Goal: Task Accomplishment & Management: Manage account settings

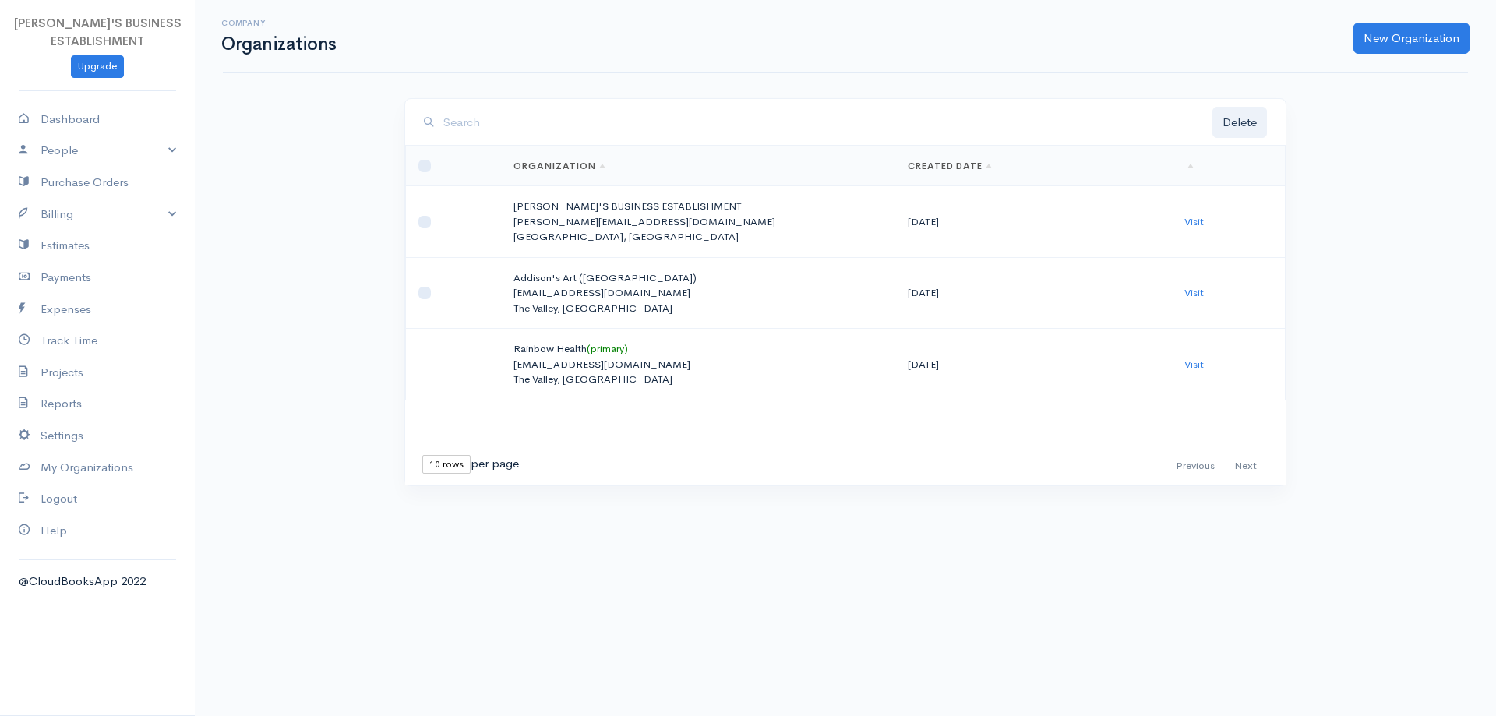
click at [1192, 212] on td "Visit" at bounding box center [1228, 222] width 113 height 72
click at [1192, 217] on link "Visit" at bounding box center [1194, 221] width 19 height 13
click at [71, 183] on link "Purchase Orders" at bounding box center [97, 183] width 195 height 32
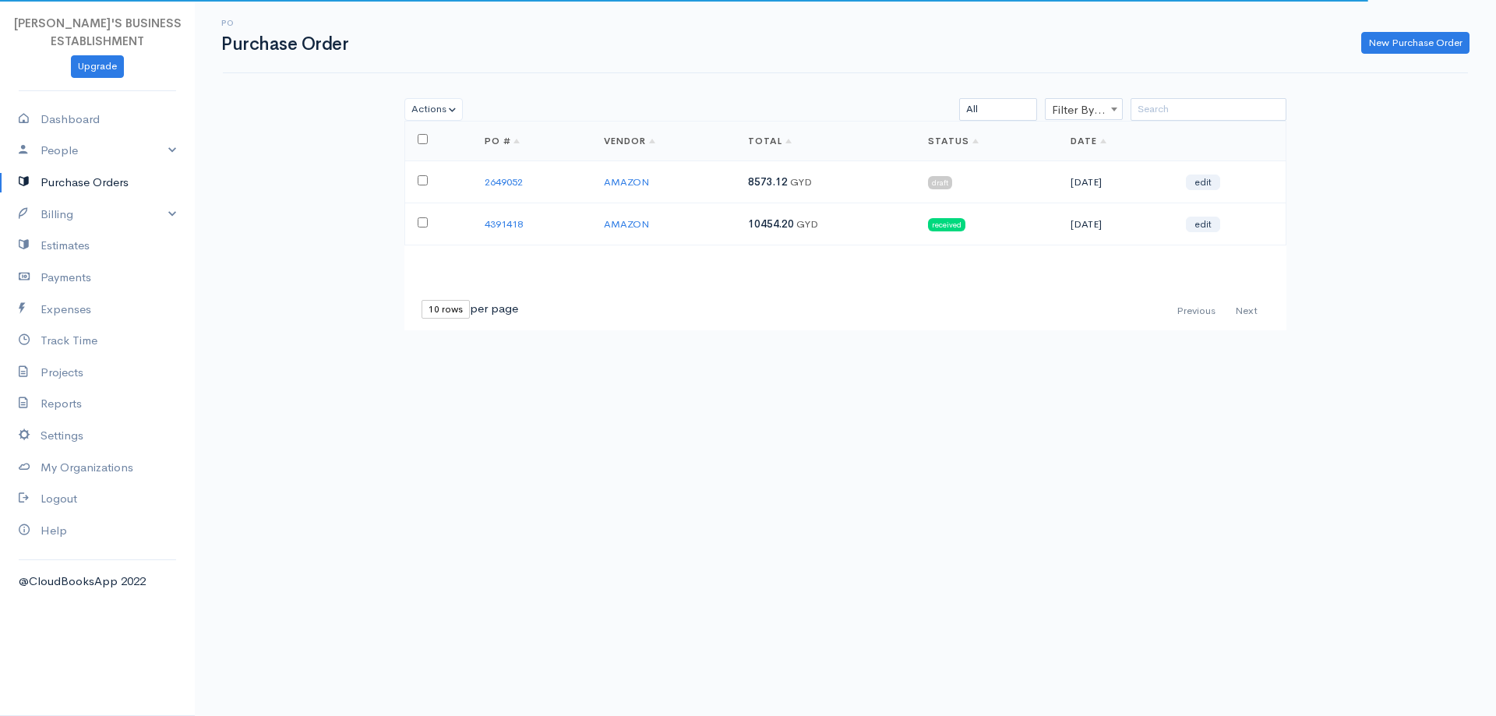
click at [425, 217] on input "checkbox" at bounding box center [423, 222] width 10 height 10
checkbox input "true"
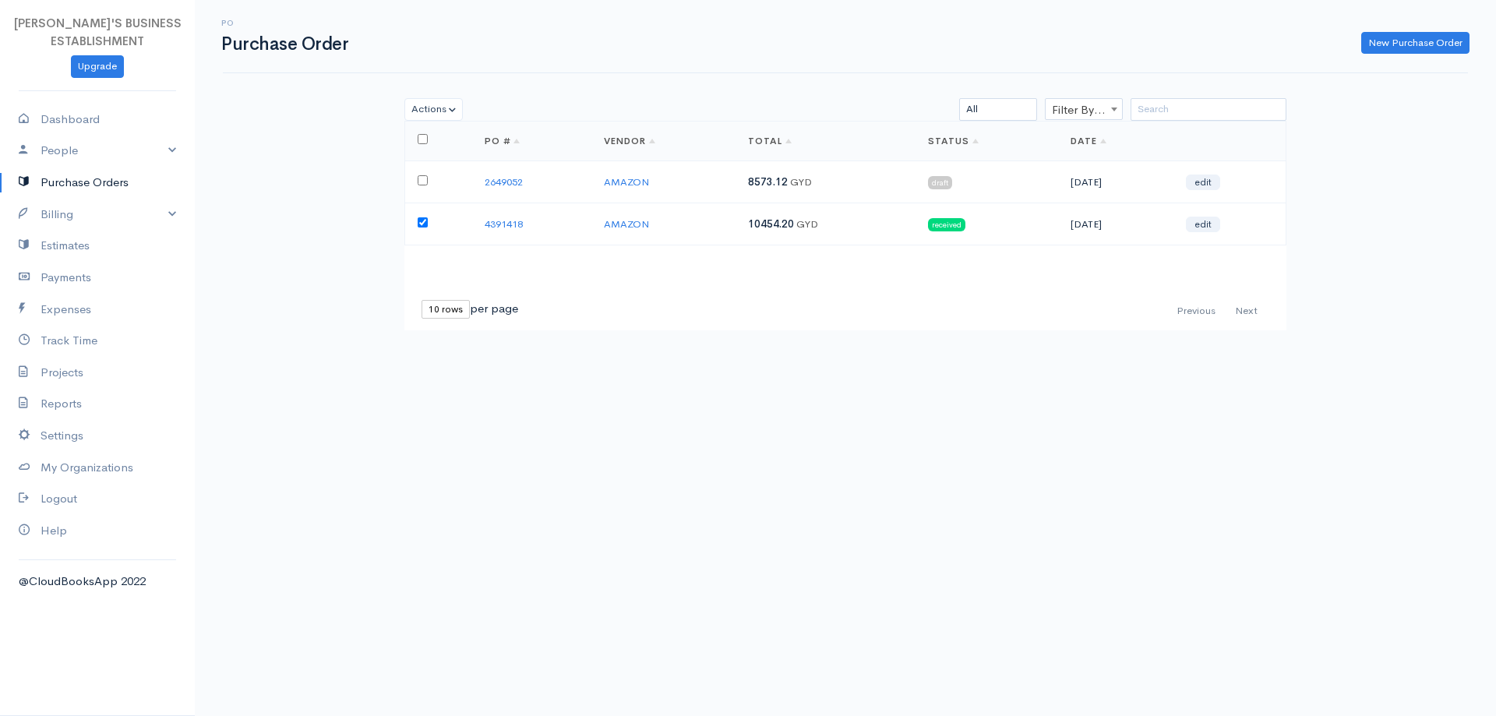
click at [419, 182] on input "checkbox" at bounding box center [423, 180] width 10 height 10
checkbox input "true"
click at [1213, 182] on link "edit" at bounding box center [1203, 183] width 34 height 16
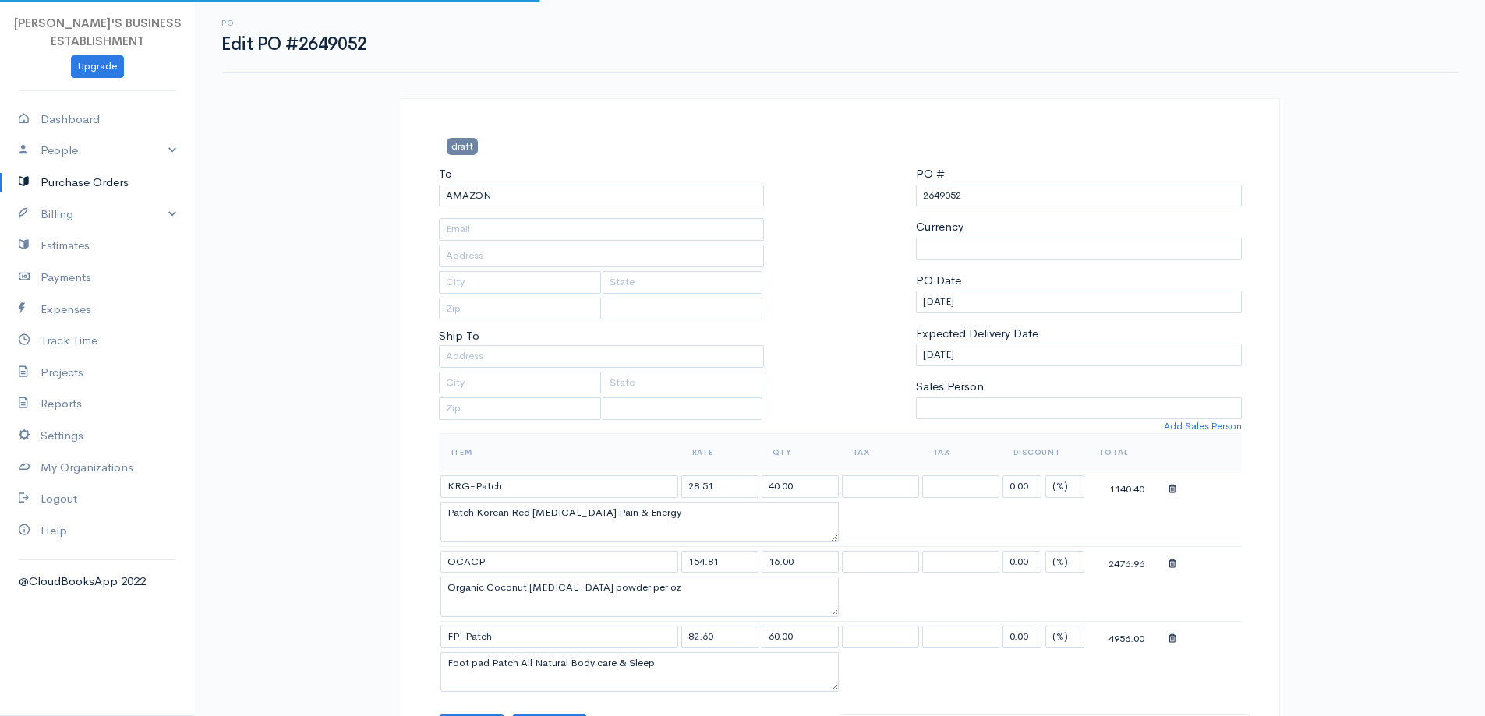
select select "United States"
select select "Guyana"
select select "GYD"
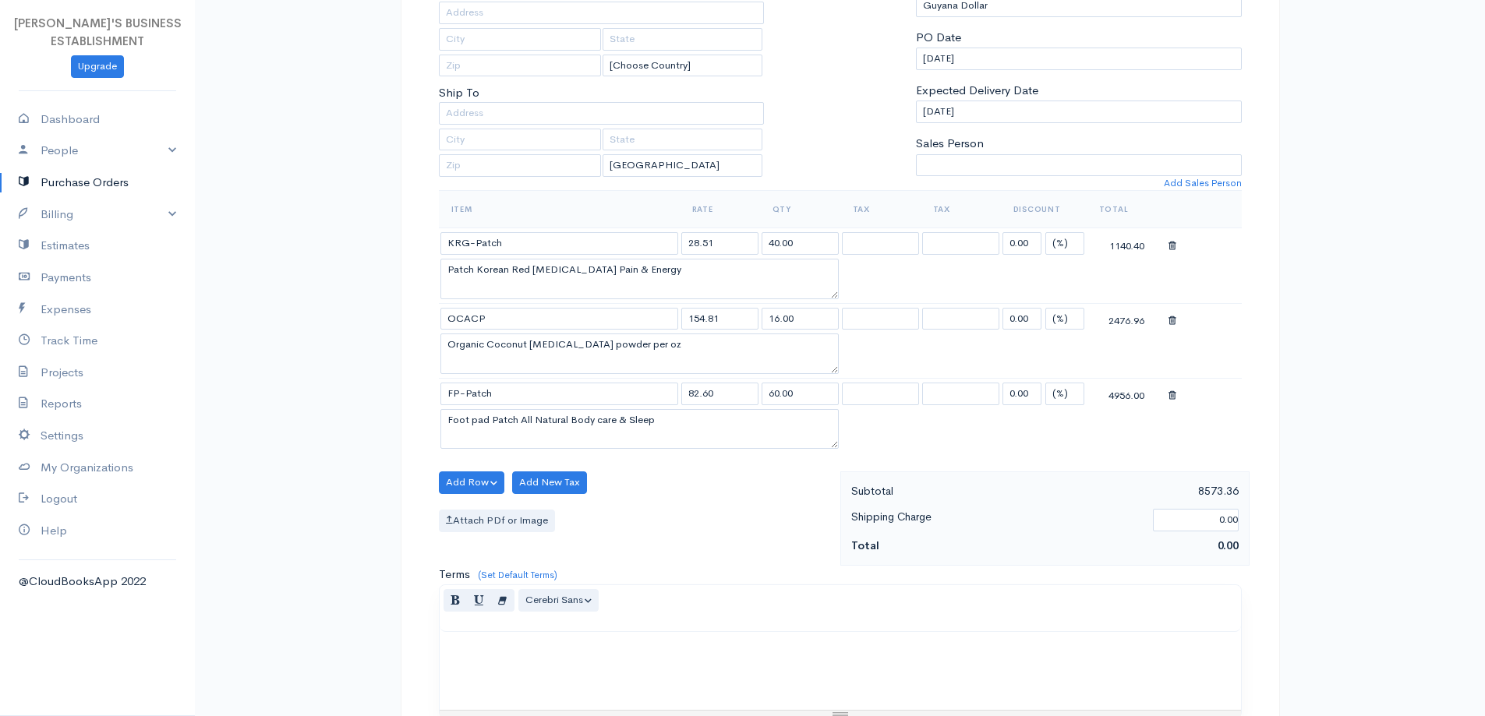
scroll to position [242, 0]
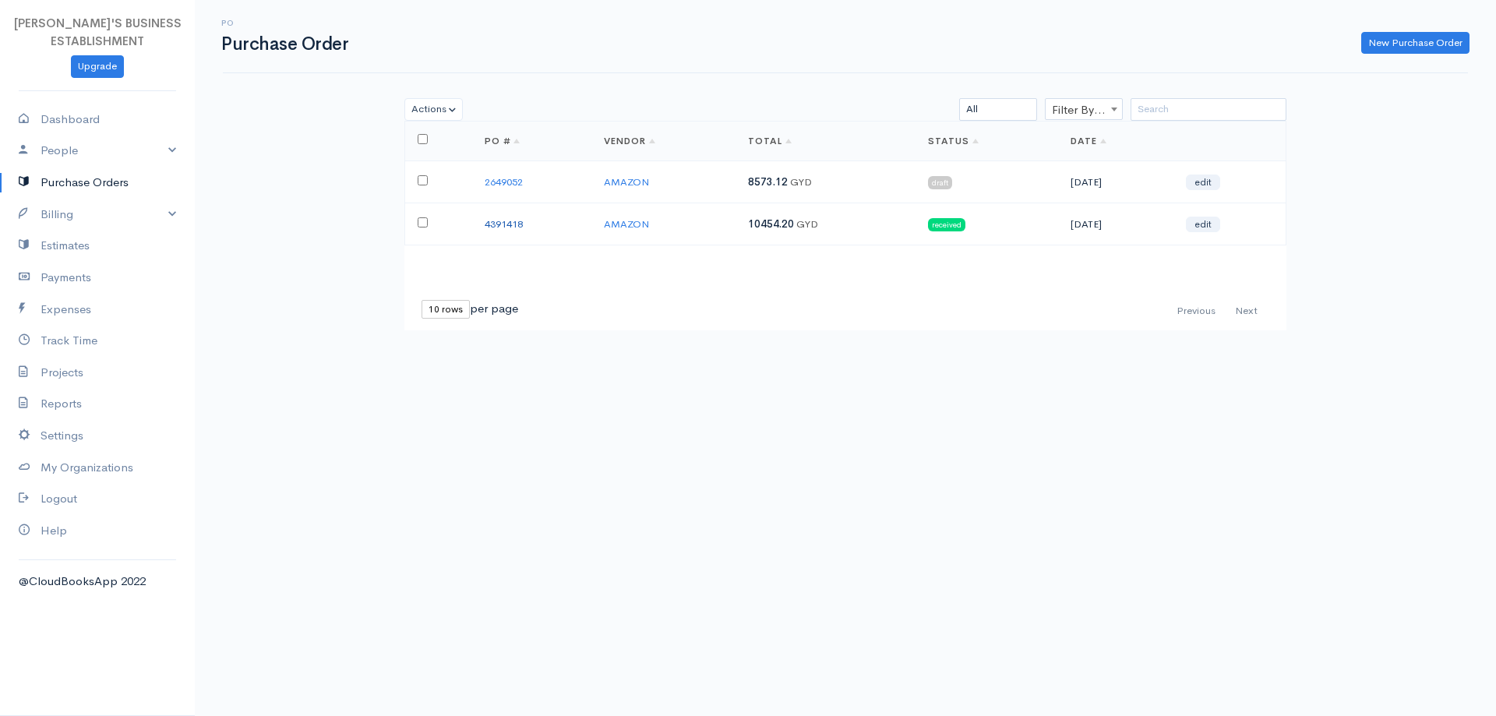
click at [503, 224] on link "4391418" at bounding box center [504, 223] width 38 height 13
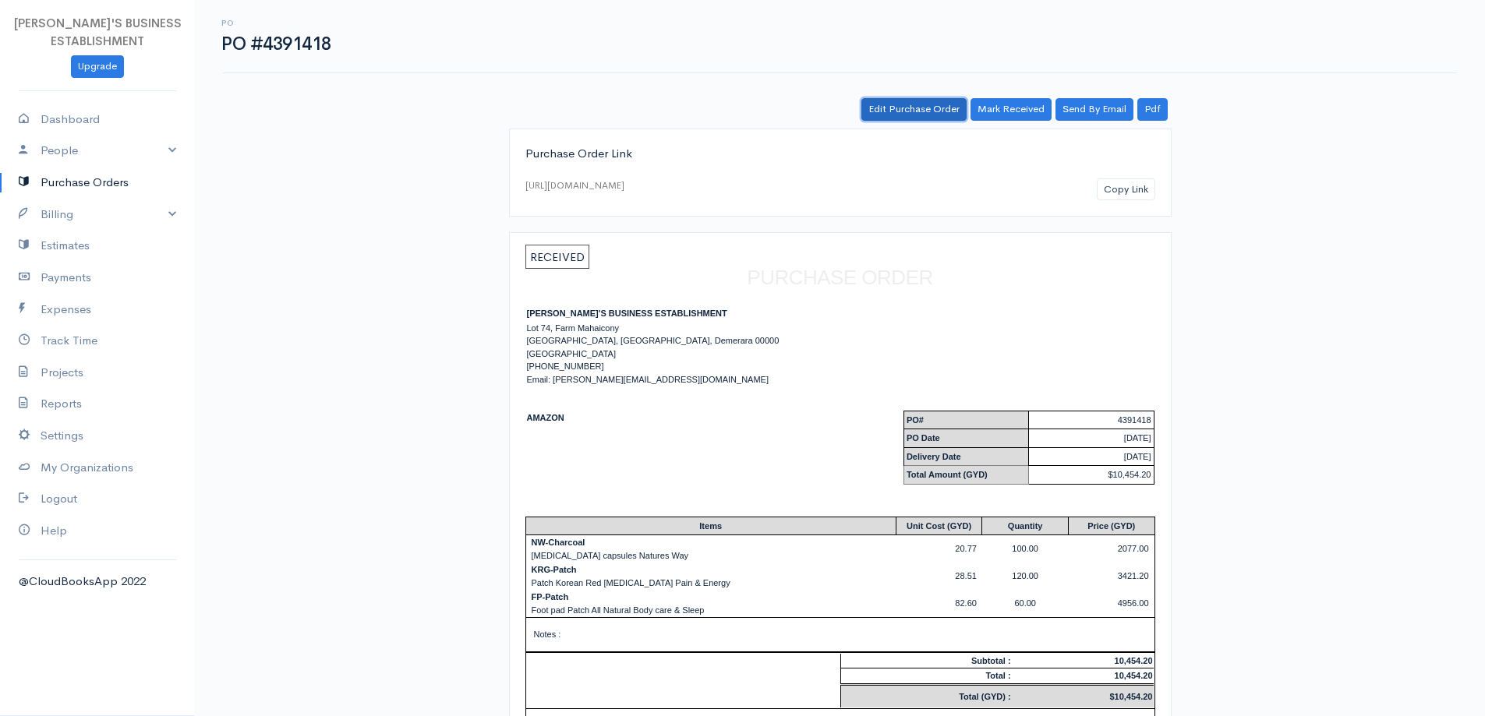
click at [904, 108] on link "Edit Purchase Order" at bounding box center [913, 109] width 105 height 23
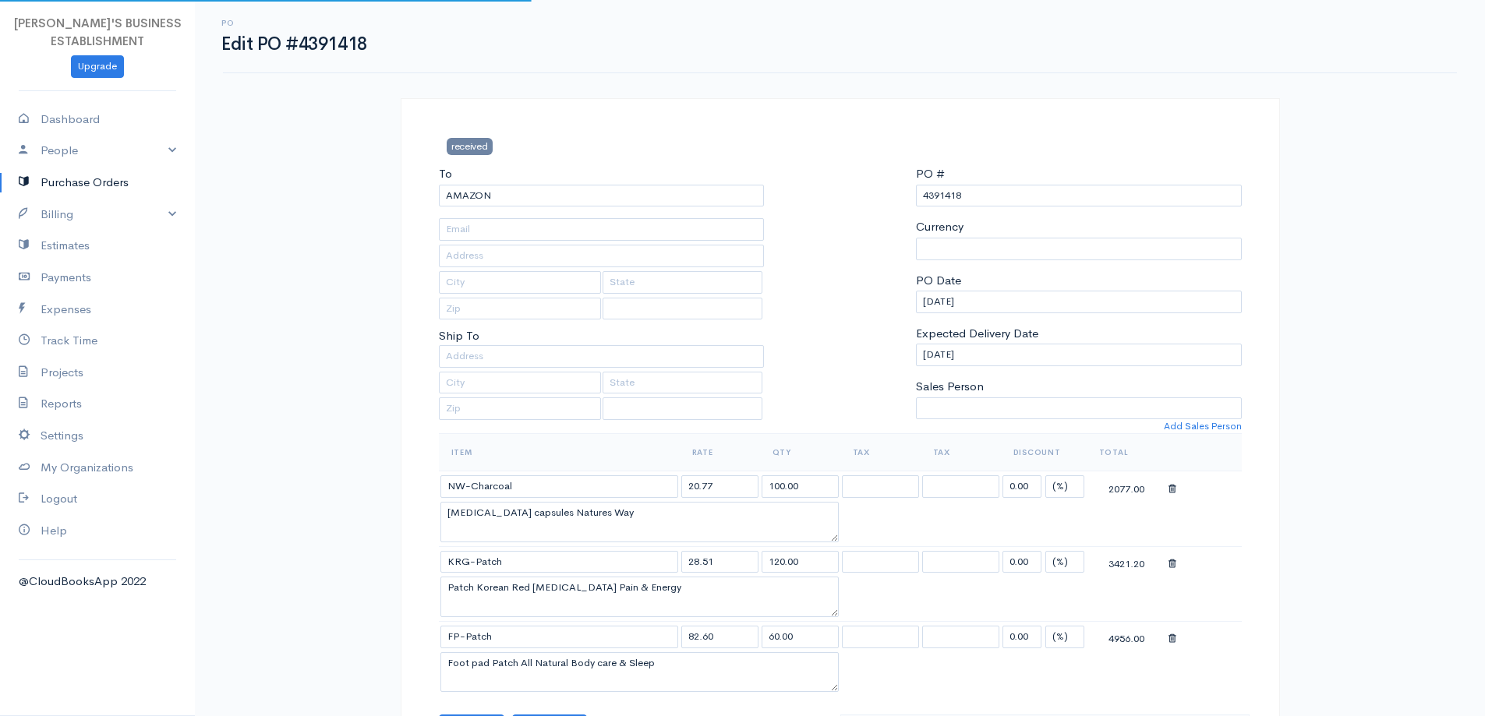
select select "United States"
select select "Guyana"
select select "GYD"
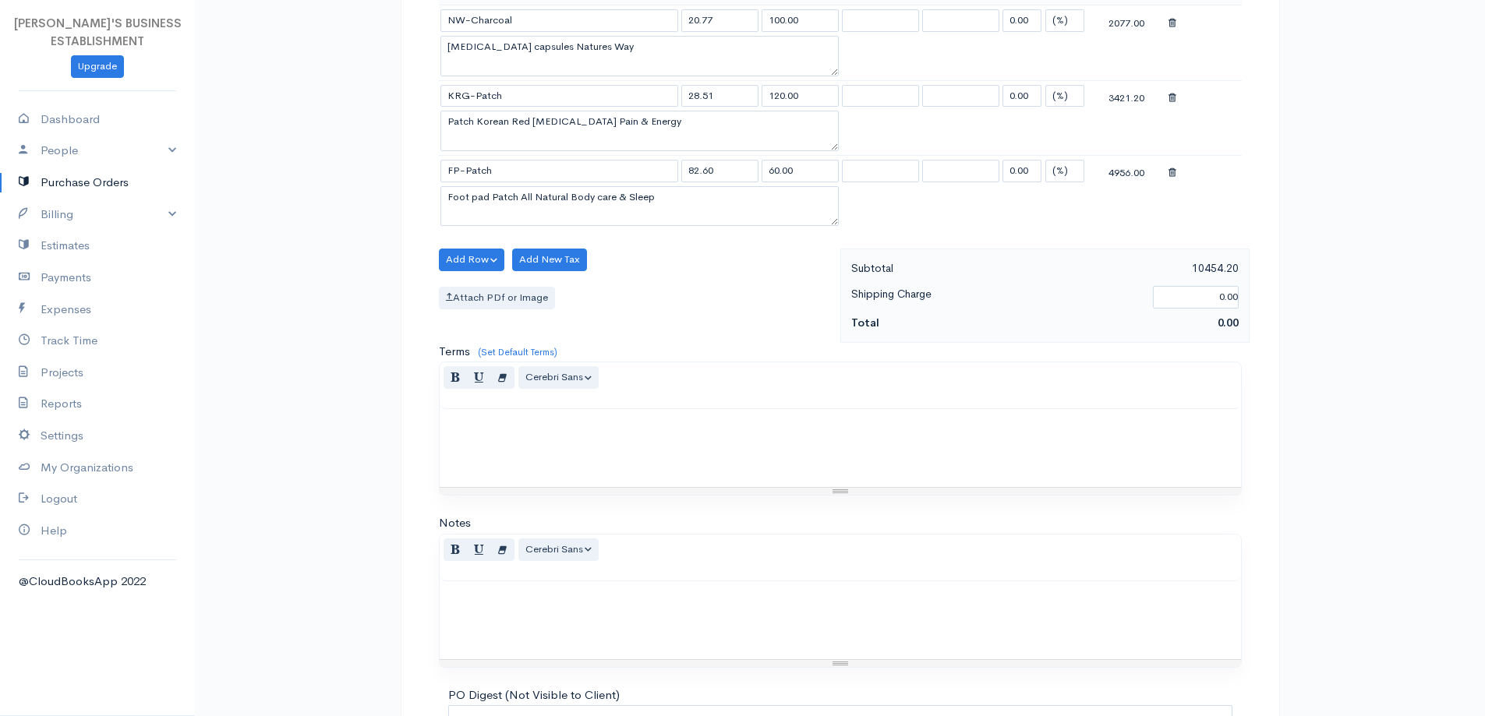
scroll to position [468, 0]
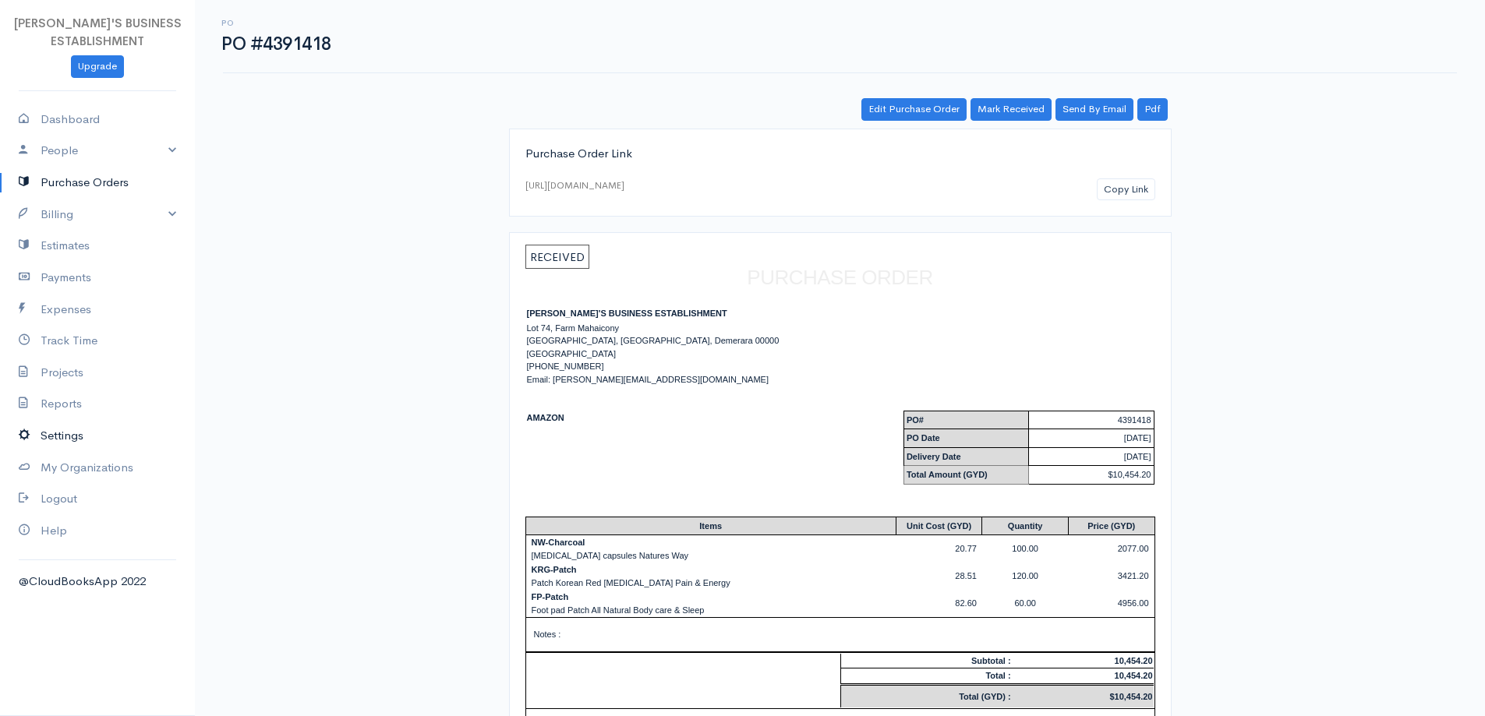
click at [70, 438] on link "Settings" at bounding box center [97, 436] width 195 height 32
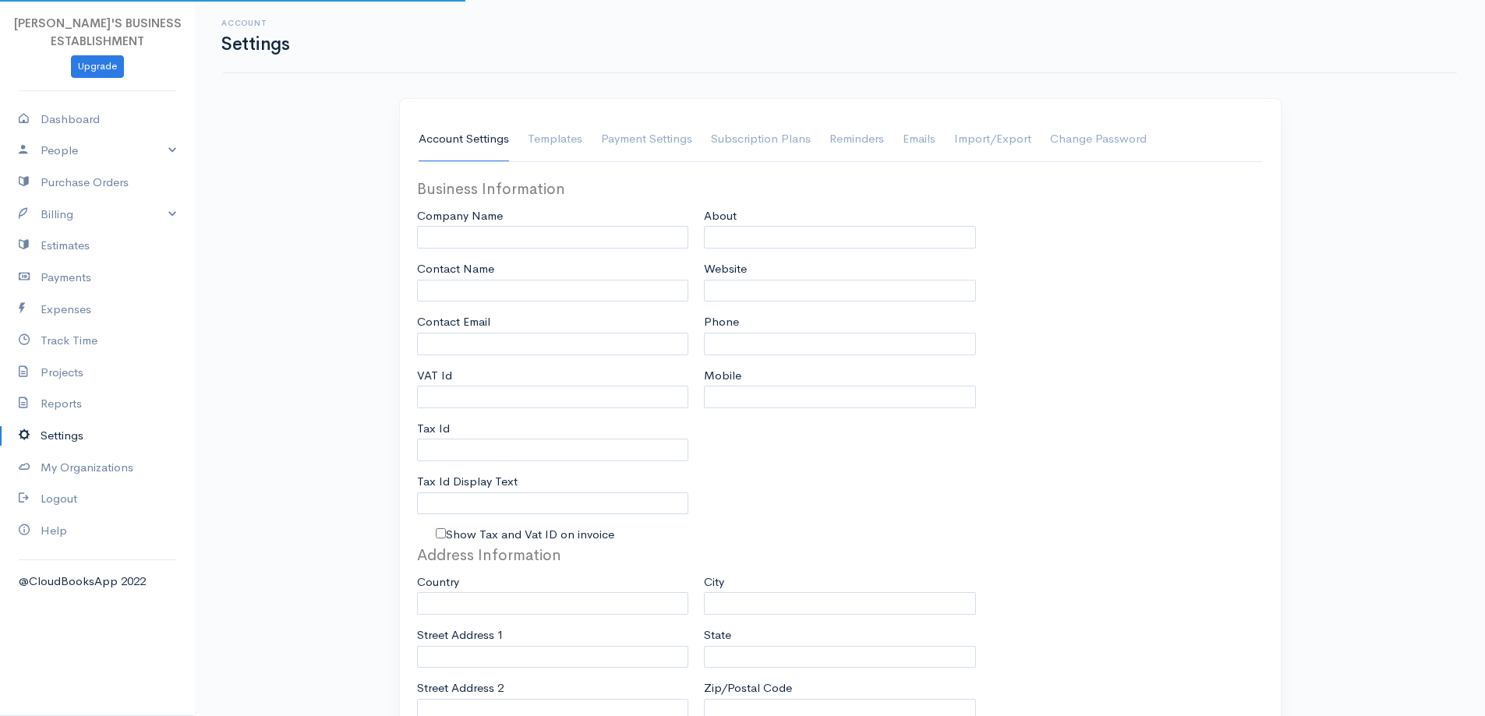
type input "RENEE'S BUSINESS ESTABLISHMENT"
type input "Clifton James"
type input "Breannarayshawn@gmail.com"
type input "Tax Id"
type input "592 686 5508"
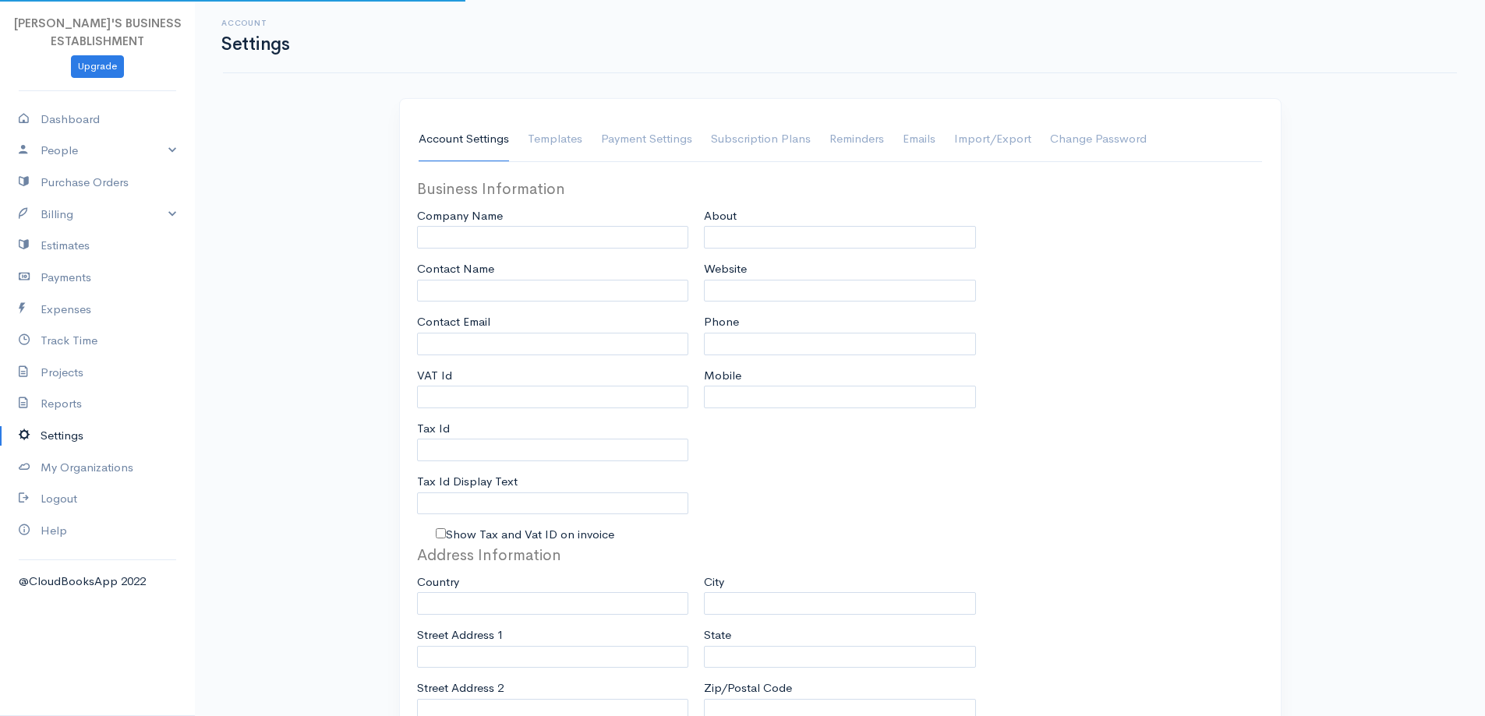
type input "592 686 5508"
select select
type input "Lot 74, Farm Mahaicony"
type input "East Coast"
type input "Georgetown, Demerara"
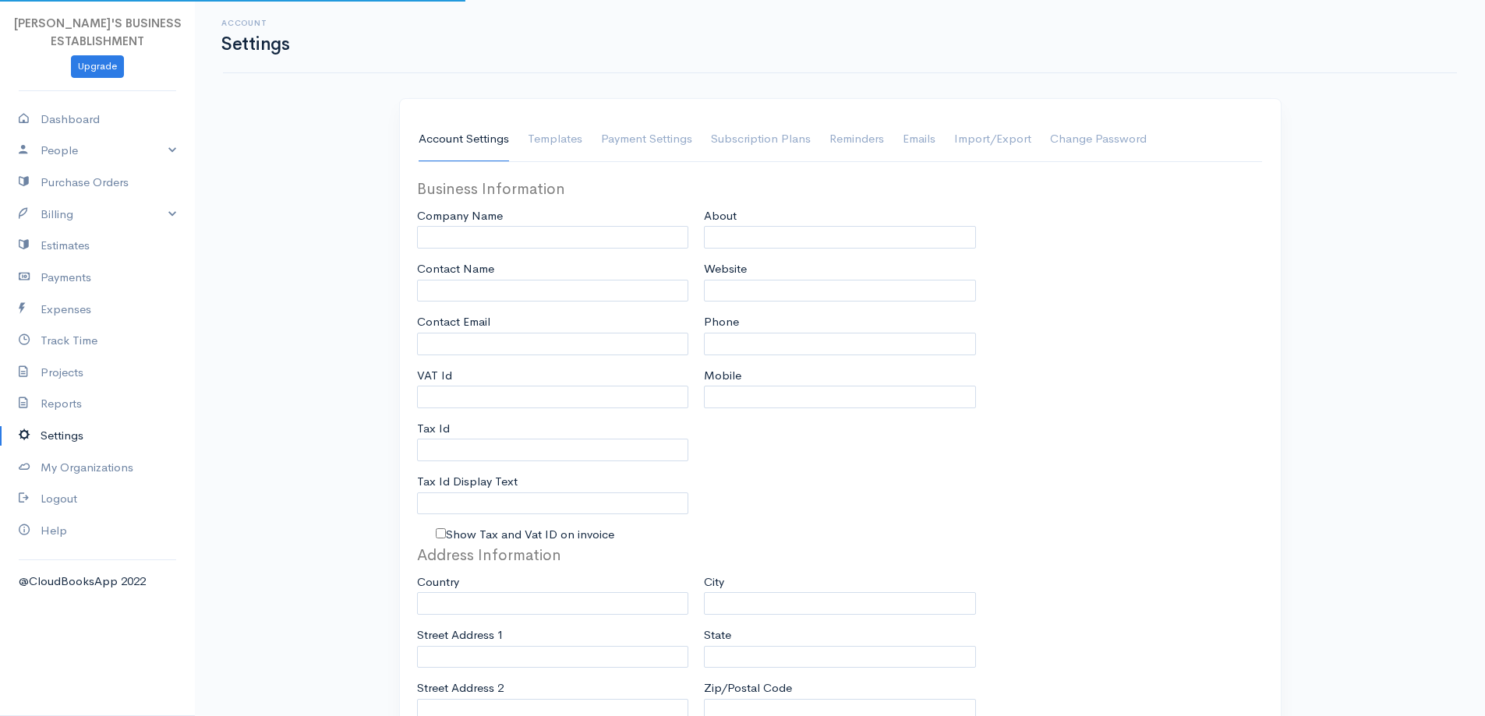
type input "00000"
select select "dd-mm-yyyy"
select select
type input "INVOICE"
type input "1"
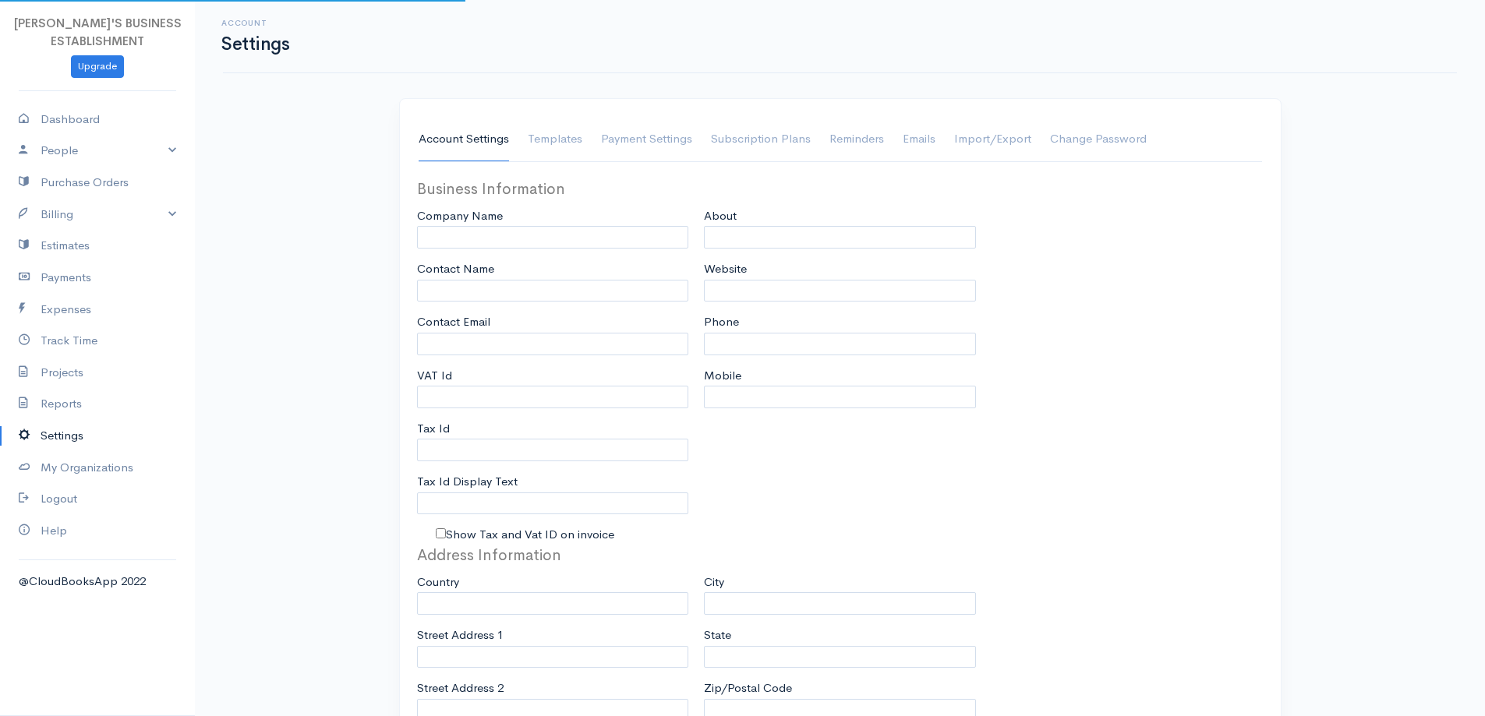
type input "RBE"
type input "22001"
select select "3"
checkbox input "true"
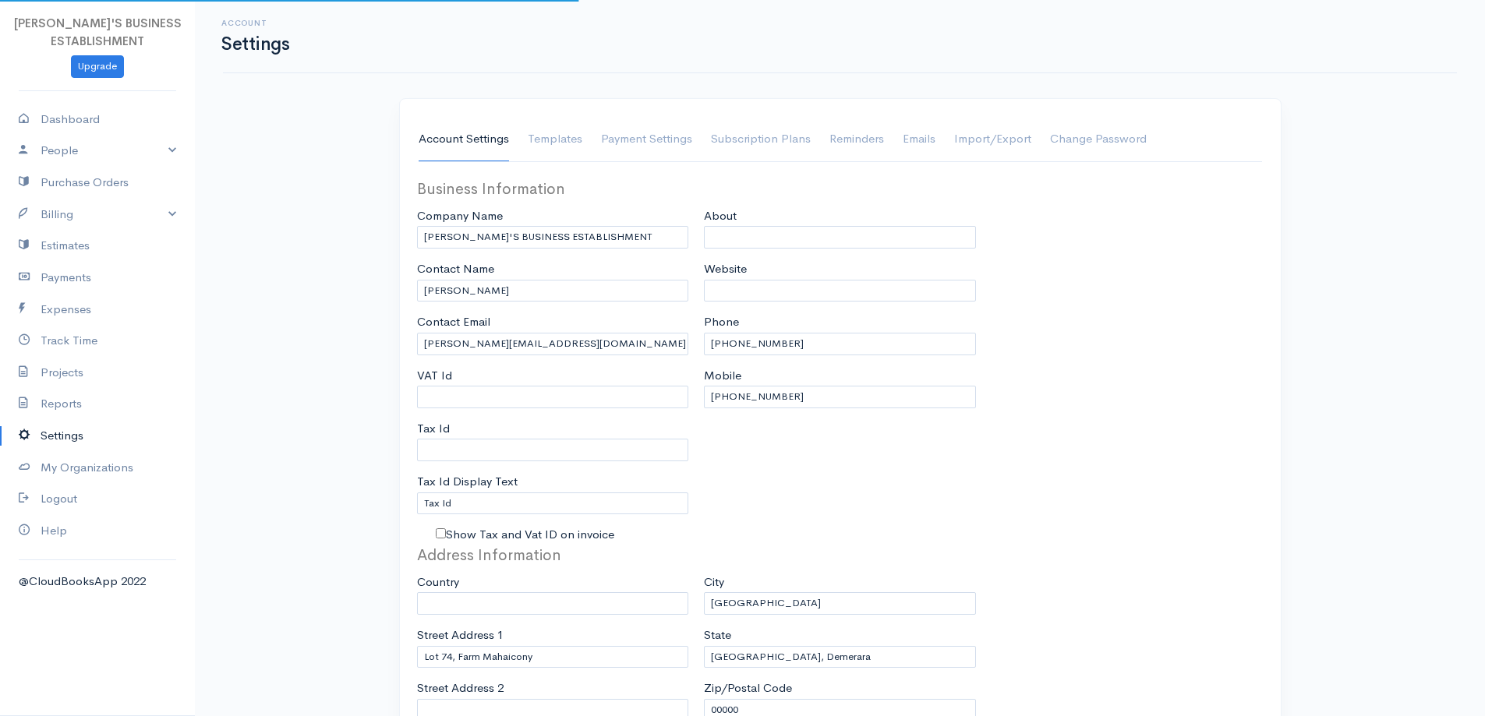
select select "Guyana"
select select "GYD"
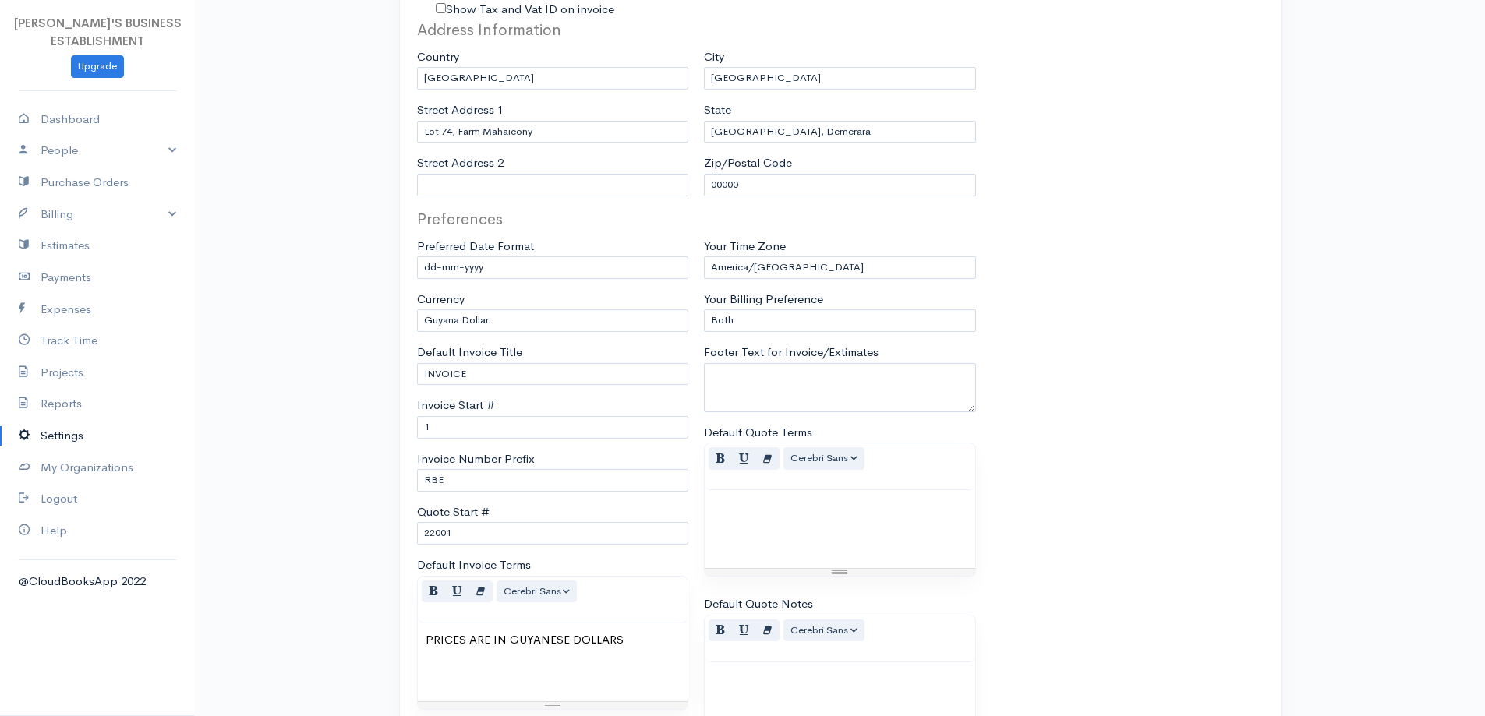
scroll to position [609, 0]
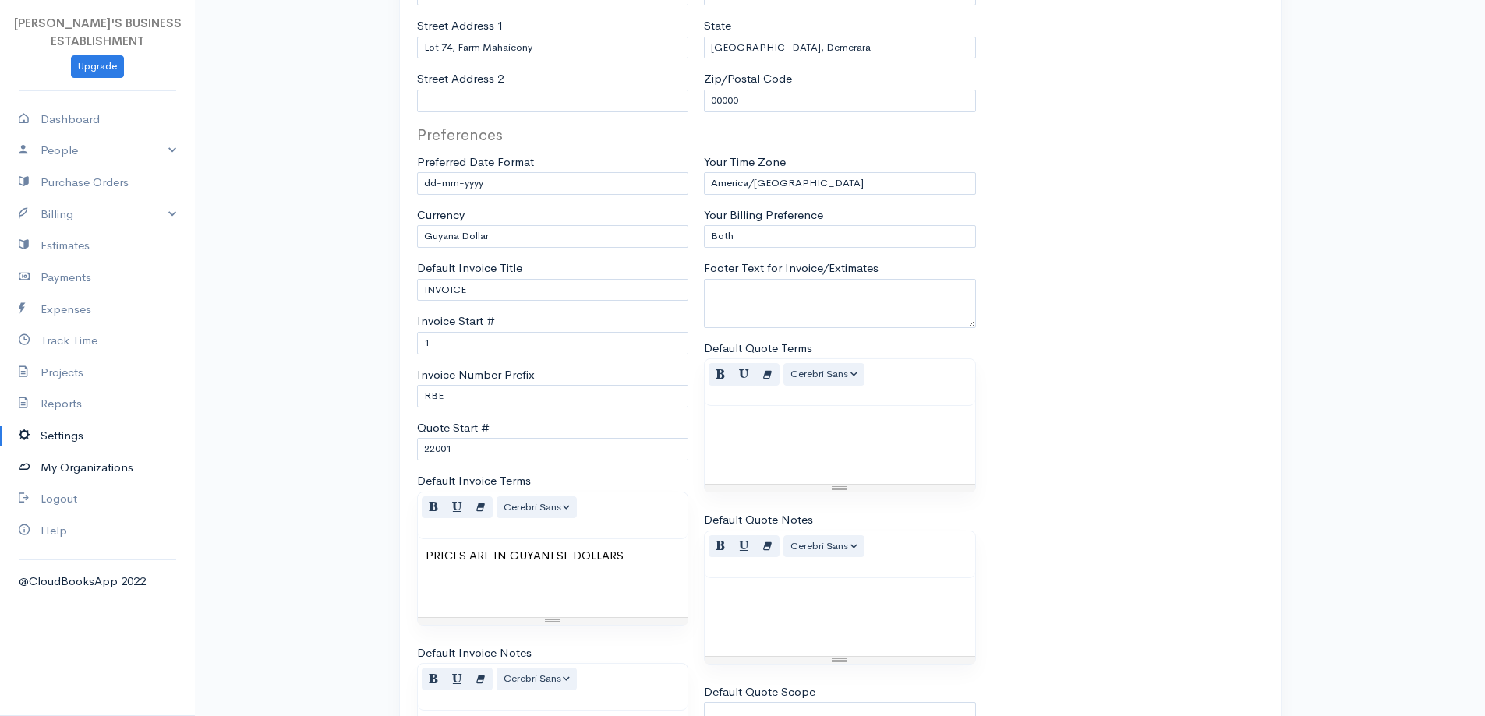
click at [85, 467] on link "My Organizations" at bounding box center [97, 468] width 195 height 32
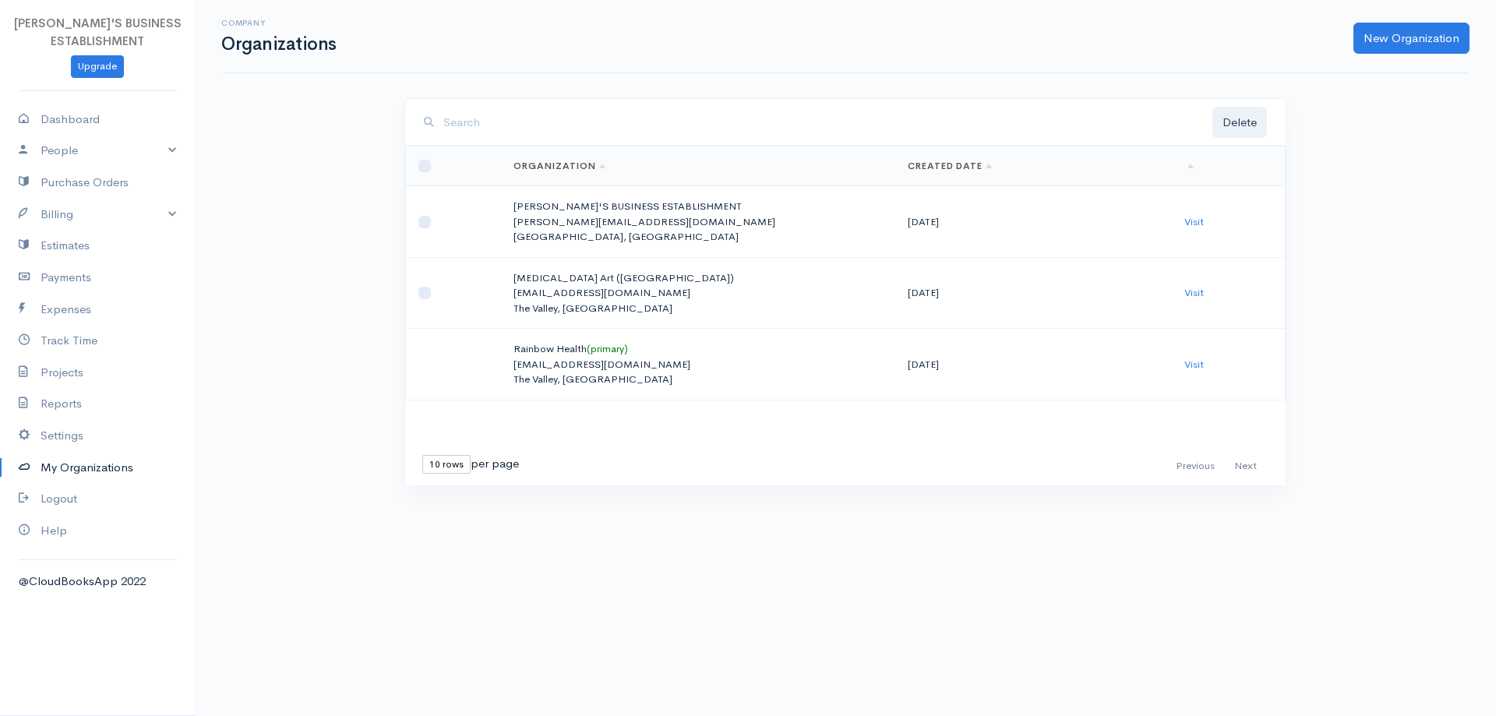
drag, startPoint x: 430, startPoint y: 298, endPoint x: 576, endPoint y: 160, distance: 200.7
click at [576, 160] on link "Organization" at bounding box center [560, 166] width 92 height 12
click at [967, 160] on link "Created Date" at bounding box center [950, 166] width 85 height 12
click at [427, 298] on input "checkbox" at bounding box center [424, 293] width 12 height 12
checkbox input "true"
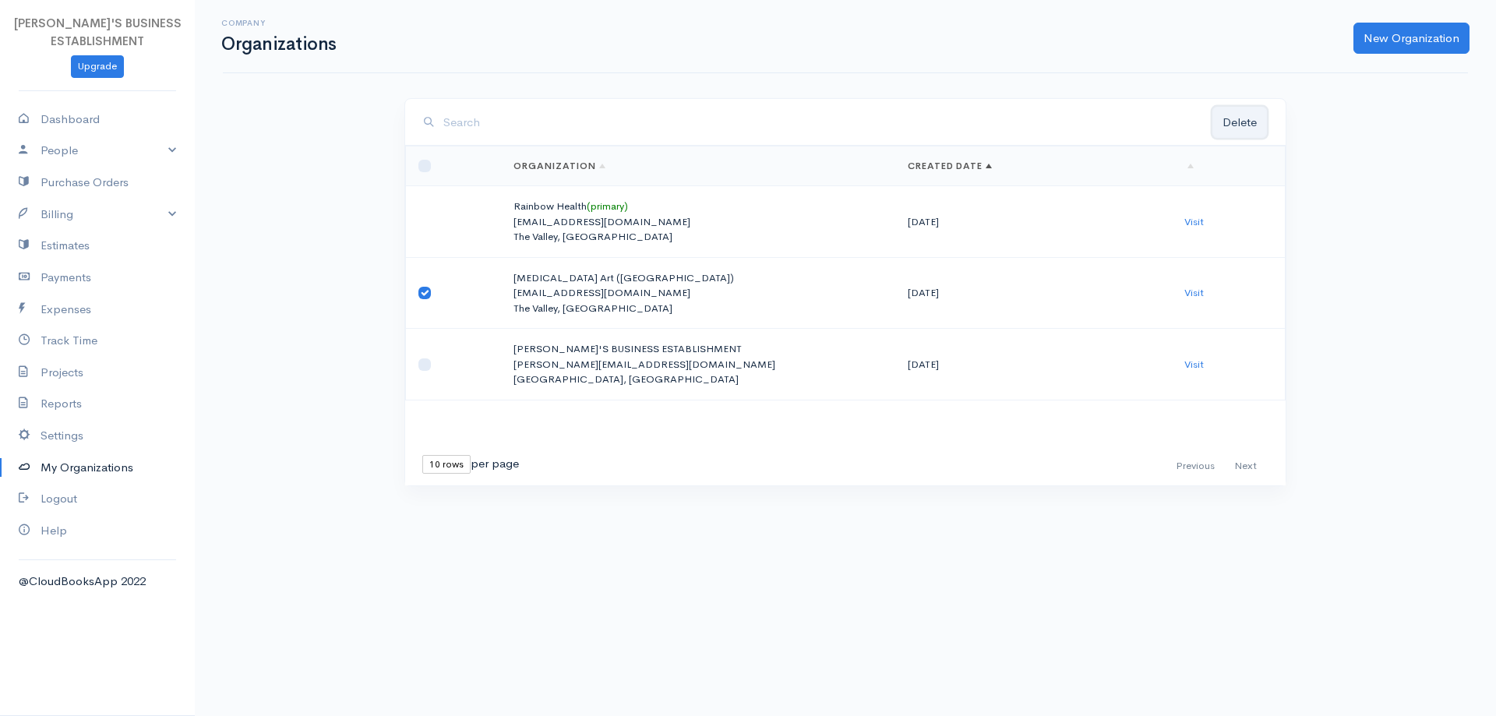
click at [1238, 123] on button "Delete" at bounding box center [1240, 123] width 55 height 32
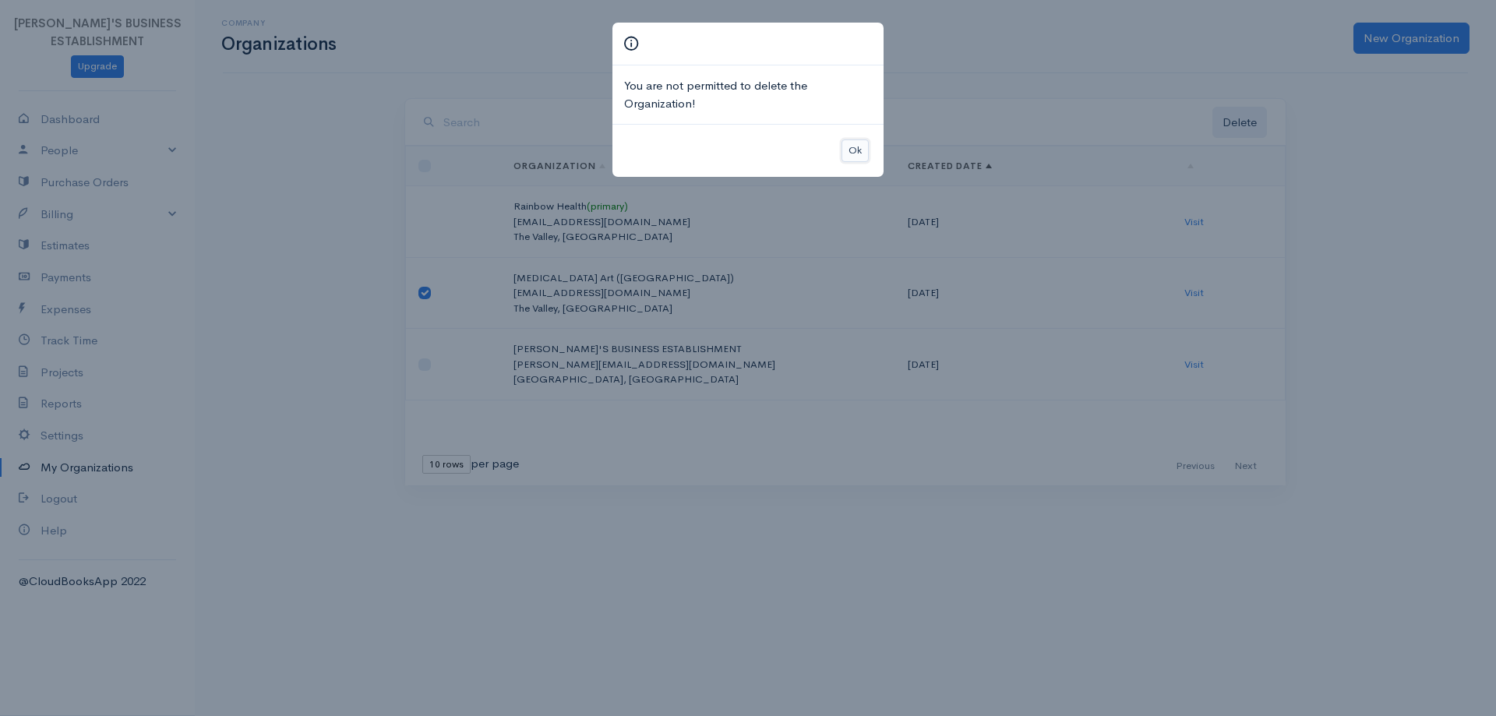
click at [852, 145] on button "Ok" at bounding box center [855, 150] width 27 height 23
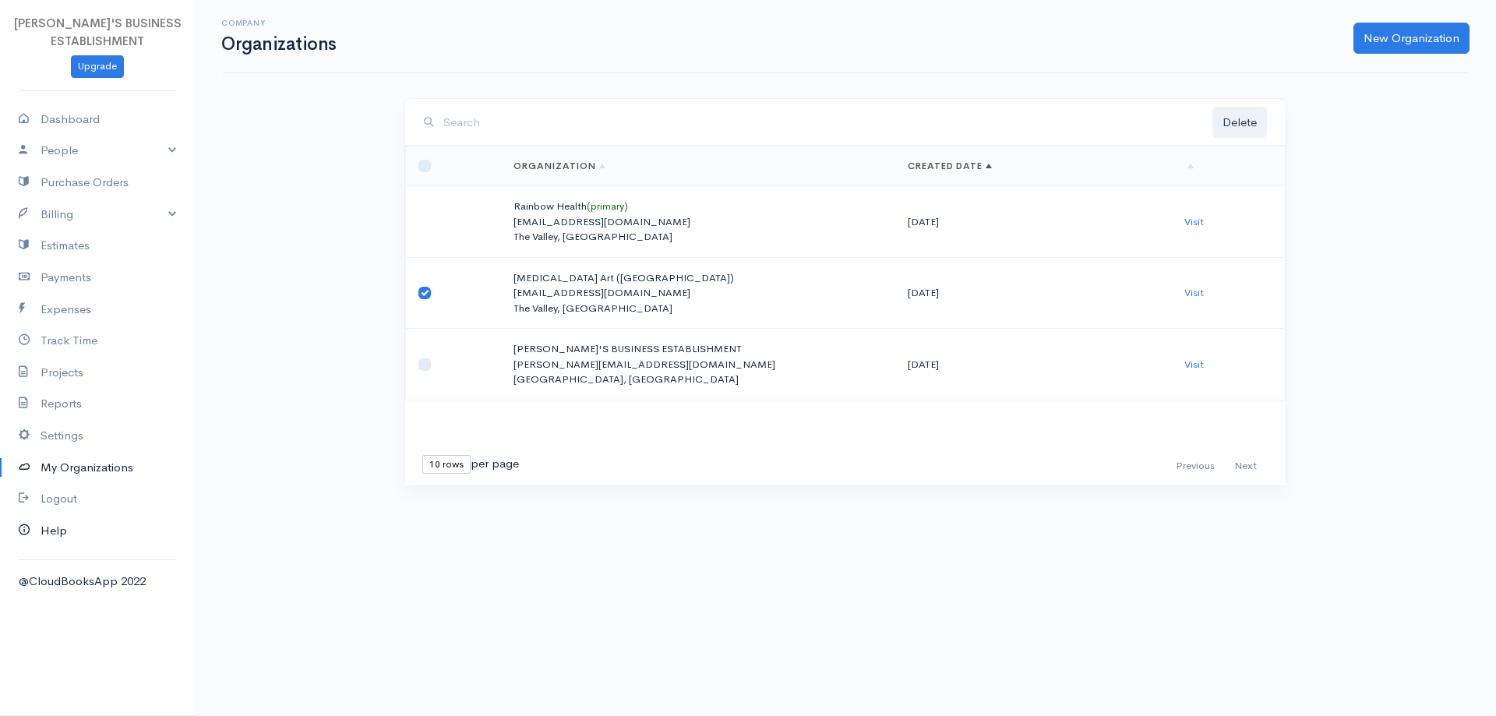
click at [21, 529] on icon at bounding box center [30, 530] width 22 height 19
click at [74, 436] on link "Settings" at bounding box center [97, 436] width 195 height 32
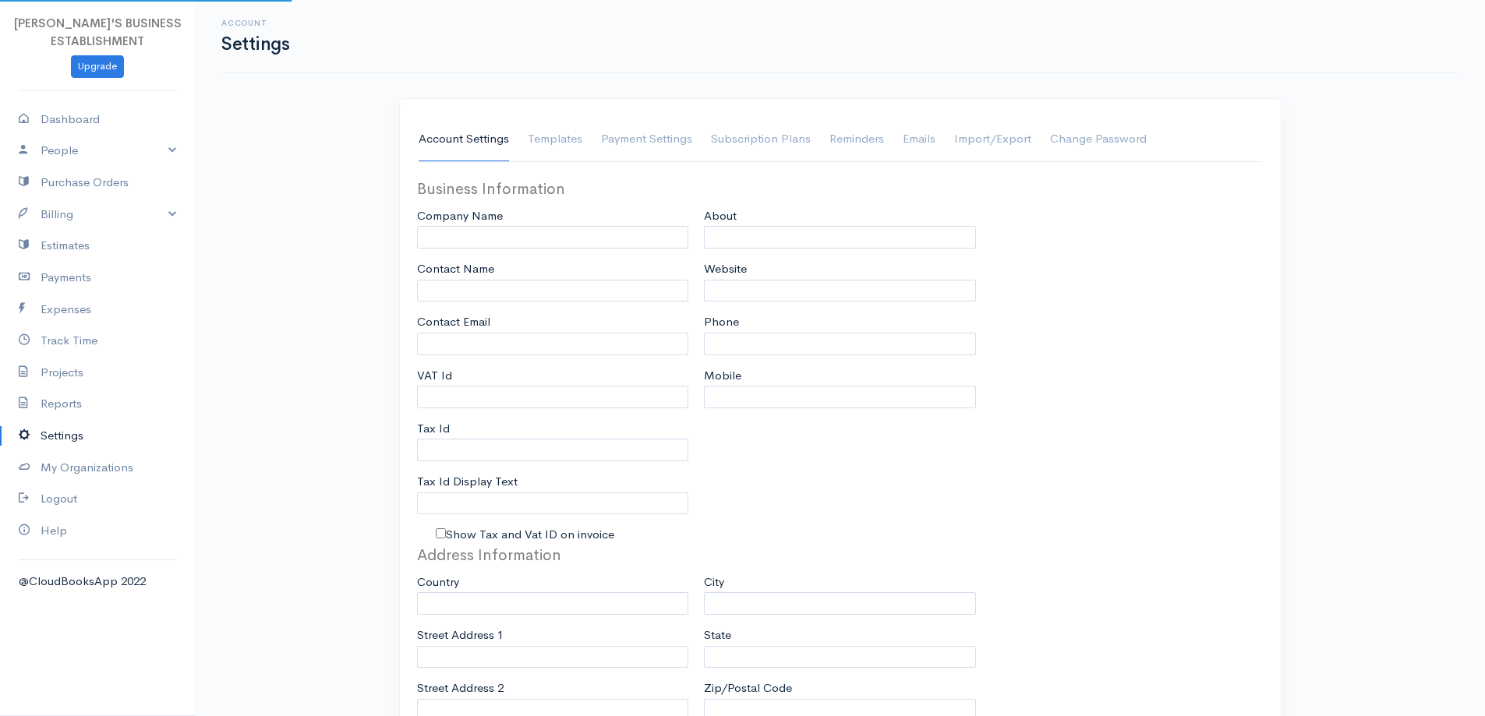
type input "RENEE'S BUSINESS ESTABLISHMENT"
type input "Clifton James"
type input "Breannarayshawn@gmail.com"
type input "Tax Id"
type input "592 686 5508"
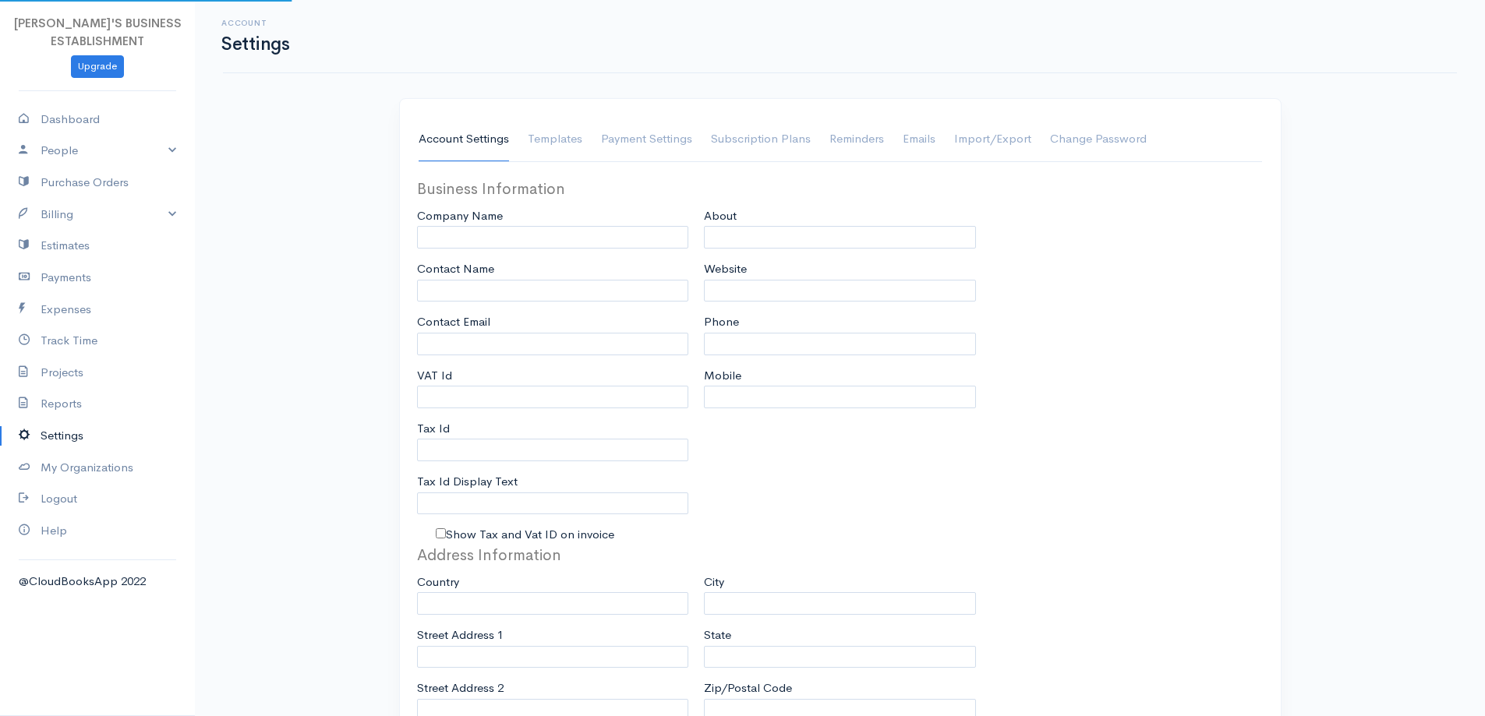
type input "592 686 5508"
select select
type input "Lot 74, Farm Mahaicony"
type input "East Coast"
type input "Georgetown, Demerara"
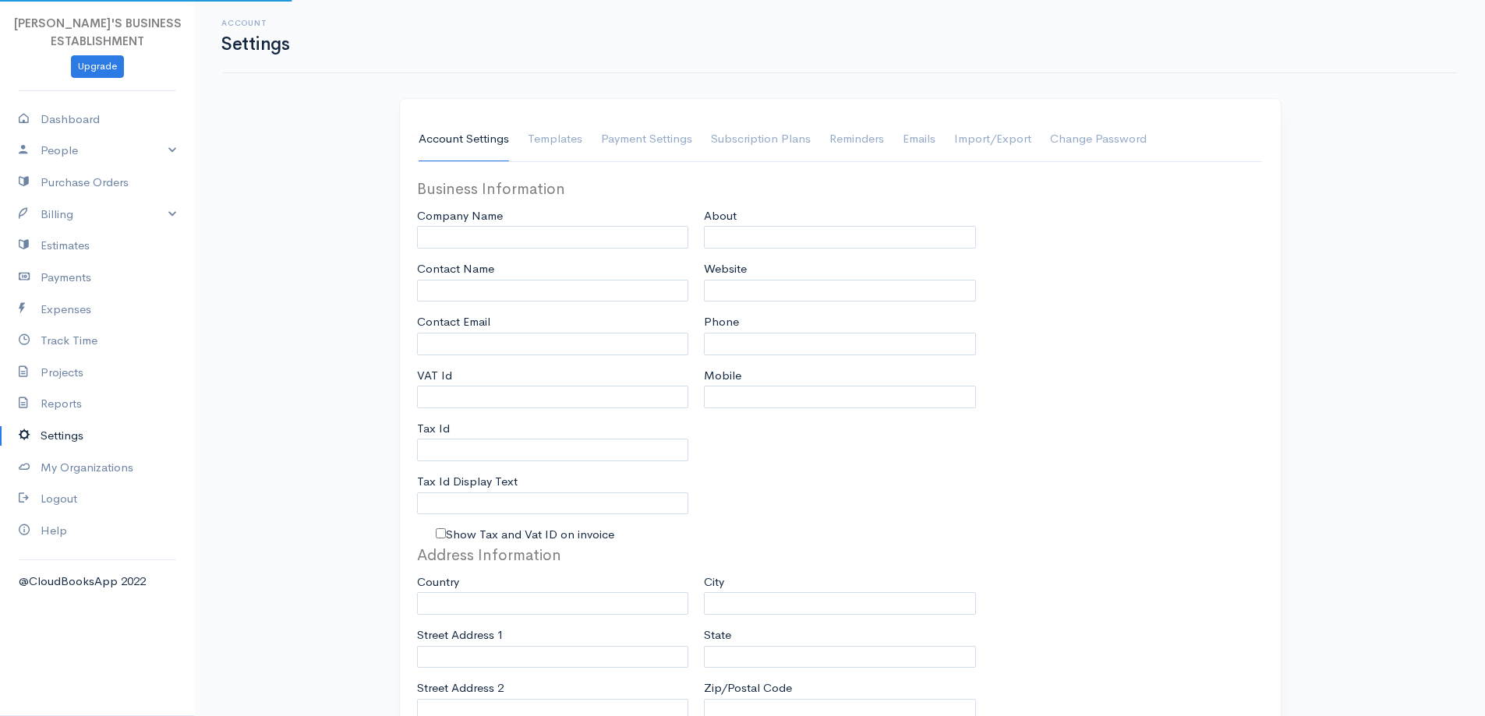
type input "00000"
select select "dd-mm-yyyy"
select select
type input "INVOICE"
type input "1"
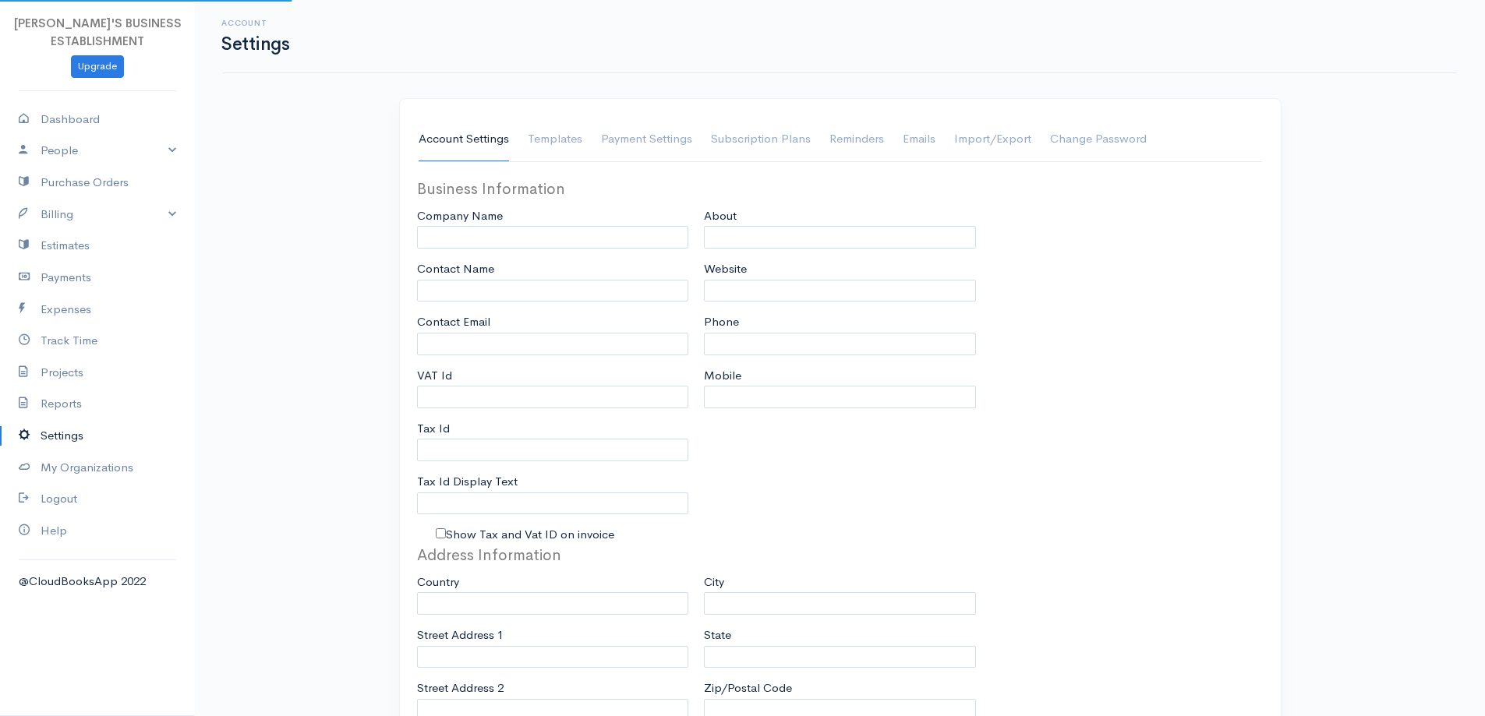
type input "RBE"
type input "22001"
select select "3"
checkbox input "true"
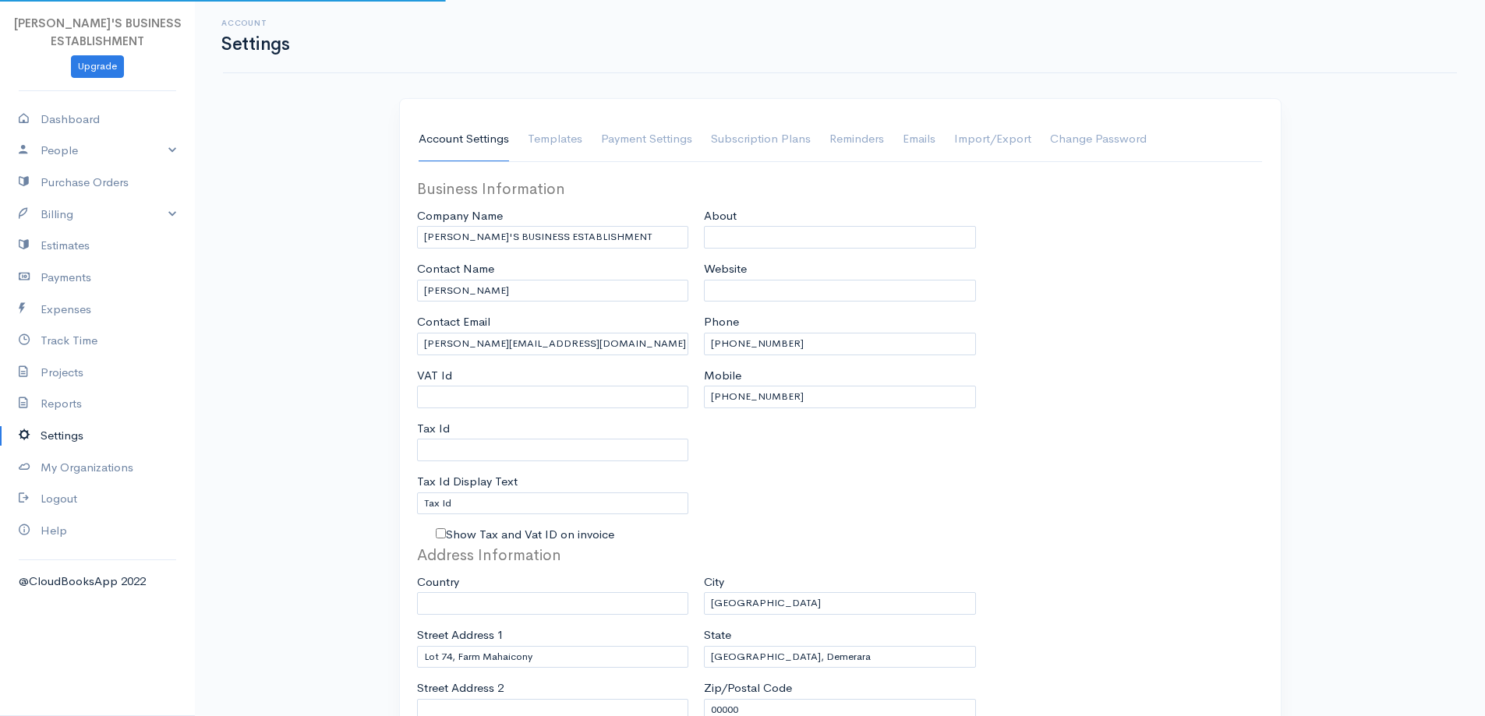
select select "Guyana"
select select "GYD"
click at [78, 369] on link "Projects" at bounding box center [97, 373] width 195 height 32
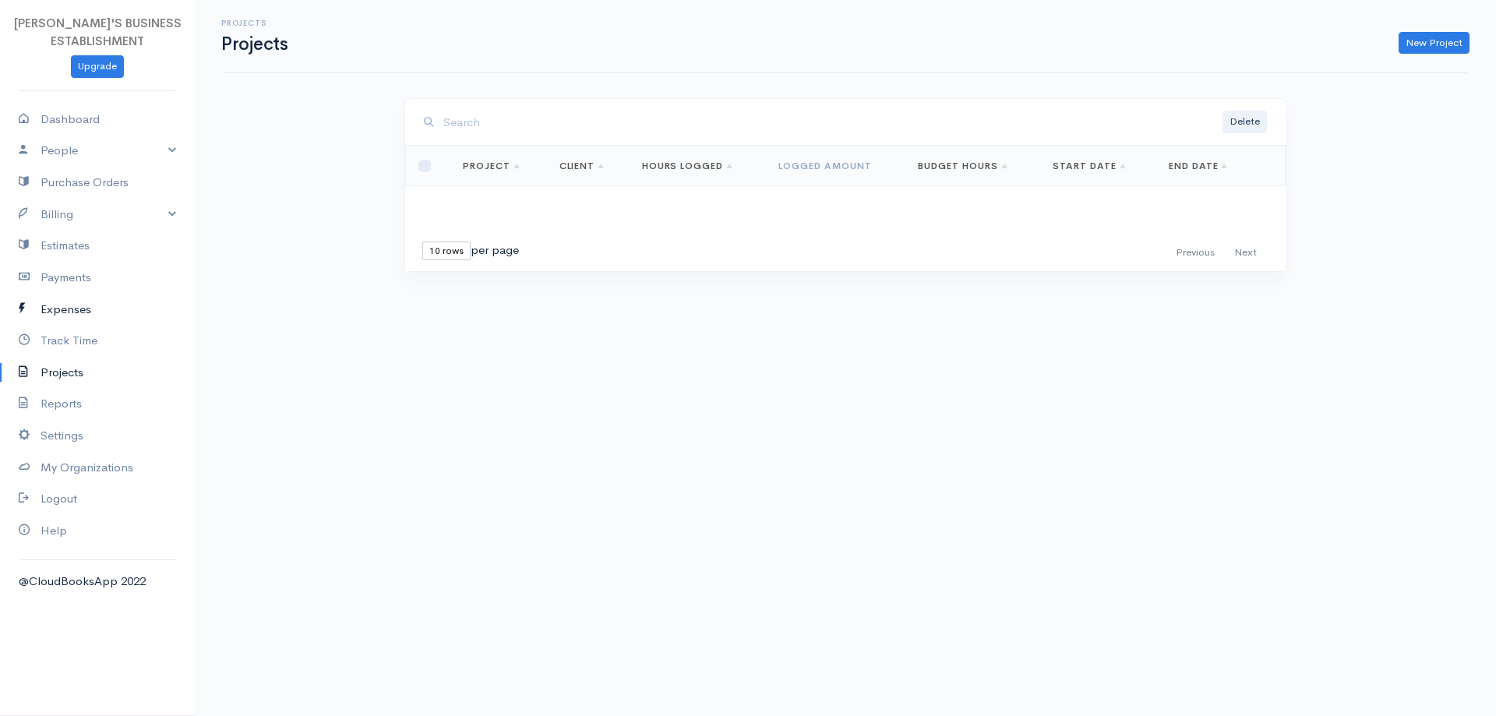
click at [69, 306] on link "Expenses" at bounding box center [97, 310] width 195 height 32
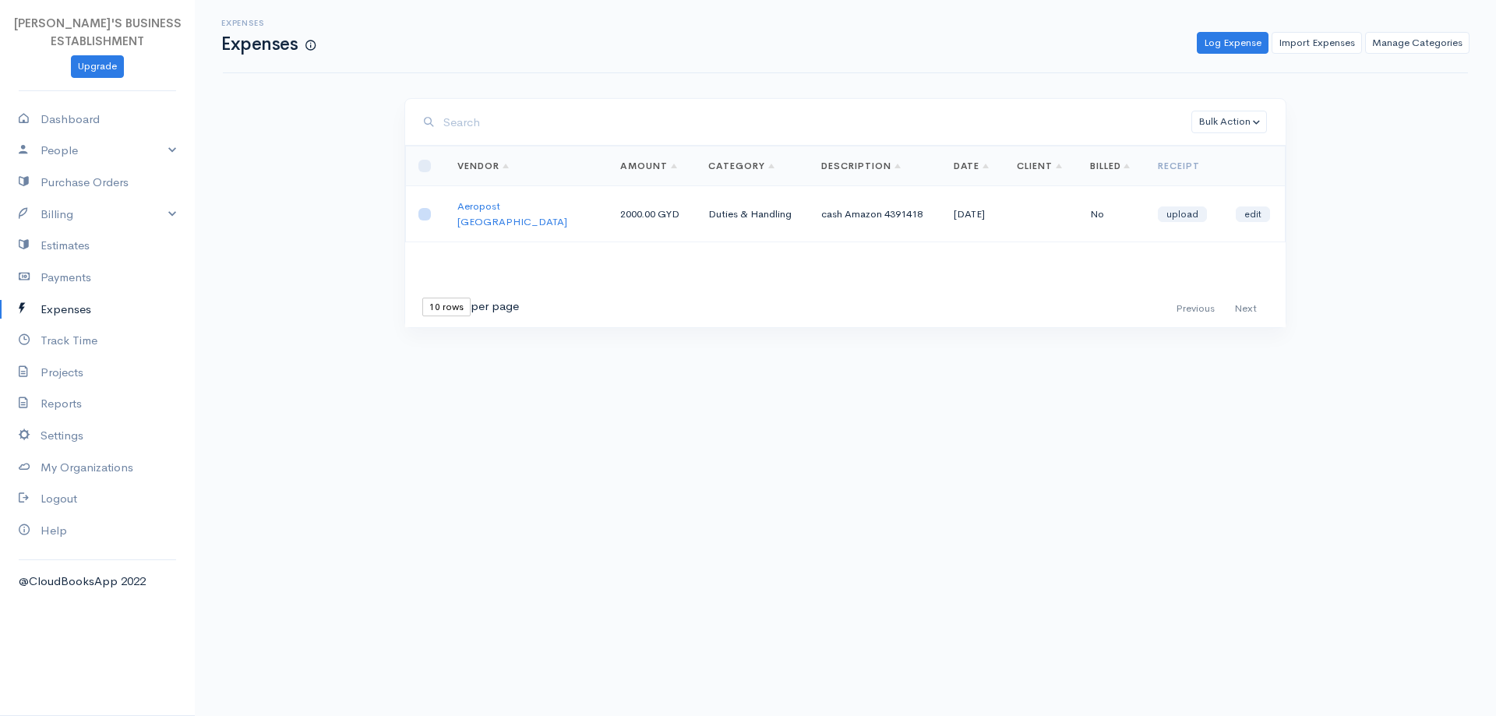
click at [422, 208] on input "checkbox" at bounding box center [424, 214] width 12 height 12
checkbox input "true"
click at [1252, 125] on button "Bulk Action" at bounding box center [1230, 122] width 76 height 23
click at [1248, 154] on link "Delete" at bounding box center [1259, 153] width 135 height 27
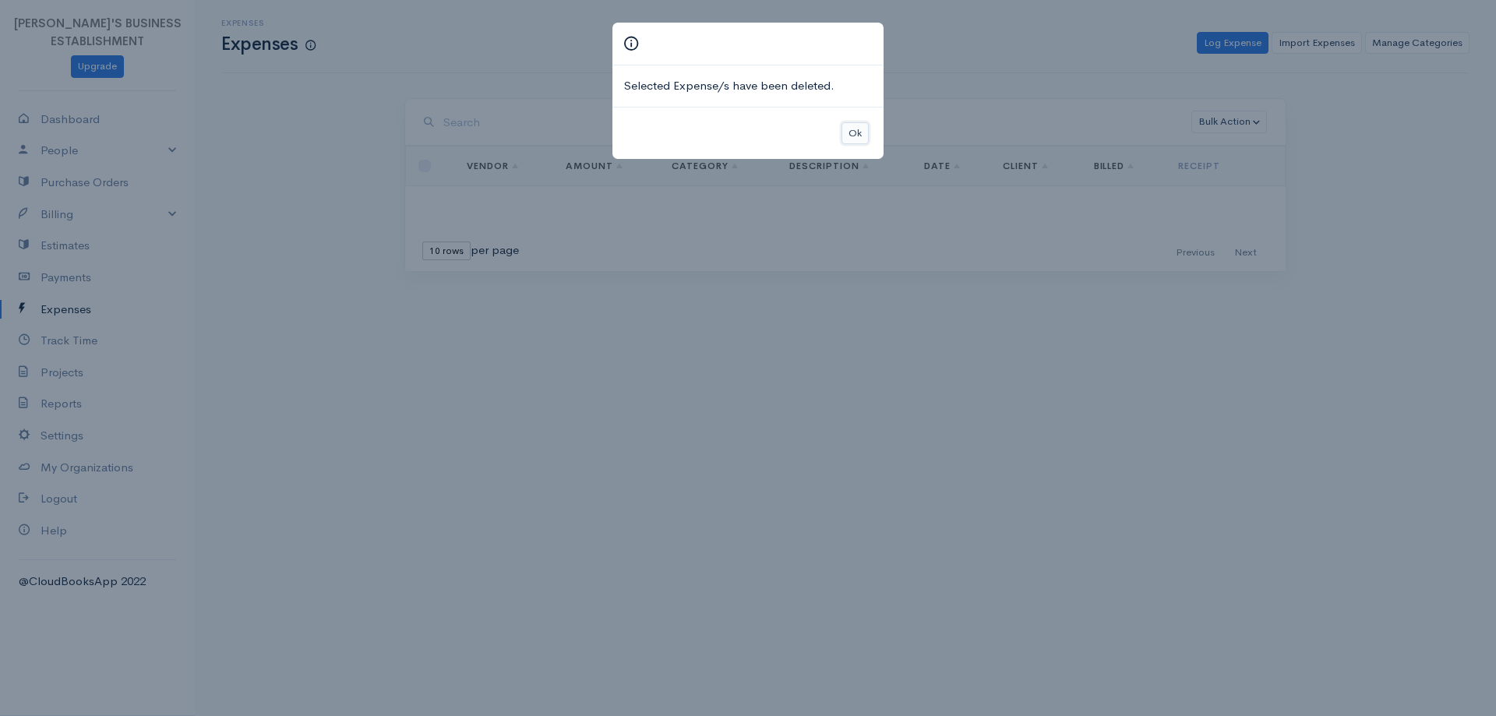
click at [842, 130] on button "Ok" at bounding box center [855, 133] width 27 height 23
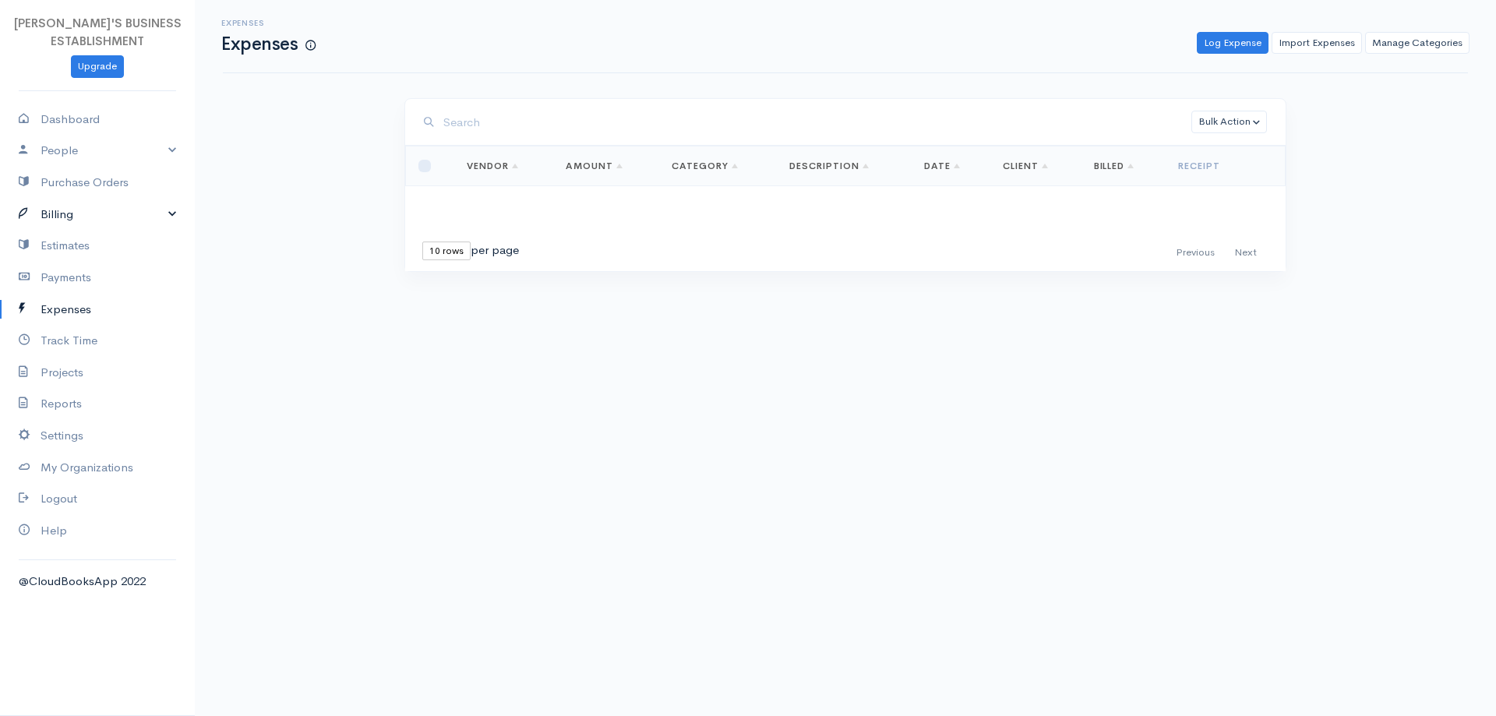
click at [170, 210] on link "Billing" at bounding box center [97, 215] width 195 height 32
click at [71, 242] on link "Invoice" at bounding box center [97, 244] width 195 height 28
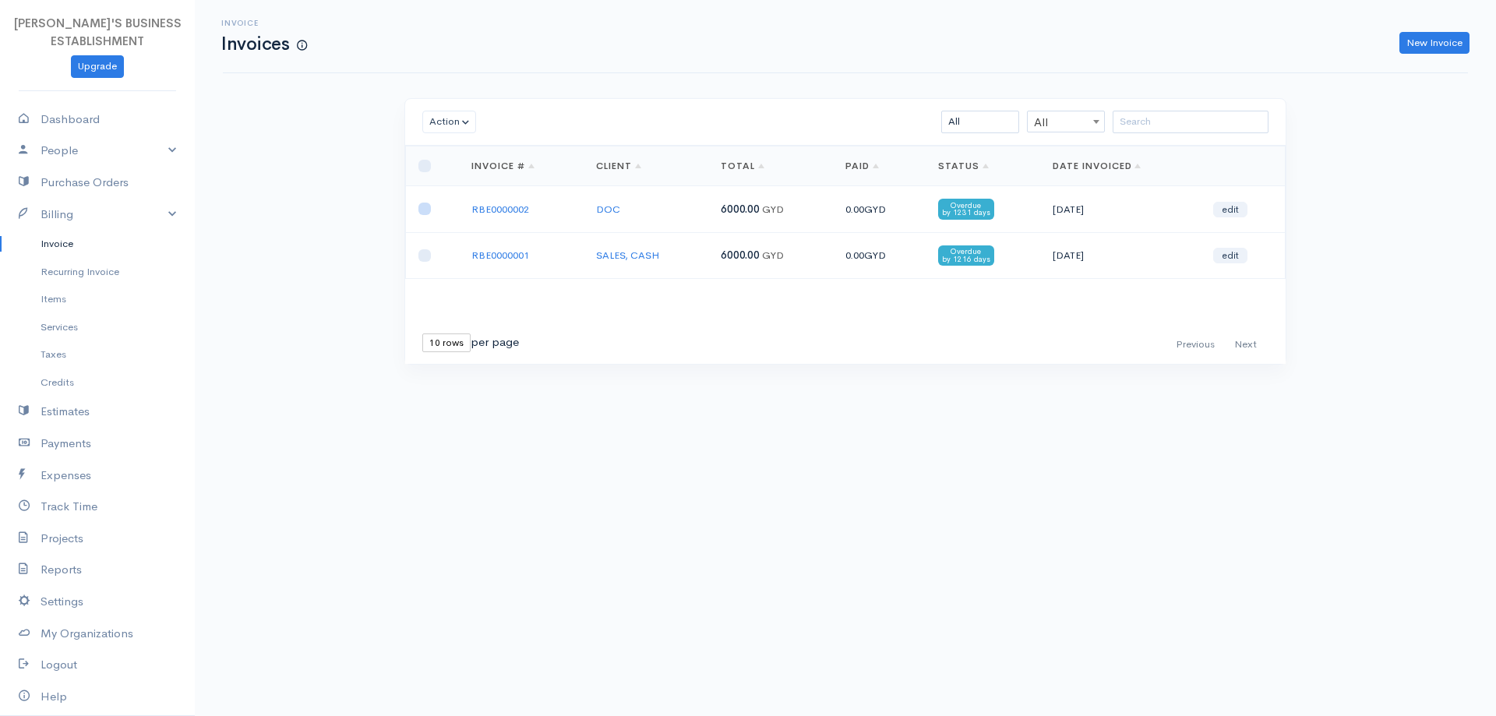
click at [424, 204] on input "checkbox" at bounding box center [424, 209] width 12 height 12
checkbox input "true"
click at [424, 254] on input "checkbox" at bounding box center [424, 255] width 12 height 12
checkbox input "true"
click at [460, 122] on button "Action" at bounding box center [449, 122] width 54 height 23
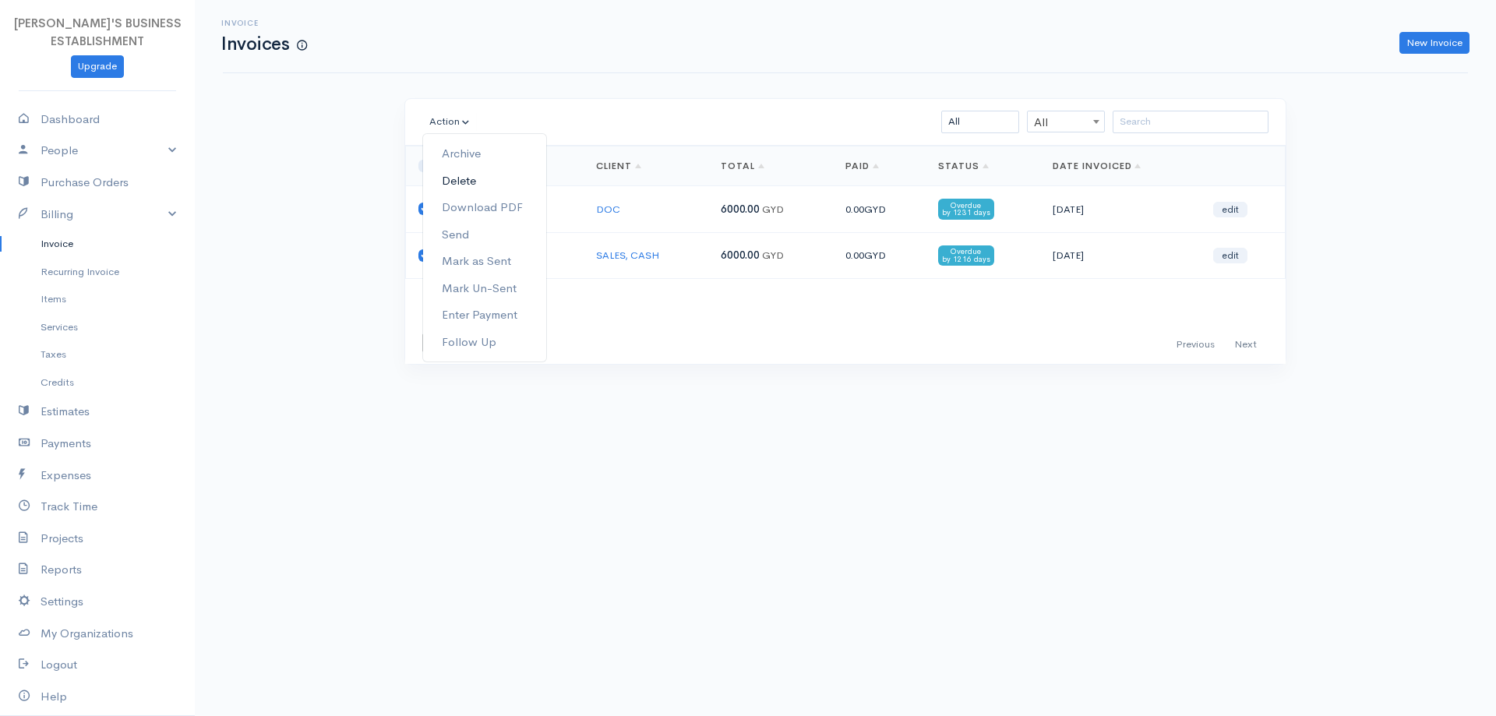
drag, startPoint x: 461, startPoint y: 181, endPoint x: 800, endPoint y: 55, distance: 361.0
click at [461, 180] on link "Delete" at bounding box center [484, 181] width 123 height 27
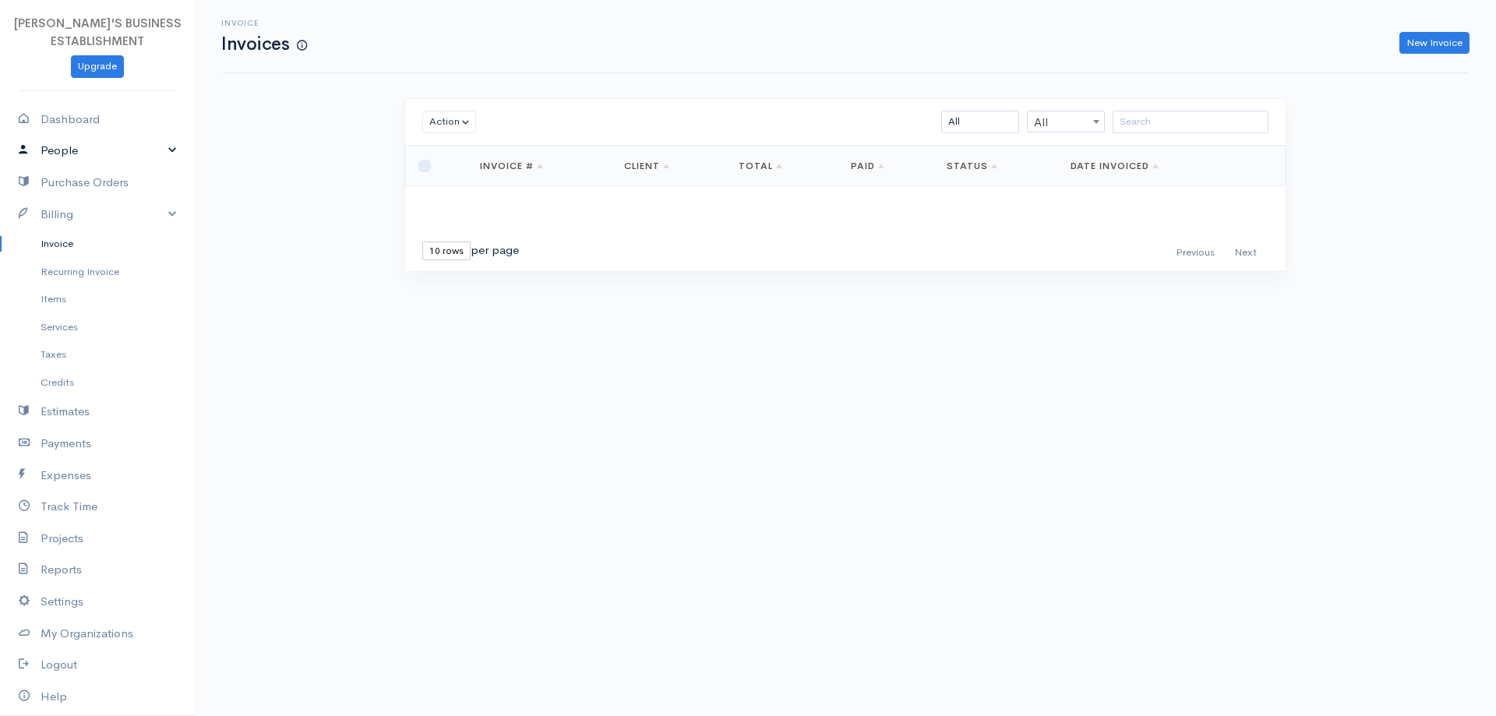
click at [65, 150] on link "People" at bounding box center [97, 151] width 195 height 32
click at [61, 178] on link "Clients" at bounding box center [97, 181] width 195 height 28
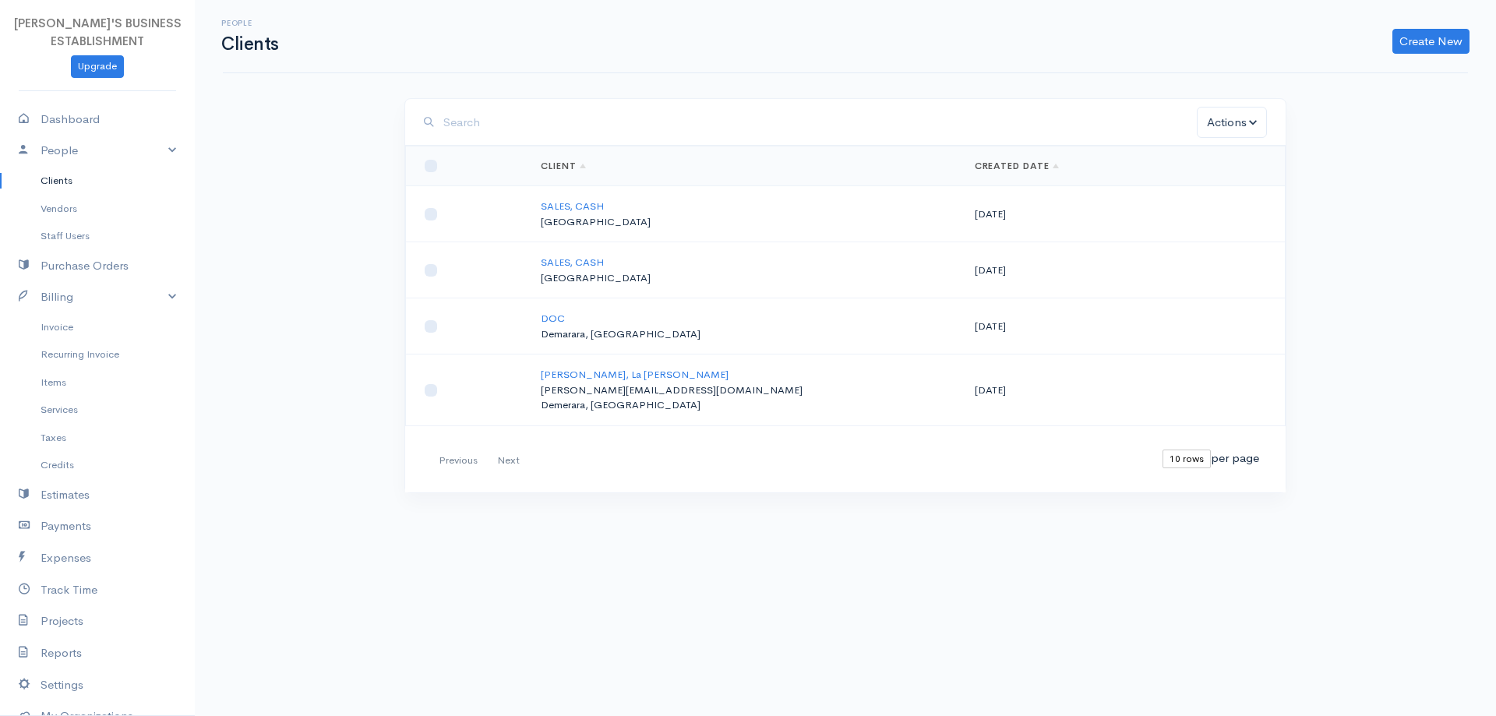
click at [420, 158] on th at bounding box center [467, 167] width 122 height 40
click at [430, 169] on input "checkbox" at bounding box center [431, 166] width 12 height 12
checkbox input "true"
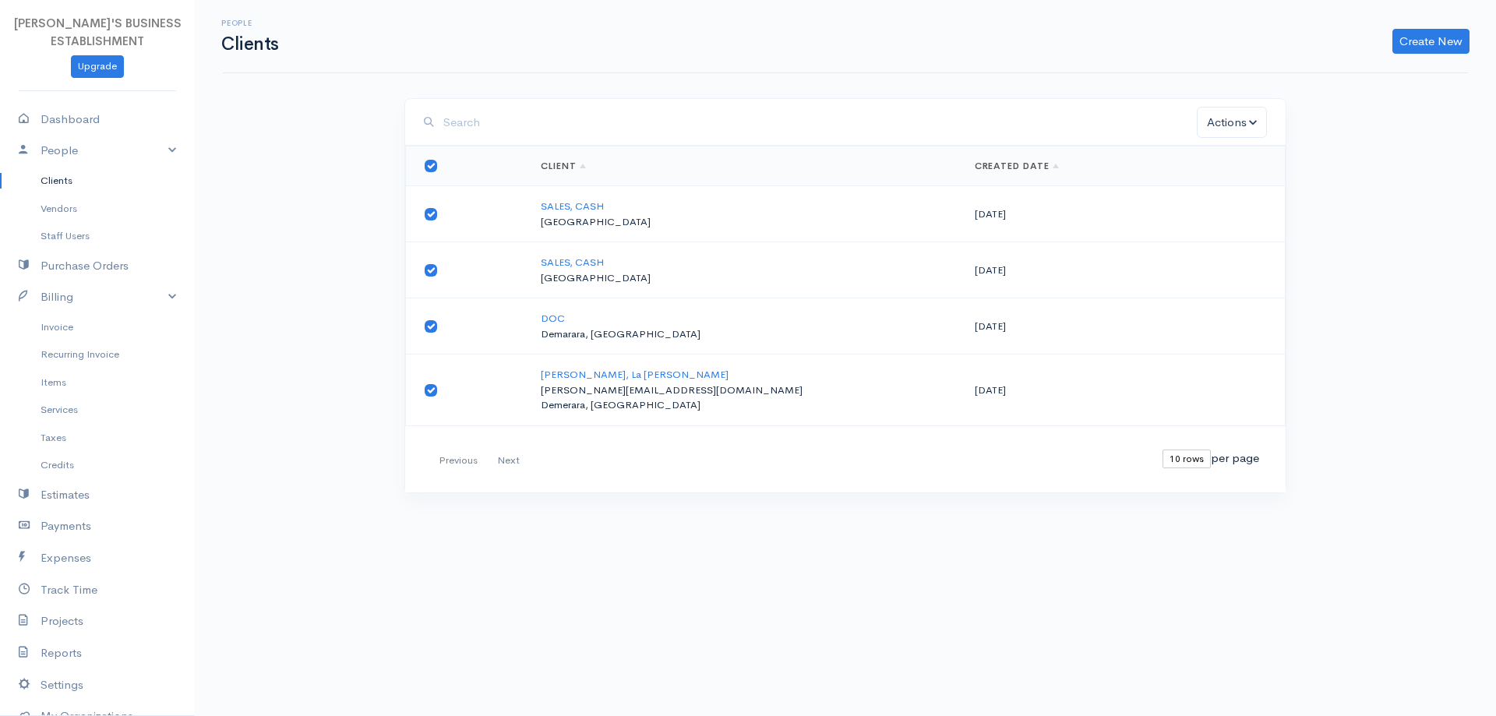
checkbox input "true"
click at [1248, 122] on button "Actions" at bounding box center [1232, 123] width 70 height 32
click at [1245, 187] on link "Delete" at bounding box center [1273, 185] width 150 height 27
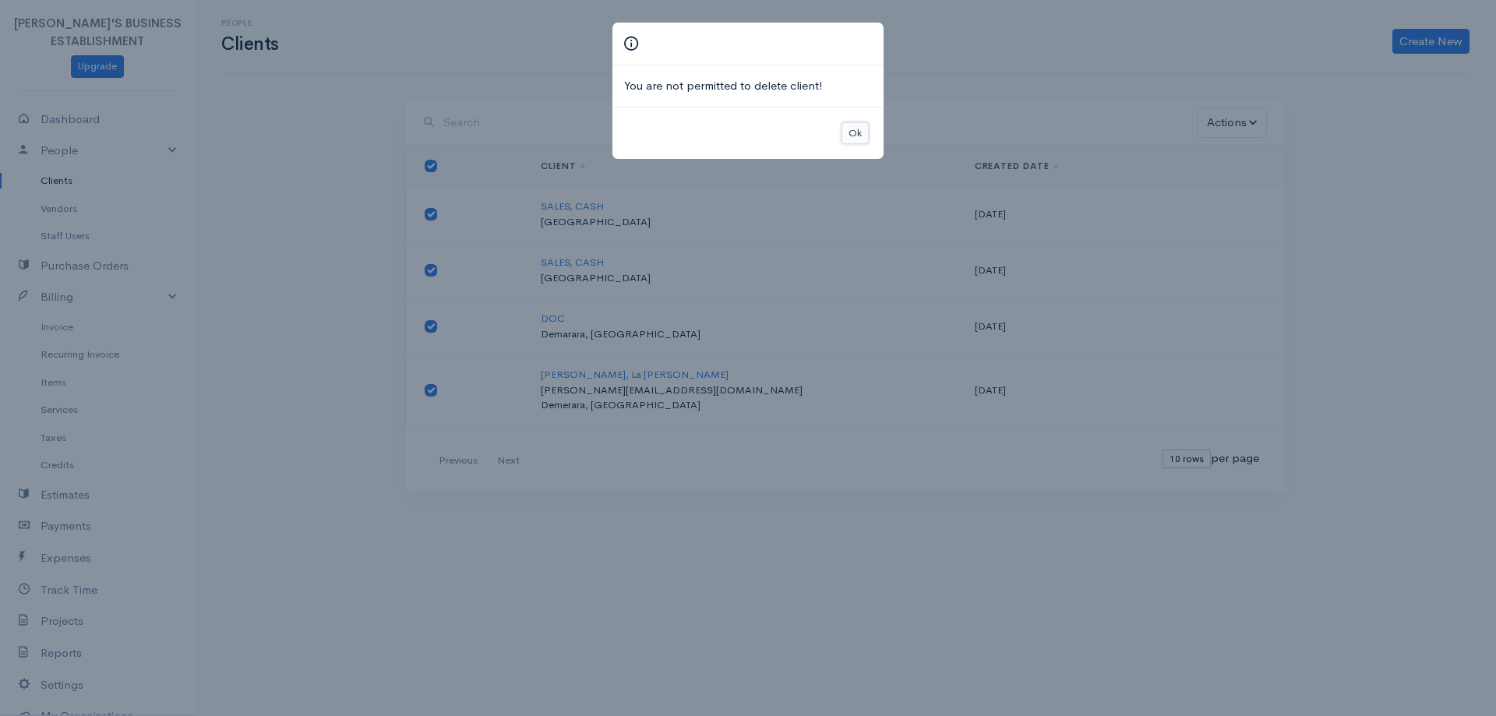
click at [847, 131] on button "Ok" at bounding box center [855, 133] width 27 height 23
click at [847, 131] on div "Ok" at bounding box center [748, 133] width 271 height 53
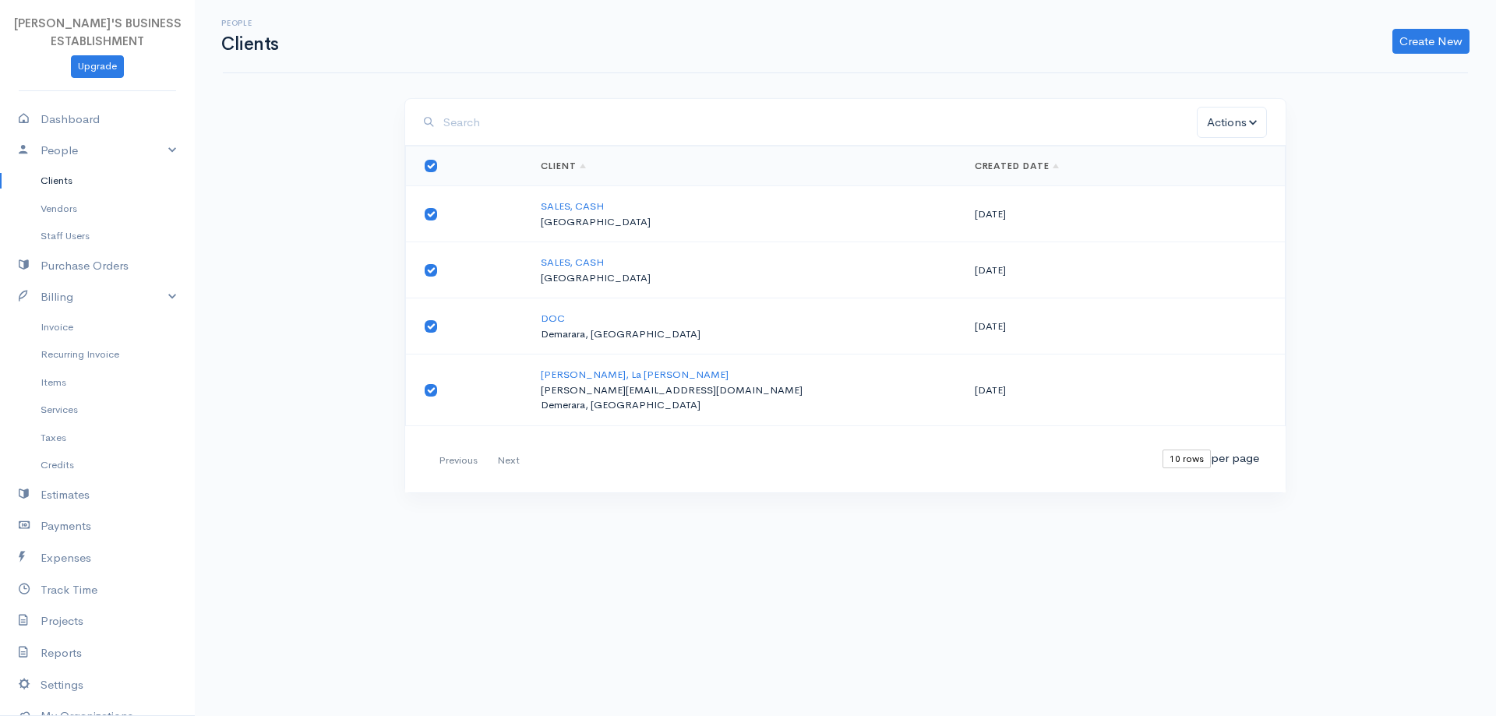
click at [58, 181] on link "Clients" at bounding box center [97, 181] width 195 height 28
click at [65, 203] on link "Vendors" at bounding box center [97, 209] width 195 height 28
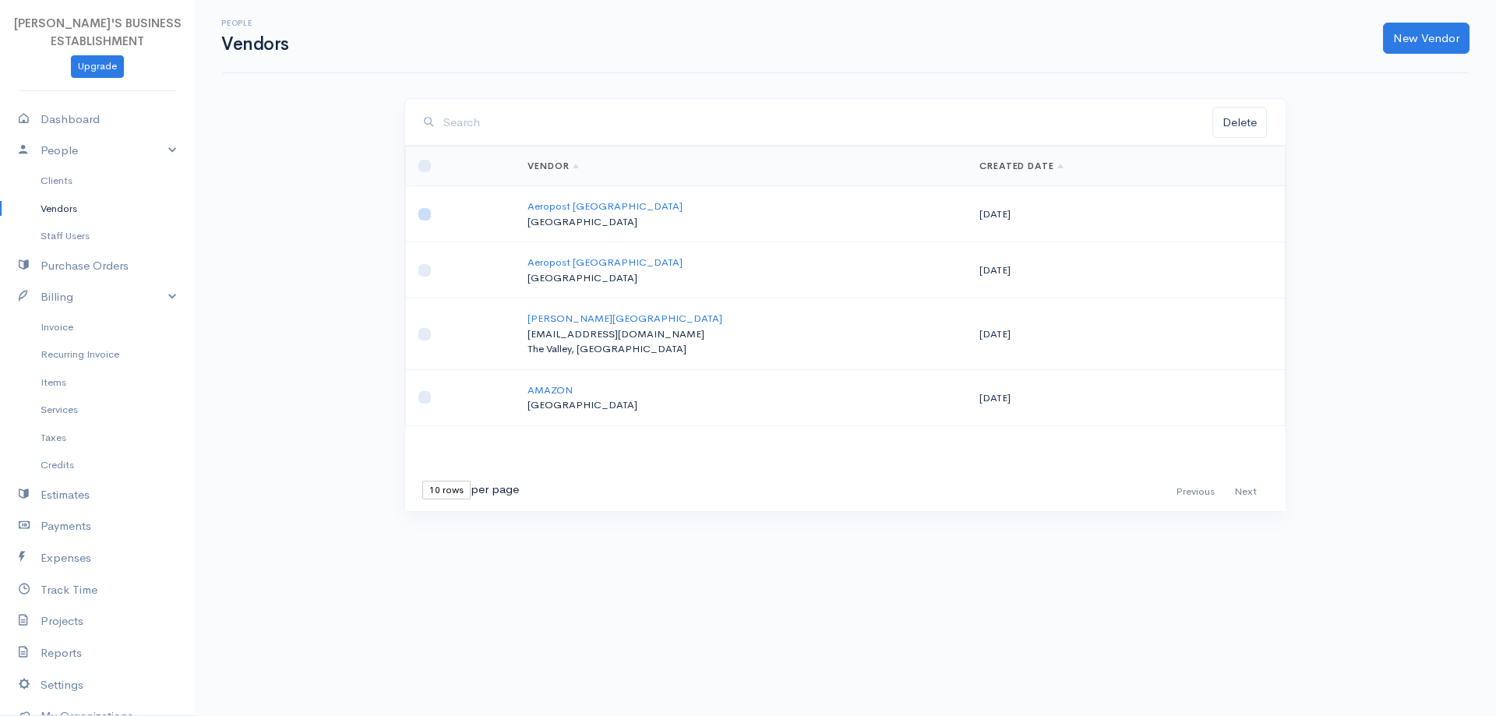
click at [426, 214] on input "checkbox" at bounding box center [424, 214] width 12 height 12
checkbox input "true"
click at [1231, 124] on button "Delete" at bounding box center [1240, 123] width 55 height 32
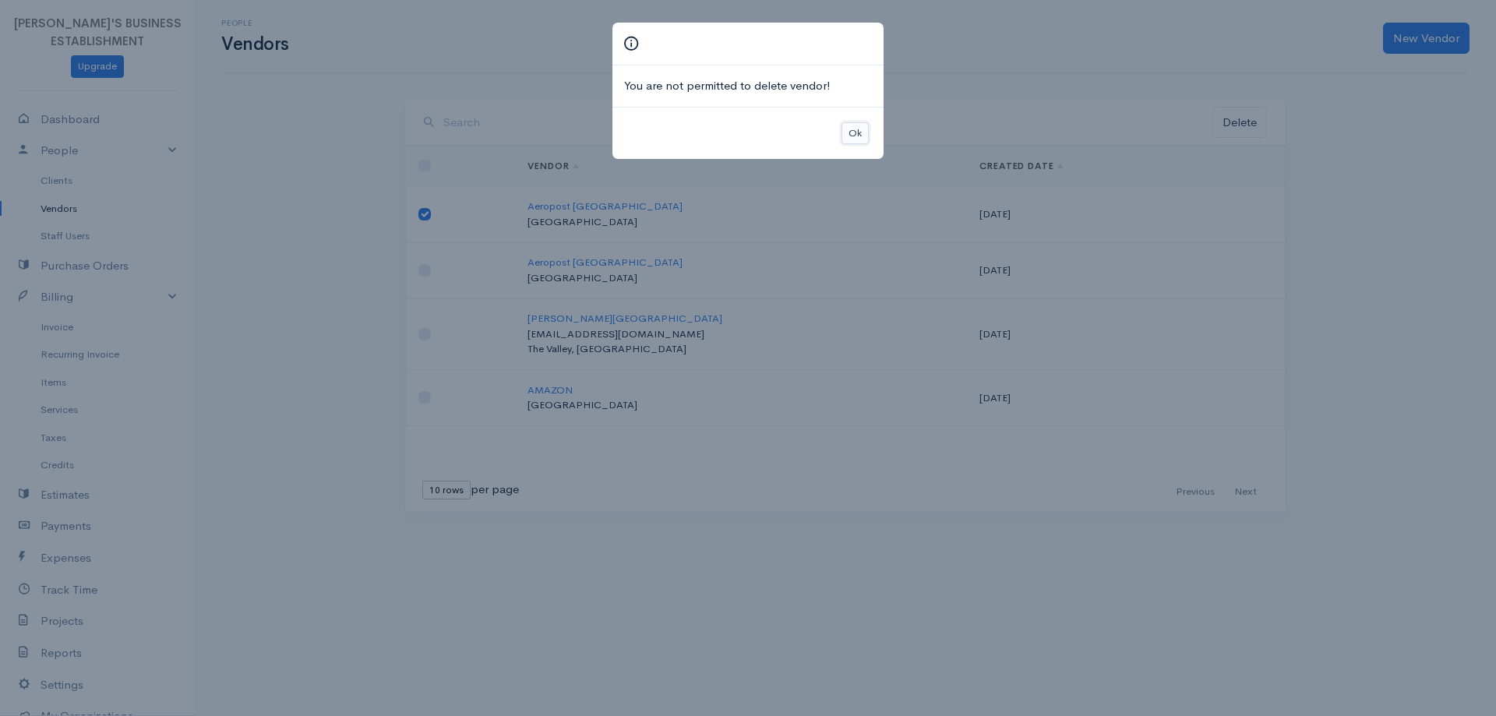
click at [854, 131] on button "Ok" at bounding box center [855, 133] width 27 height 23
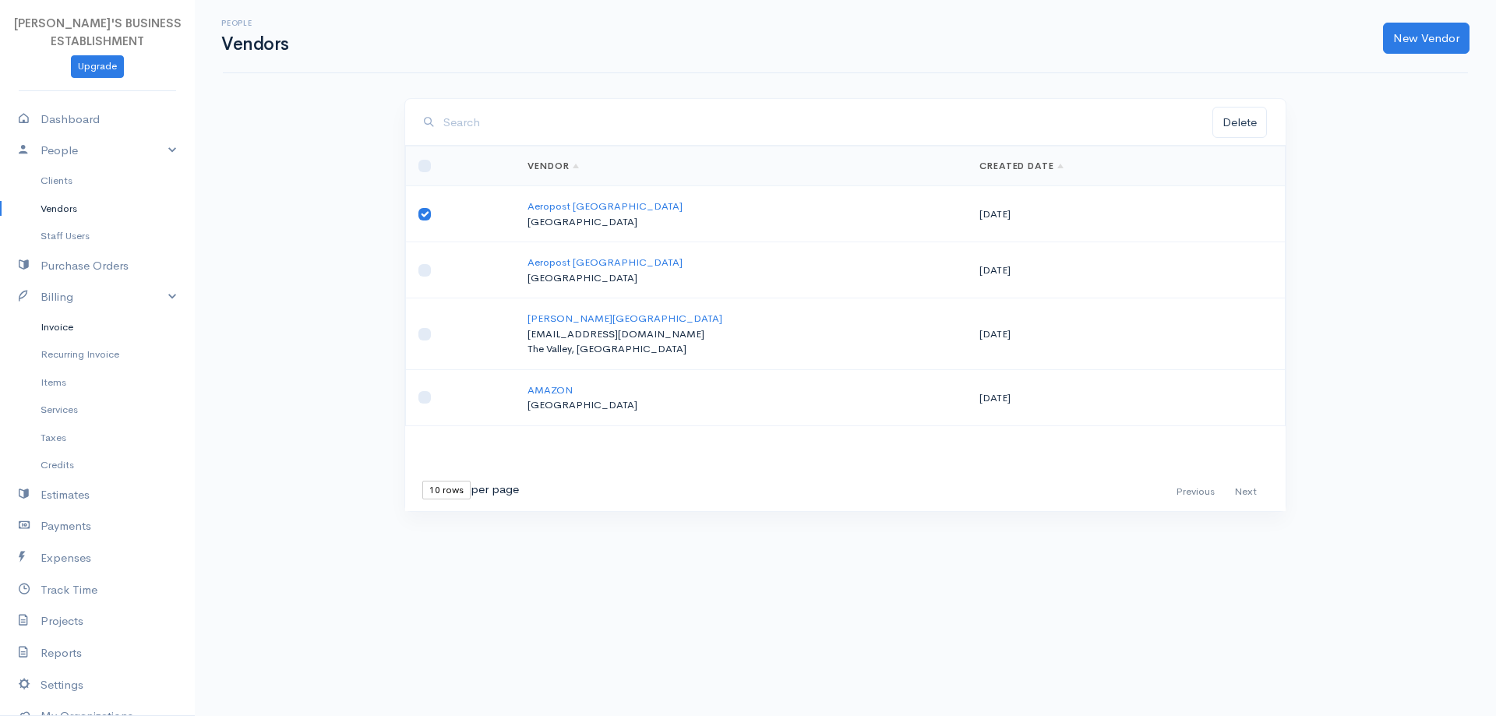
click at [56, 328] on link "Invoice" at bounding box center [97, 327] width 195 height 28
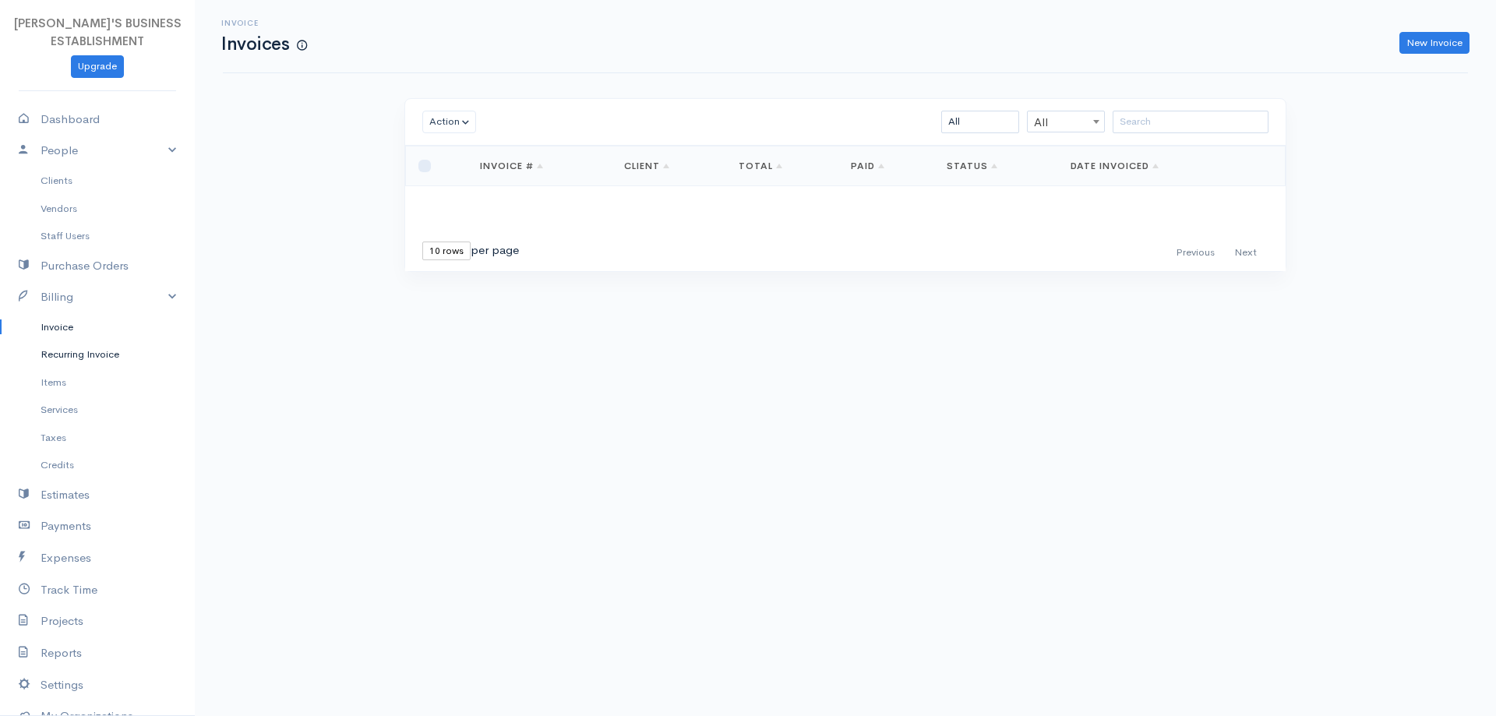
click at [68, 352] on link "Recurring Invoice" at bounding box center [97, 355] width 195 height 28
click at [64, 383] on link "Items" at bounding box center [97, 383] width 195 height 28
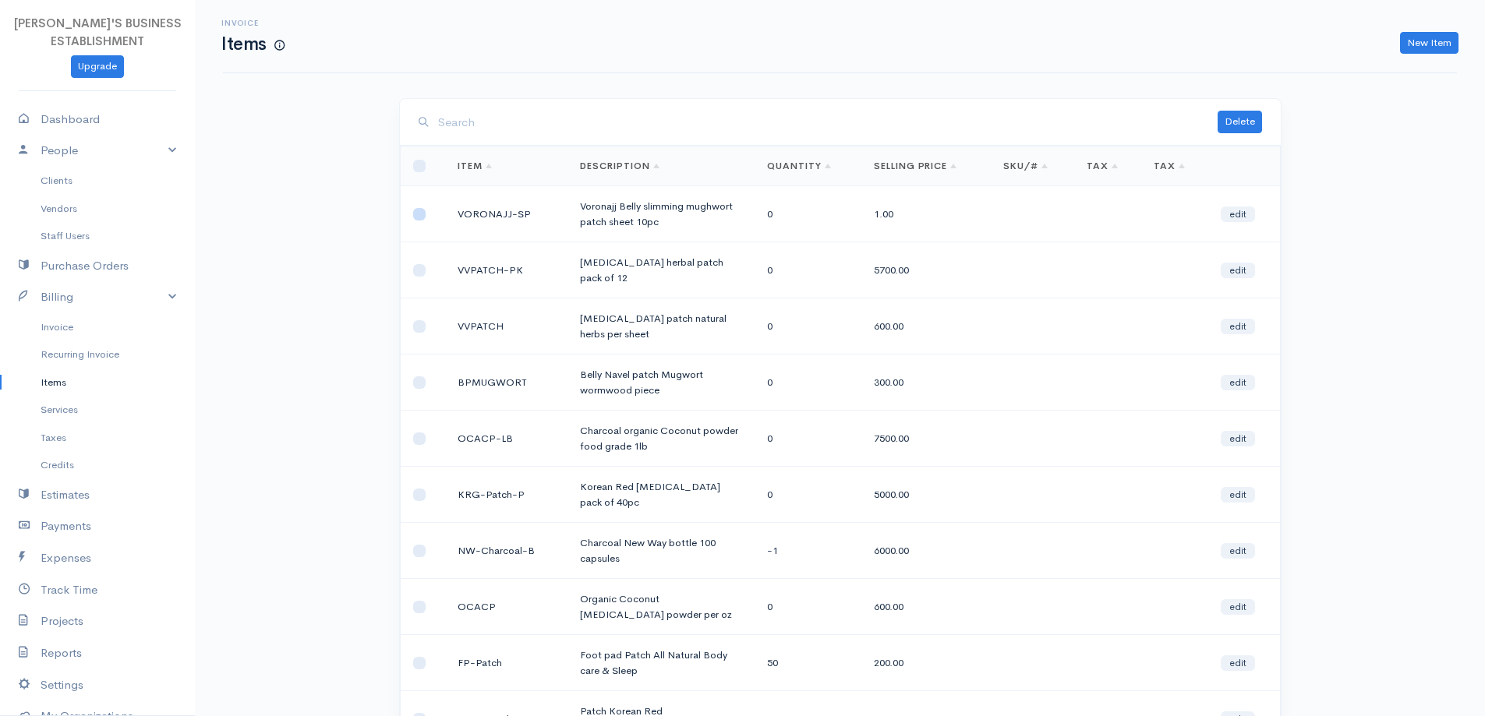
click at [413, 214] on input "checkbox" at bounding box center [419, 214] width 12 height 12
checkbox input "true"
click at [419, 274] on input "checkbox" at bounding box center [419, 270] width 12 height 12
checkbox input "true"
drag, startPoint x: 421, startPoint y: 313, endPoint x: 422, endPoint y: 329, distance: 15.7
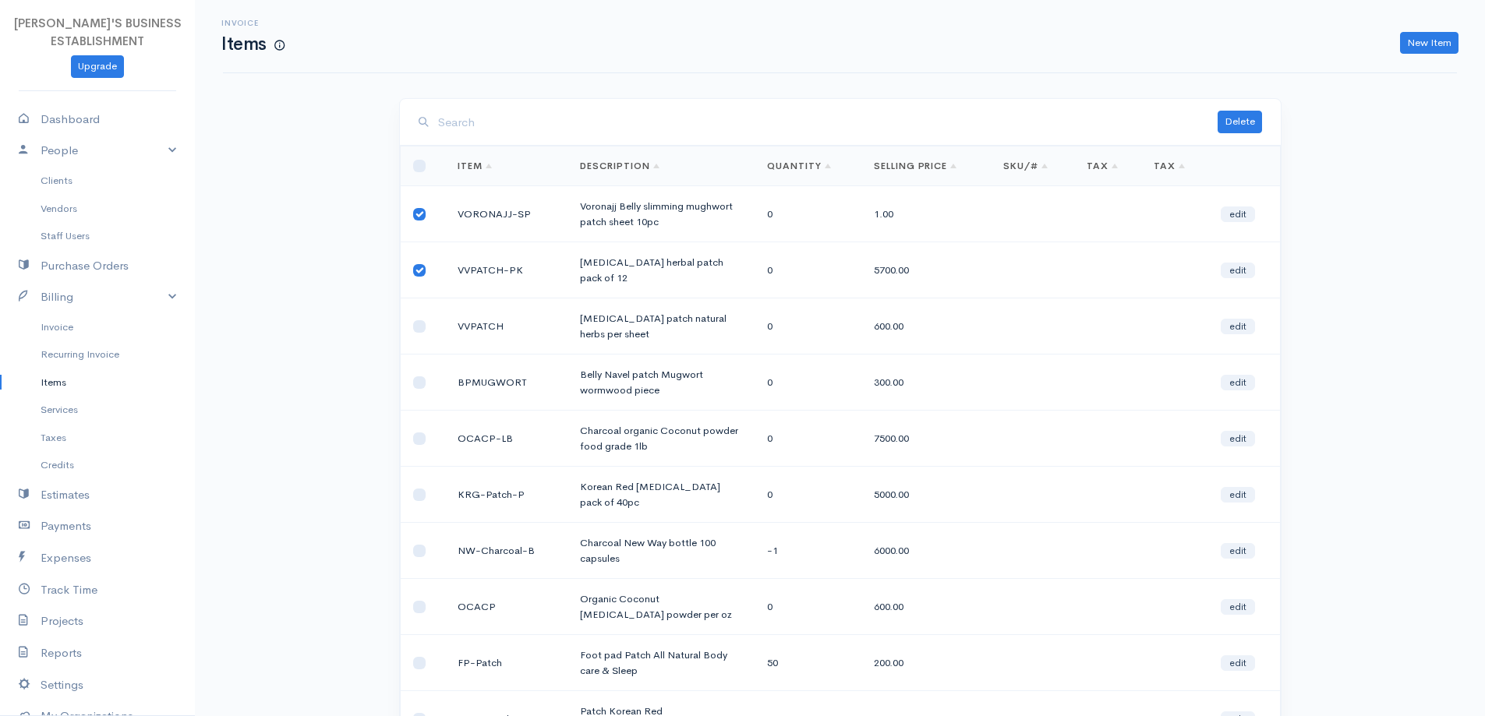
click at [422, 317] on td at bounding box center [422, 326] width 45 height 56
click at [421, 328] on input "checkbox" at bounding box center [419, 326] width 12 height 12
checkbox input "true"
click at [420, 381] on input "checkbox" at bounding box center [419, 382] width 12 height 12
checkbox input "true"
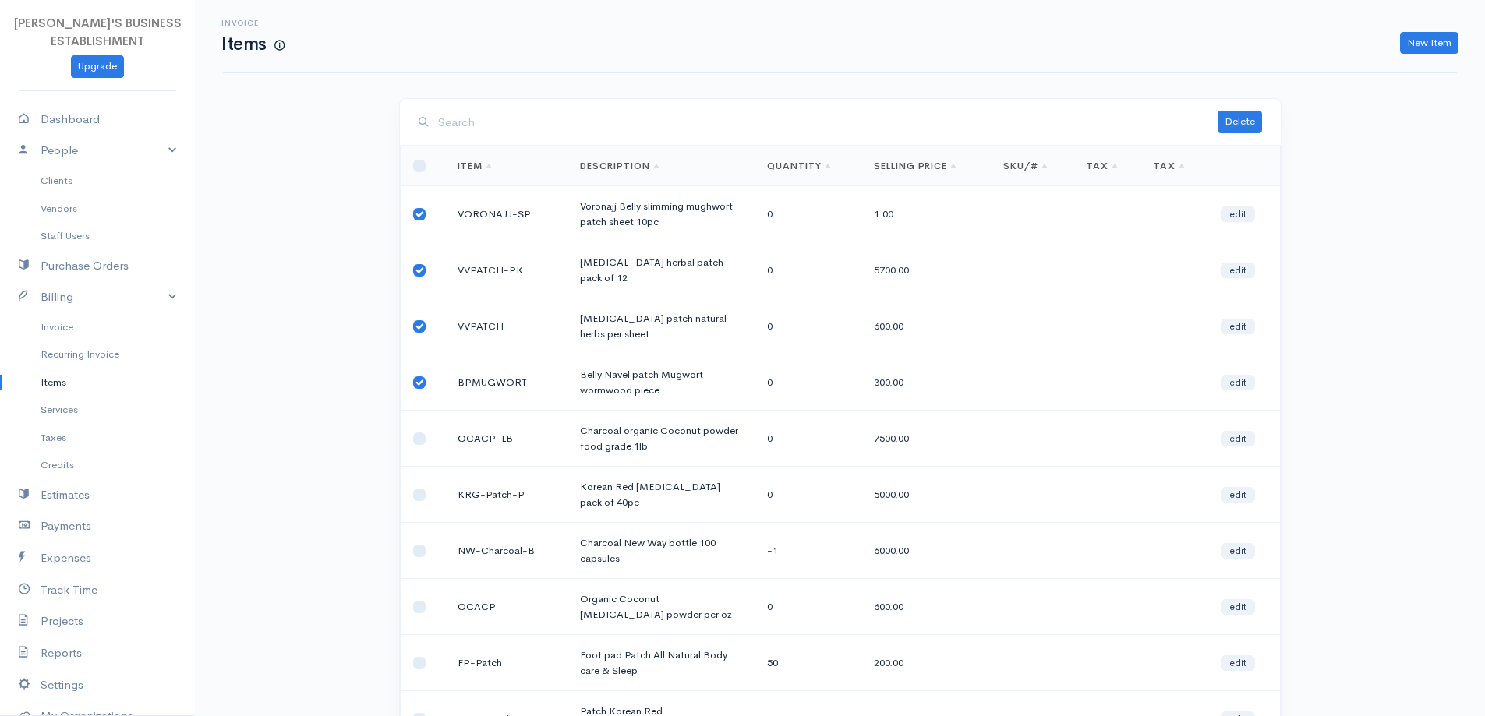
drag, startPoint x: 413, startPoint y: 429, endPoint x: 430, endPoint y: 447, distance: 25.4
click at [423, 441] on td at bounding box center [422, 439] width 45 height 56
drag, startPoint x: 422, startPoint y: 440, endPoint x: 424, endPoint y: 451, distance: 11.8
click at [422, 446] on td at bounding box center [422, 439] width 45 height 56
click at [421, 489] on input "checkbox" at bounding box center [419, 495] width 12 height 12
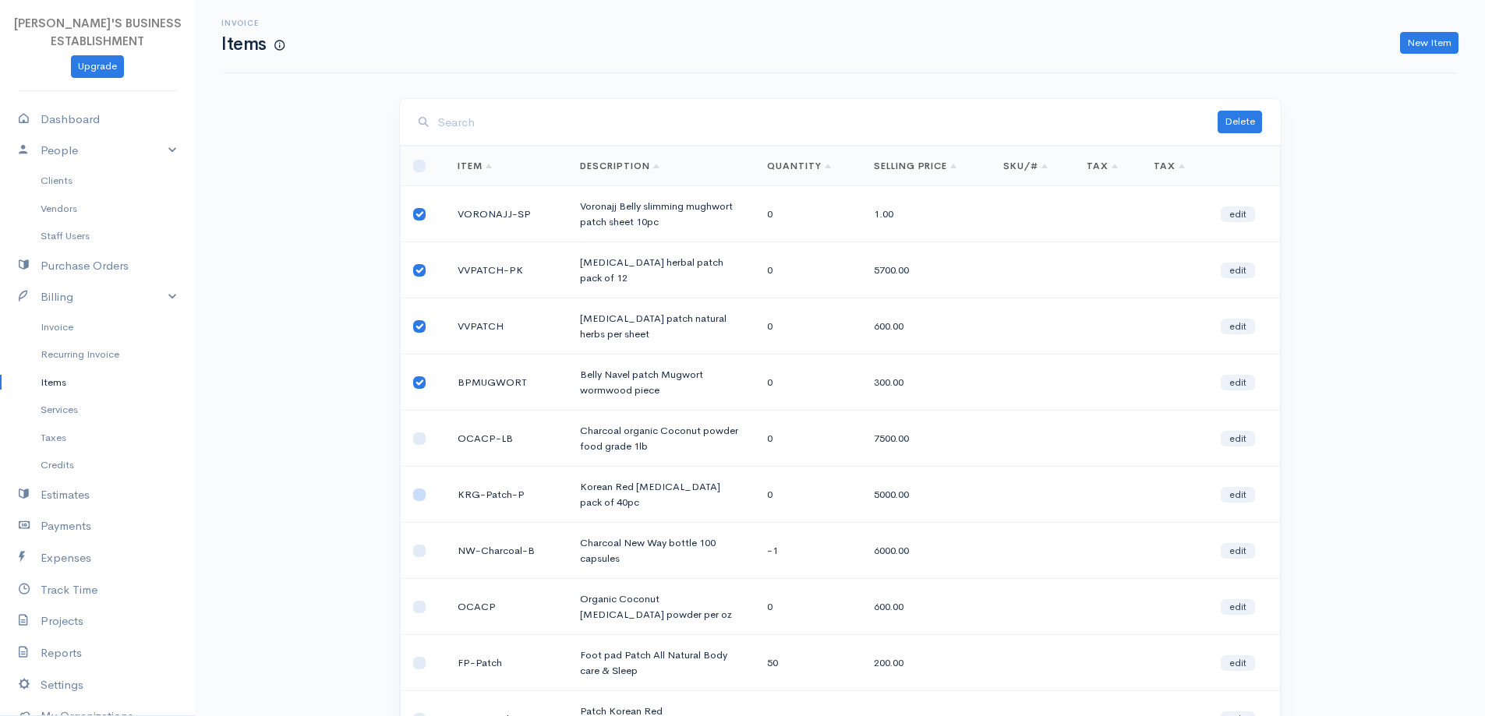
checkbox input "true"
click at [417, 434] on input "checkbox" at bounding box center [419, 439] width 12 height 12
checkbox input "true"
click at [420, 545] on input "checkbox" at bounding box center [419, 551] width 12 height 12
checkbox input "true"
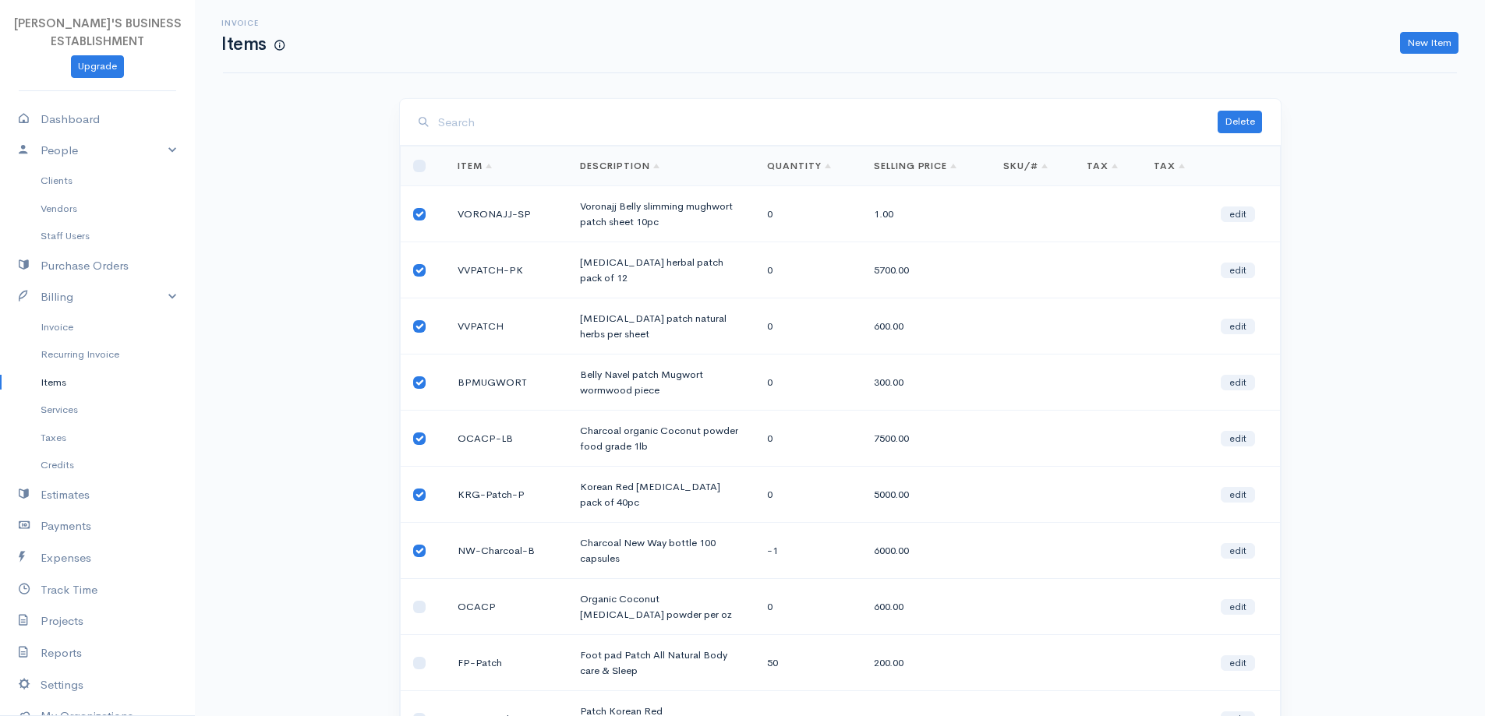
click at [429, 592] on td at bounding box center [422, 607] width 45 height 56
click at [422, 601] on input "checkbox" at bounding box center [419, 607] width 12 height 12
checkbox input "true"
click at [418, 657] on input "checkbox" at bounding box center [419, 663] width 12 height 12
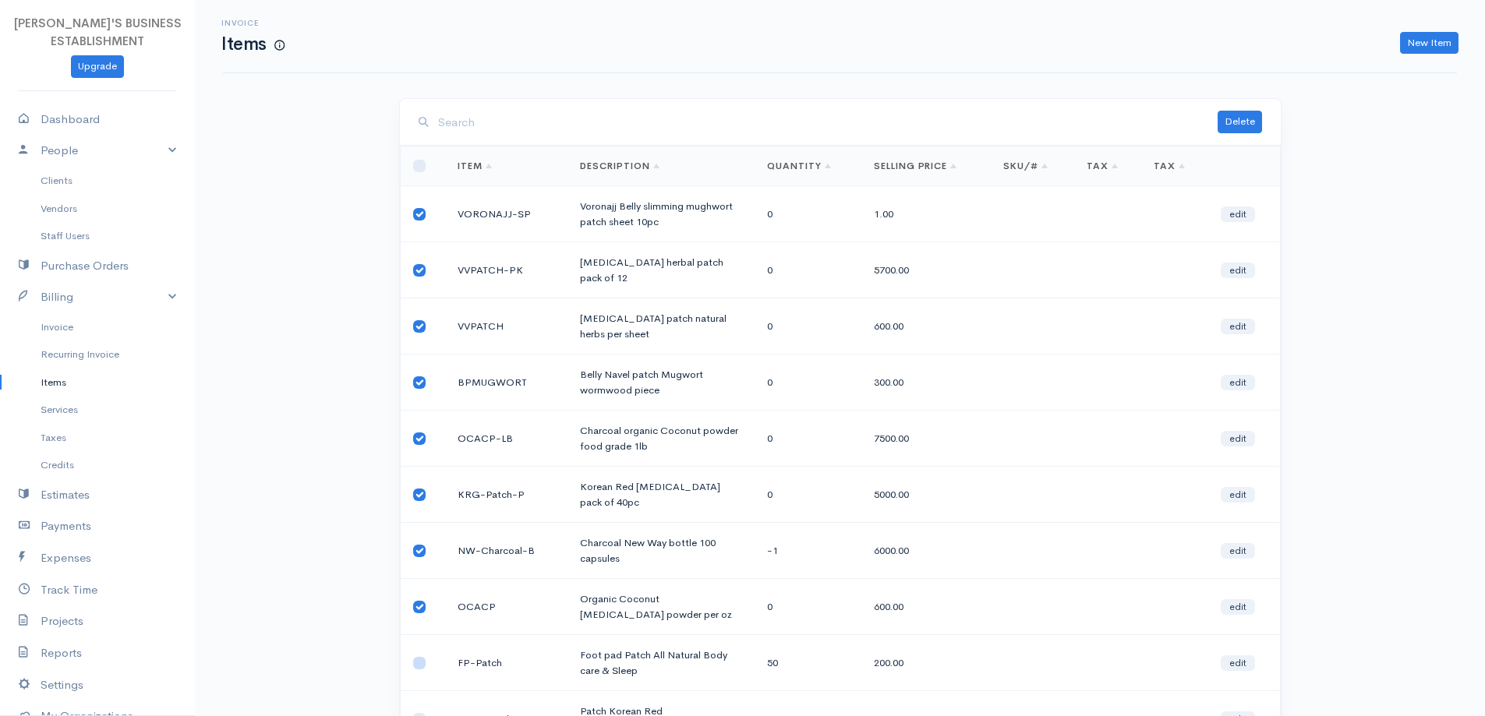
checkbox input "true"
click at [425, 713] on input "checkbox" at bounding box center [419, 719] width 12 height 12
checkbox input "true"
click at [1242, 119] on button "Delete" at bounding box center [1239, 122] width 44 height 23
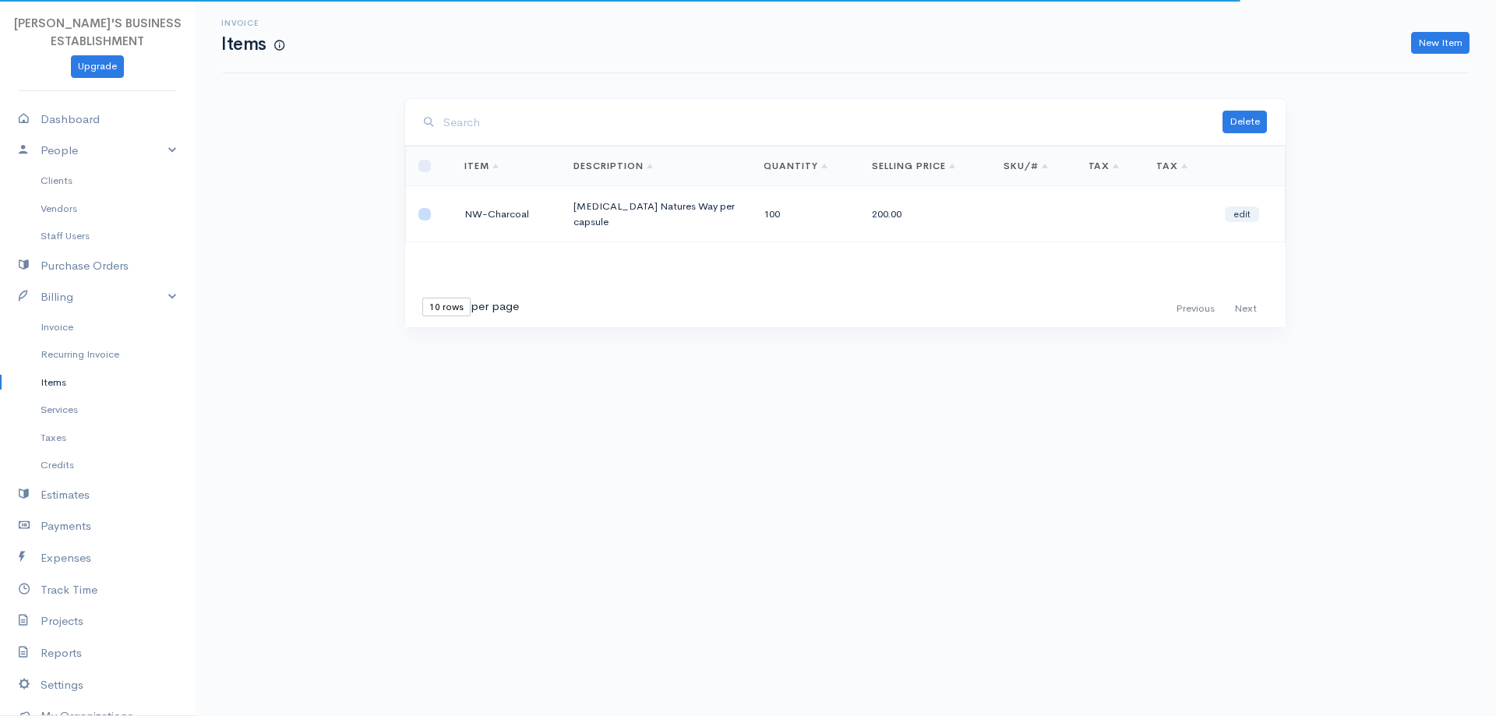
click at [425, 215] on input "checkbox" at bounding box center [424, 214] width 12 height 12
checkbox input "true"
drag, startPoint x: 1248, startPoint y: 115, endPoint x: 824, endPoint y: 53, distance: 429.3
click at [1248, 116] on button "Delete" at bounding box center [1245, 122] width 44 height 23
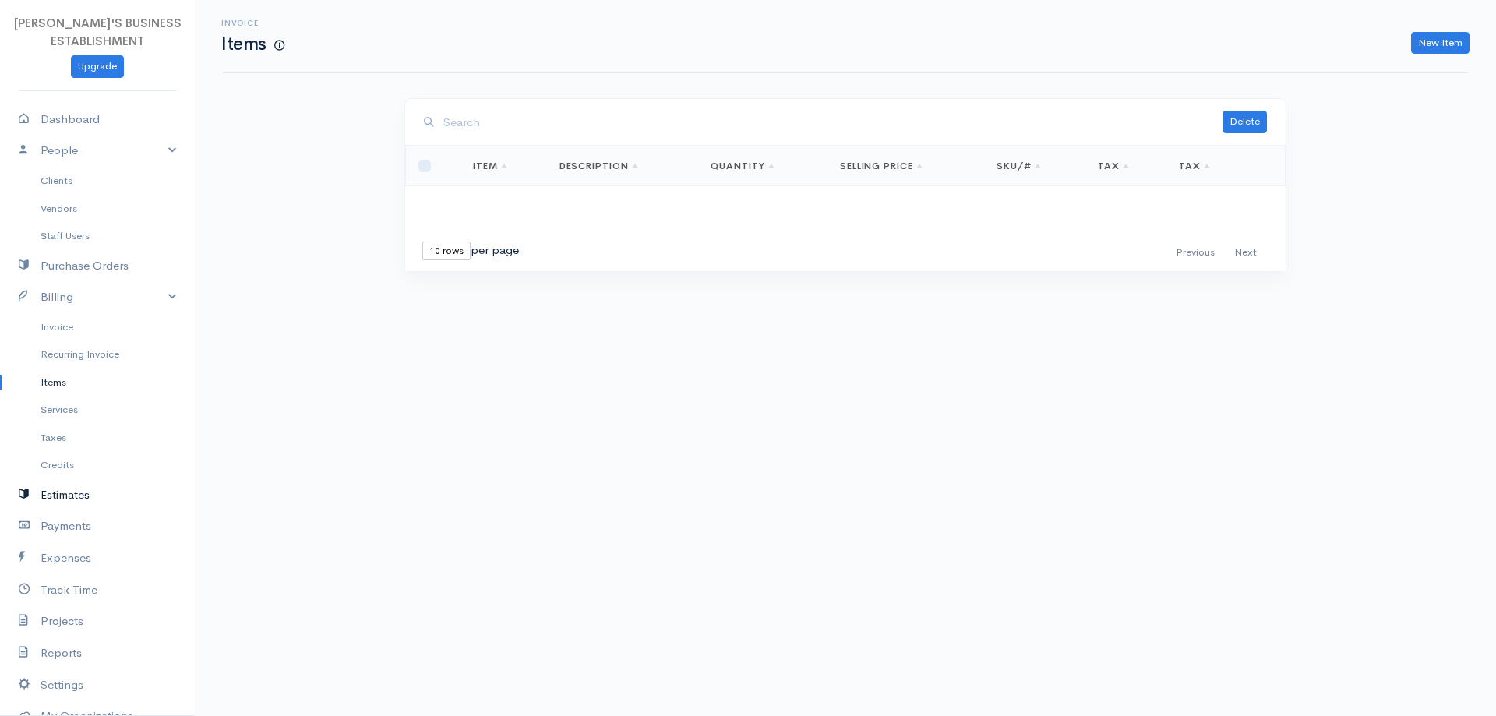
click at [68, 494] on link "Estimates" at bounding box center [97, 495] width 195 height 32
click at [69, 528] on link "Payments" at bounding box center [97, 526] width 195 height 32
click at [76, 562] on link "Expenses" at bounding box center [97, 558] width 195 height 32
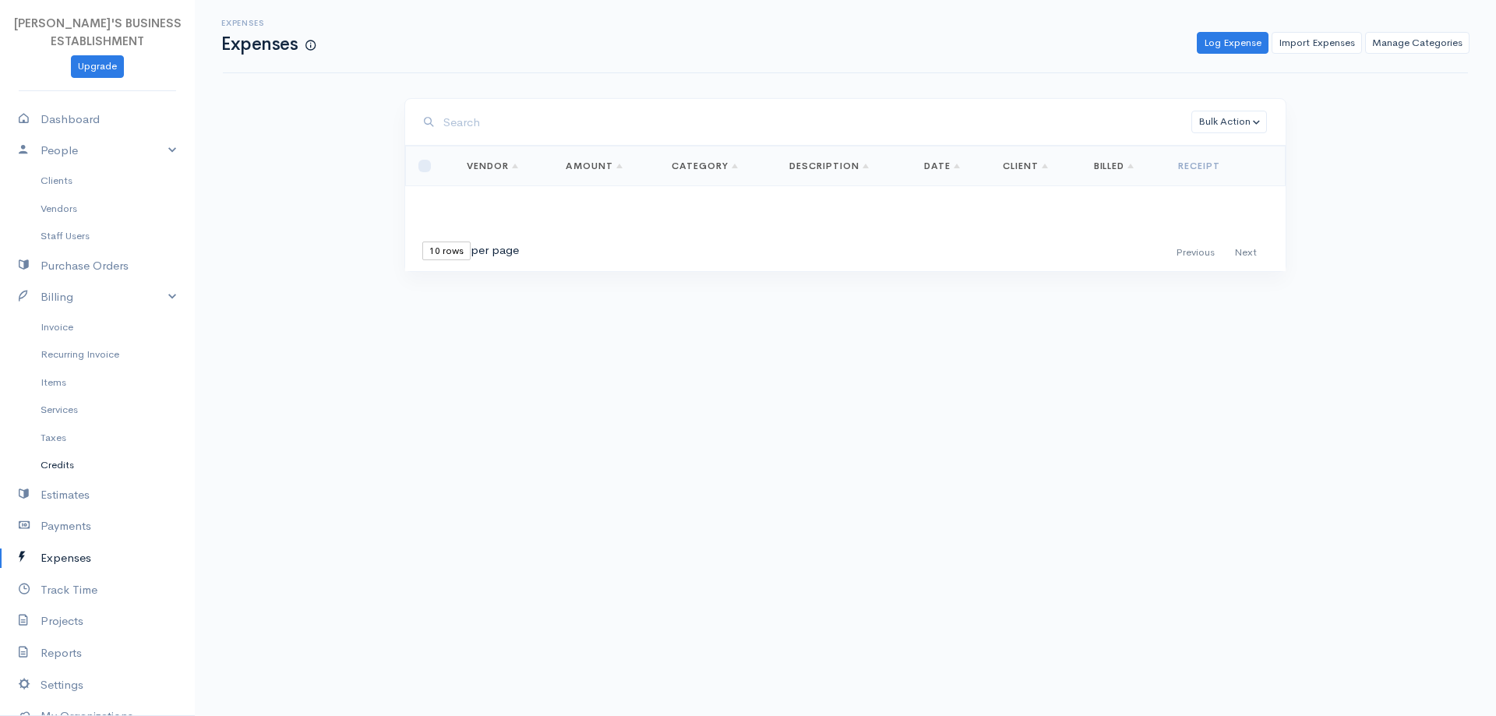
click at [62, 464] on link "Credits" at bounding box center [97, 465] width 195 height 28
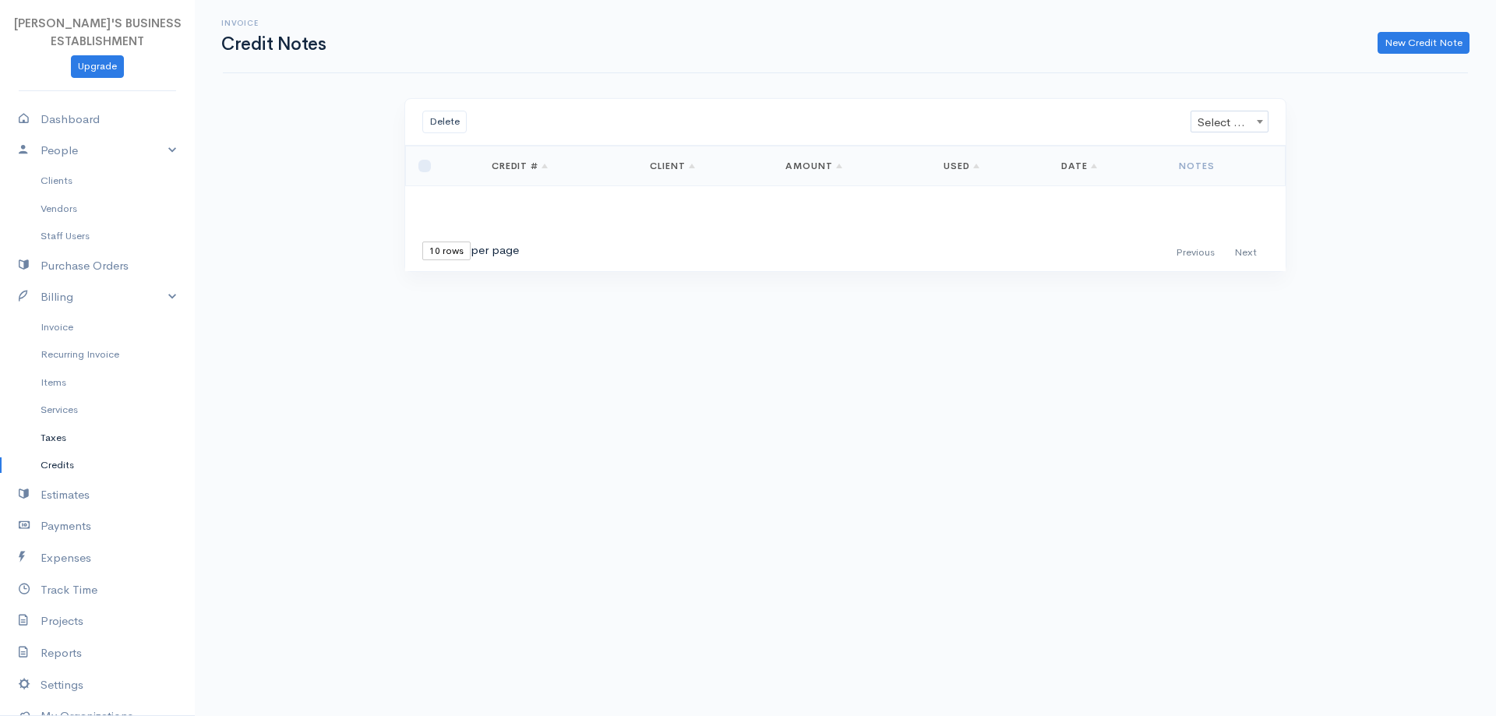
click at [64, 439] on link "Taxes" at bounding box center [97, 438] width 195 height 28
click at [68, 410] on link "Services" at bounding box center [97, 410] width 195 height 28
click at [59, 383] on link "Items" at bounding box center [97, 383] width 195 height 28
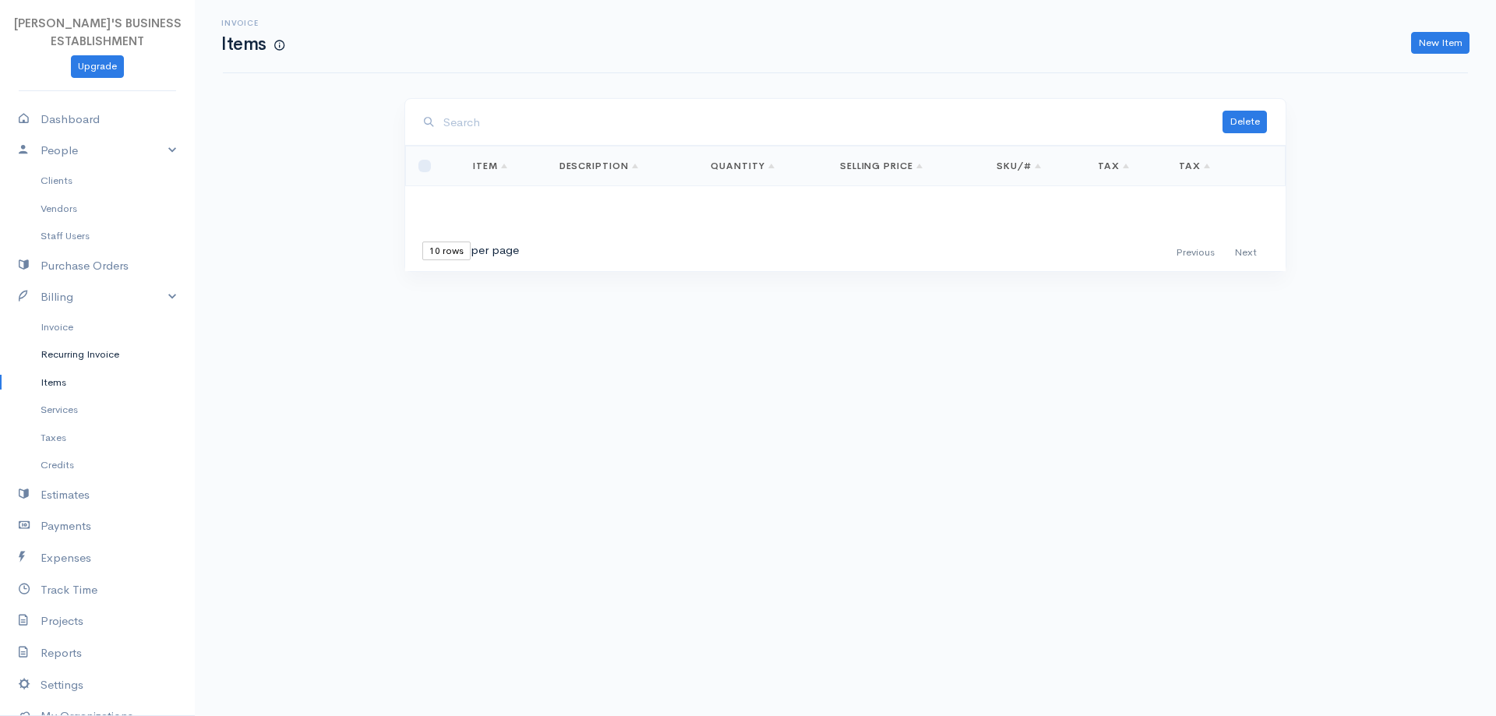
click at [73, 354] on link "Recurring Invoice" at bounding box center [97, 355] width 195 height 28
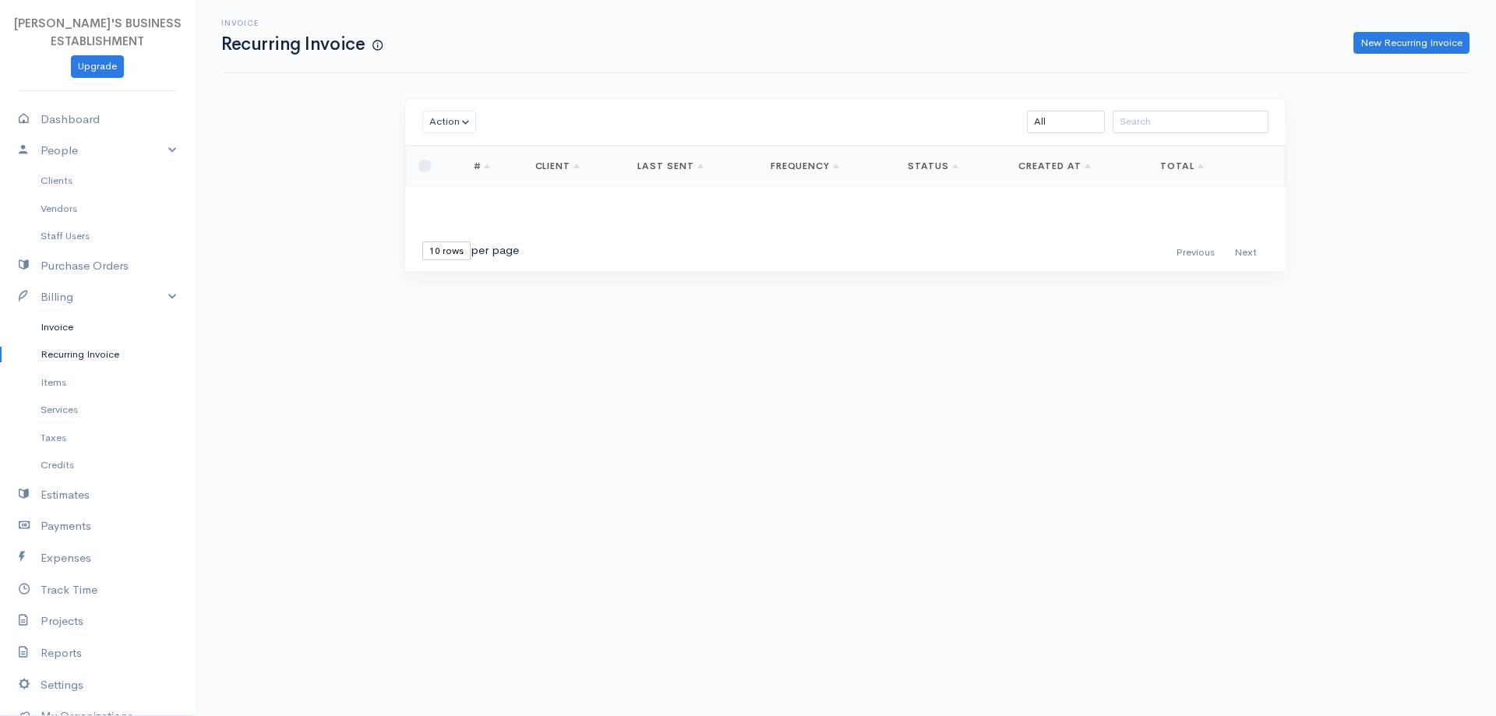
click at [62, 332] on link "Invoice" at bounding box center [97, 327] width 195 height 28
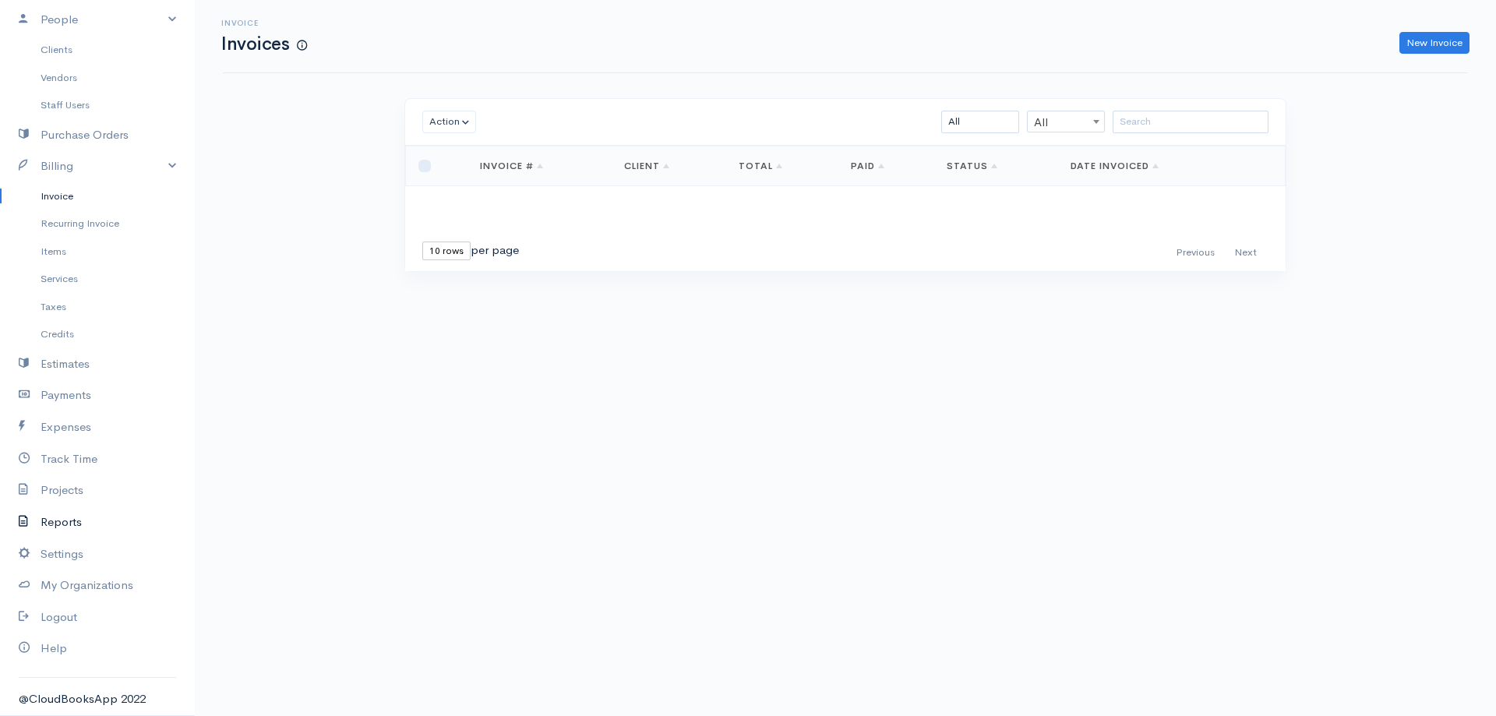
scroll to position [133, 0]
click at [82, 489] on link "Projects" at bounding box center [97, 488] width 195 height 32
click at [67, 490] on link "Projects" at bounding box center [97, 488] width 195 height 32
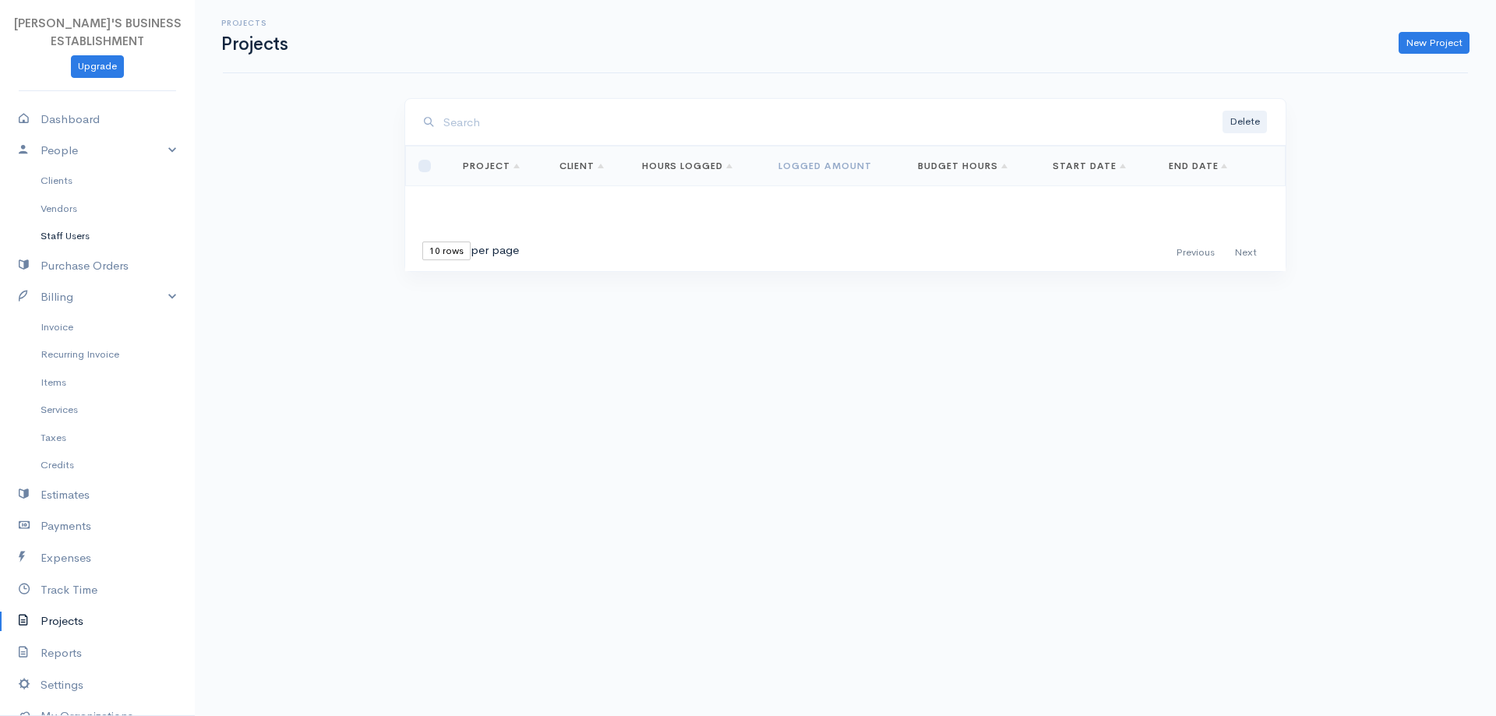
click at [78, 238] on link "Staff Users" at bounding box center [97, 236] width 195 height 28
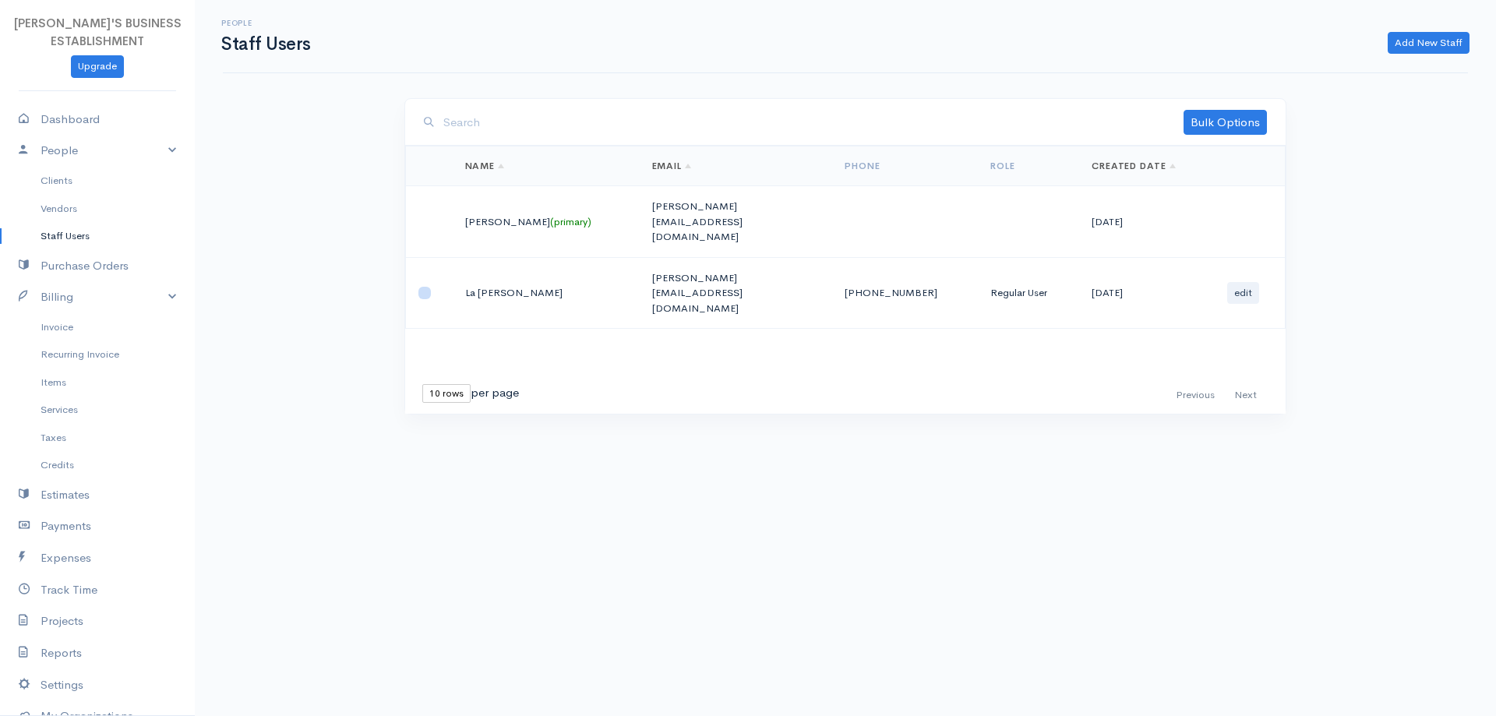
click at [423, 287] on input "checkbox" at bounding box center [424, 293] width 12 height 12
checkbox input "true"
click at [1242, 119] on link "Bulk Options" at bounding box center [1225, 122] width 83 height 25
click at [1190, 153] on link "Deleted" at bounding box center [1204, 155] width 123 height 27
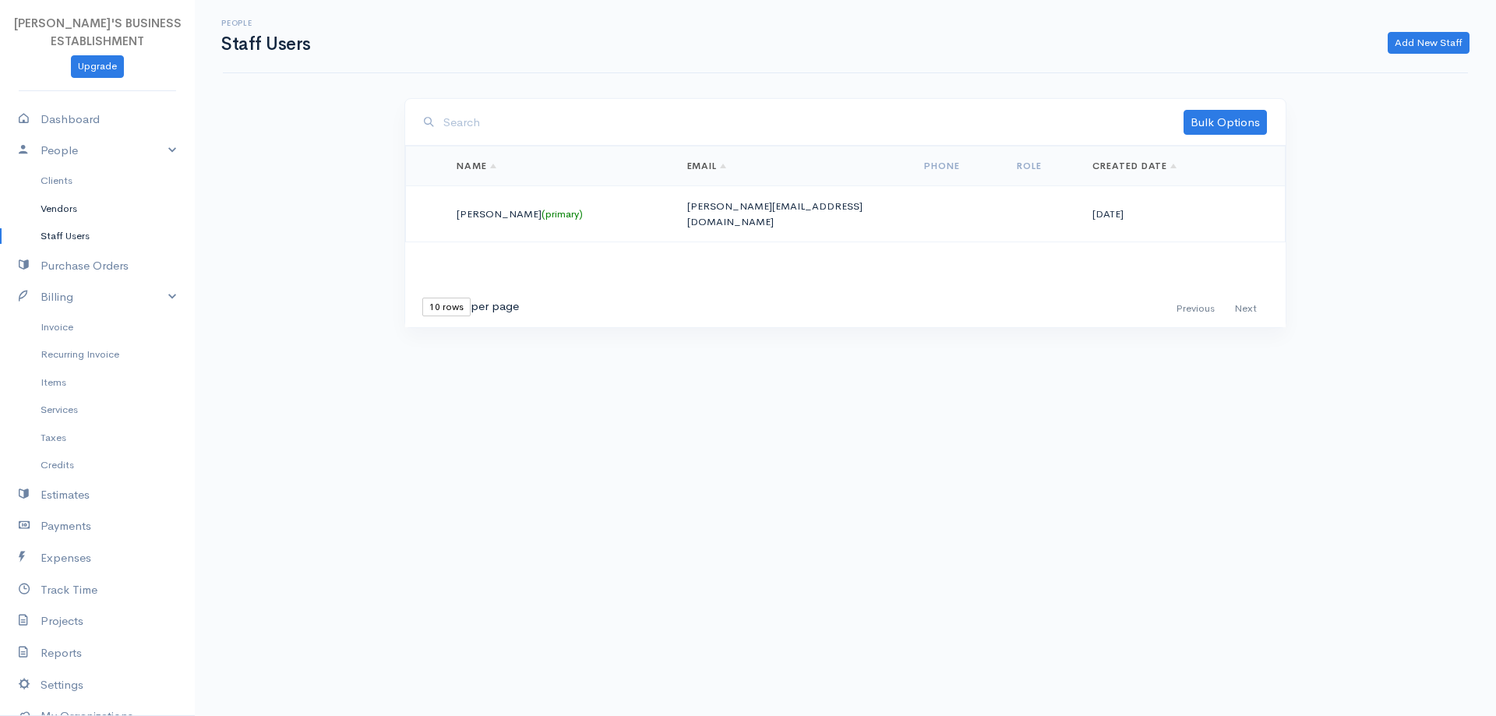
click at [54, 210] on link "Vendors" at bounding box center [97, 209] width 195 height 28
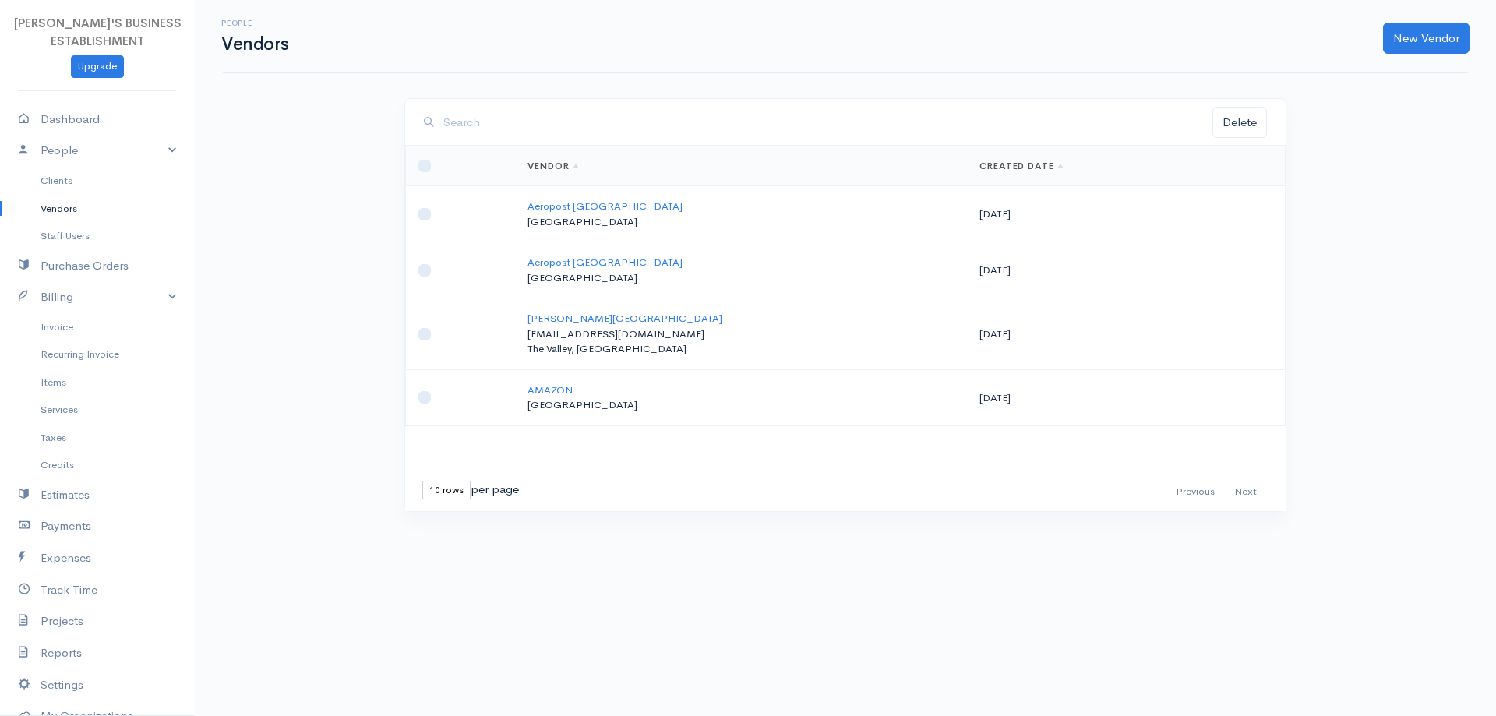
click at [417, 396] on td at bounding box center [461, 397] width 110 height 56
click at [428, 404] on td at bounding box center [461, 397] width 110 height 56
click at [424, 264] on input "checkbox" at bounding box center [424, 270] width 12 height 12
checkbox input "true"
click at [1236, 119] on button "Delete" at bounding box center [1240, 123] width 55 height 32
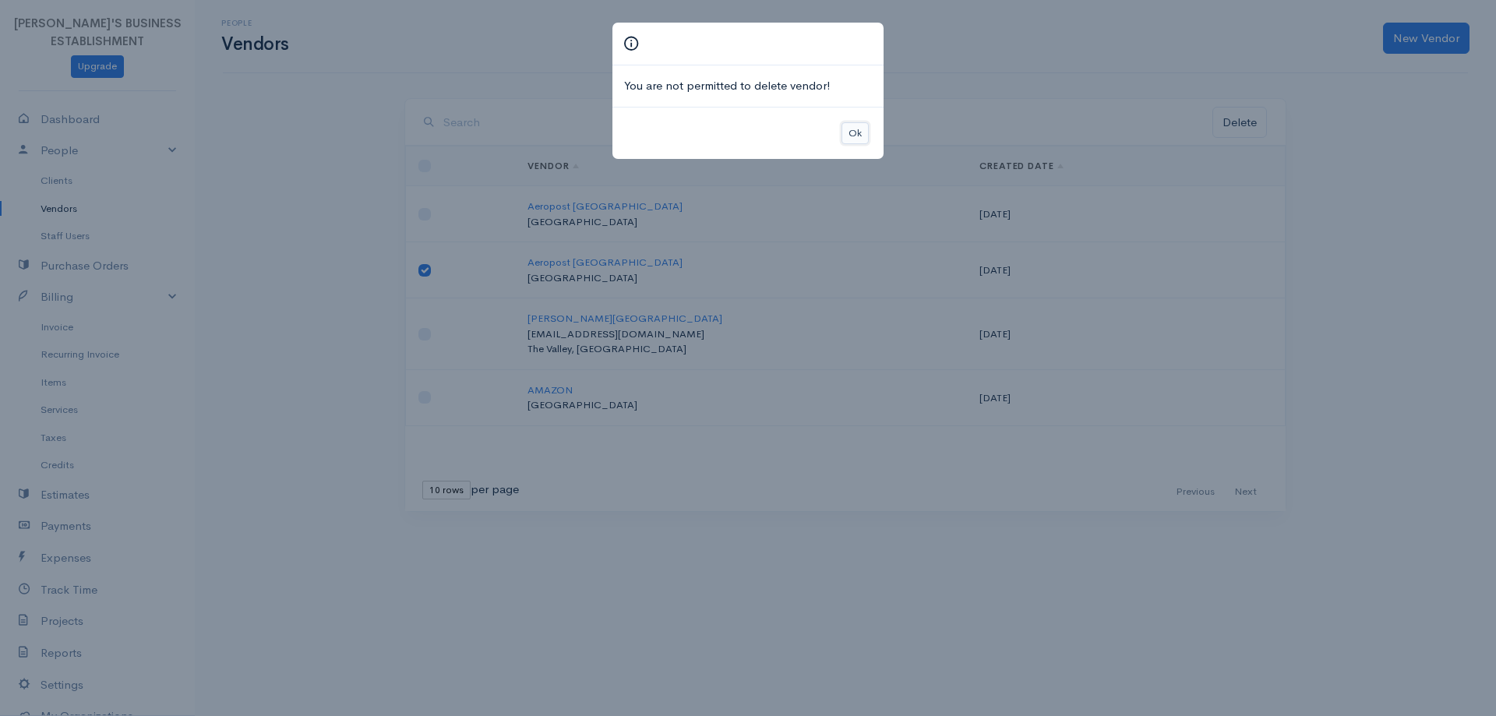
click at [849, 130] on button "Ok" at bounding box center [855, 133] width 27 height 23
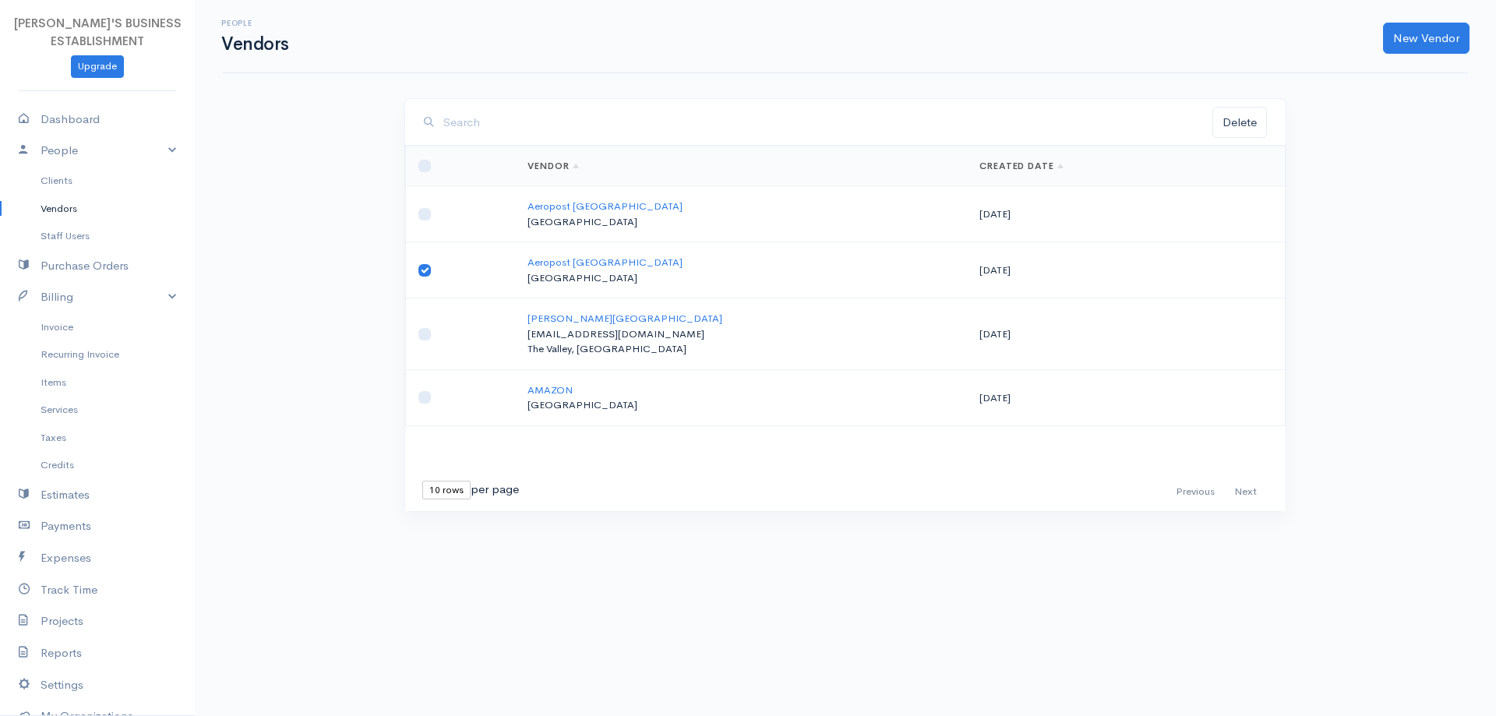
click at [569, 162] on link "Vendor" at bounding box center [553, 166] width 51 height 12
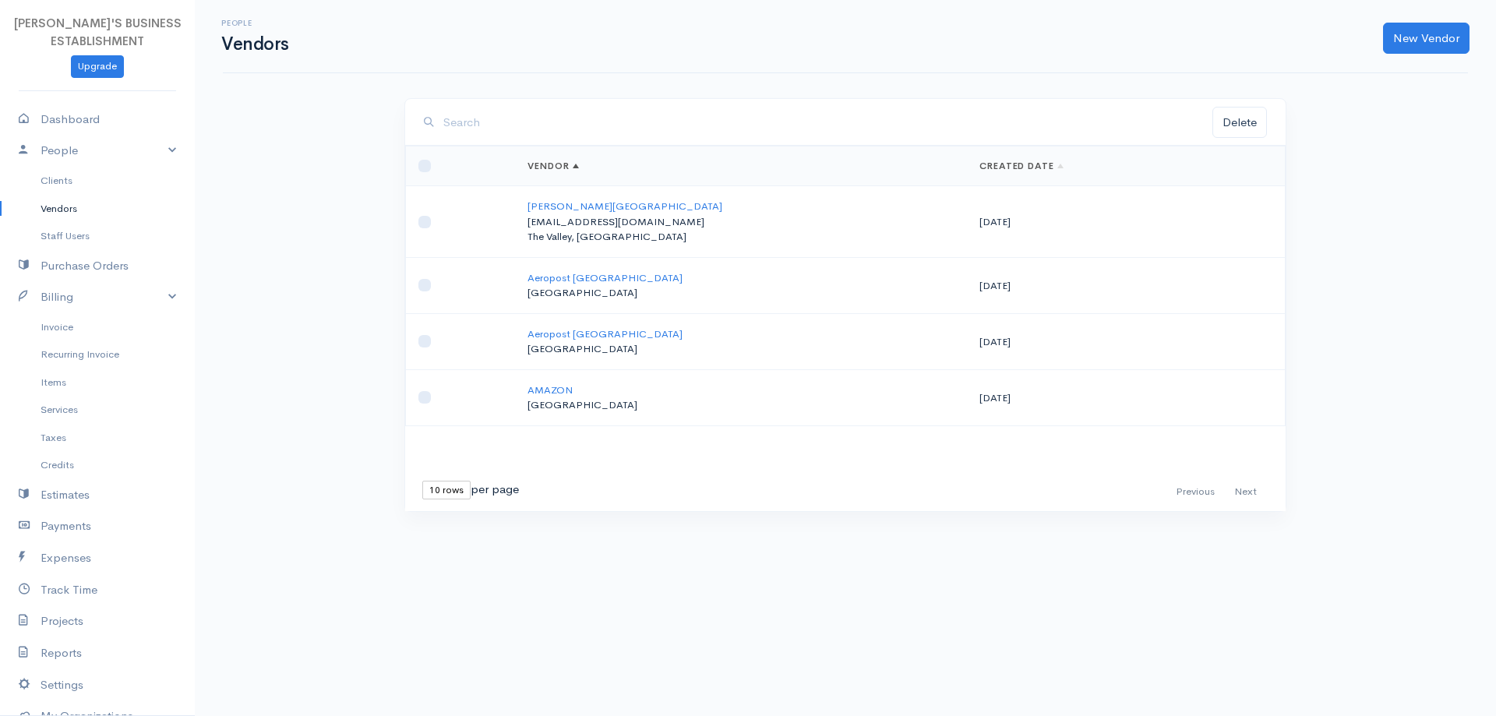
click at [72, 208] on link "Vendors" at bounding box center [97, 209] width 195 height 28
click at [559, 275] on link "Aeropost Guyana" at bounding box center [605, 277] width 155 height 13
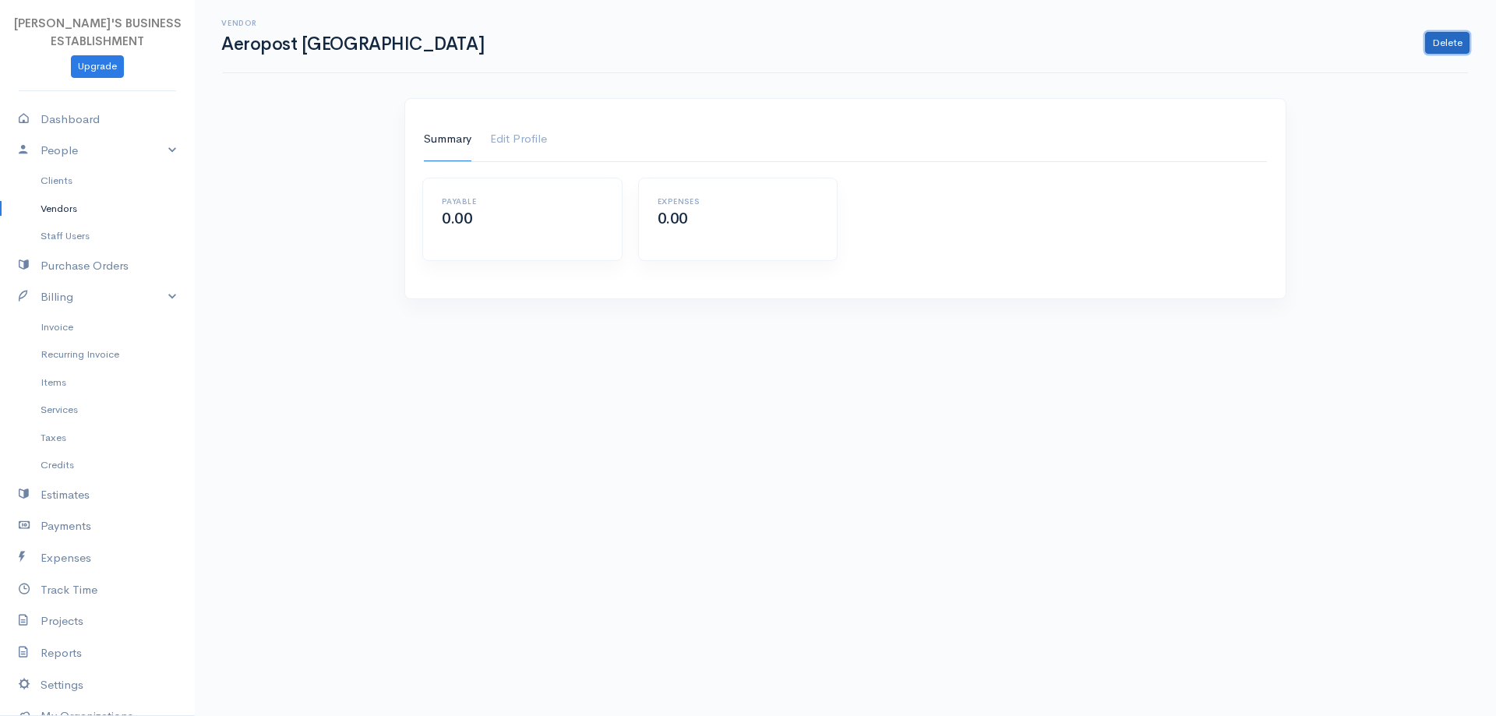
click at [1449, 41] on link "Delete" at bounding box center [1447, 43] width 44 height 23
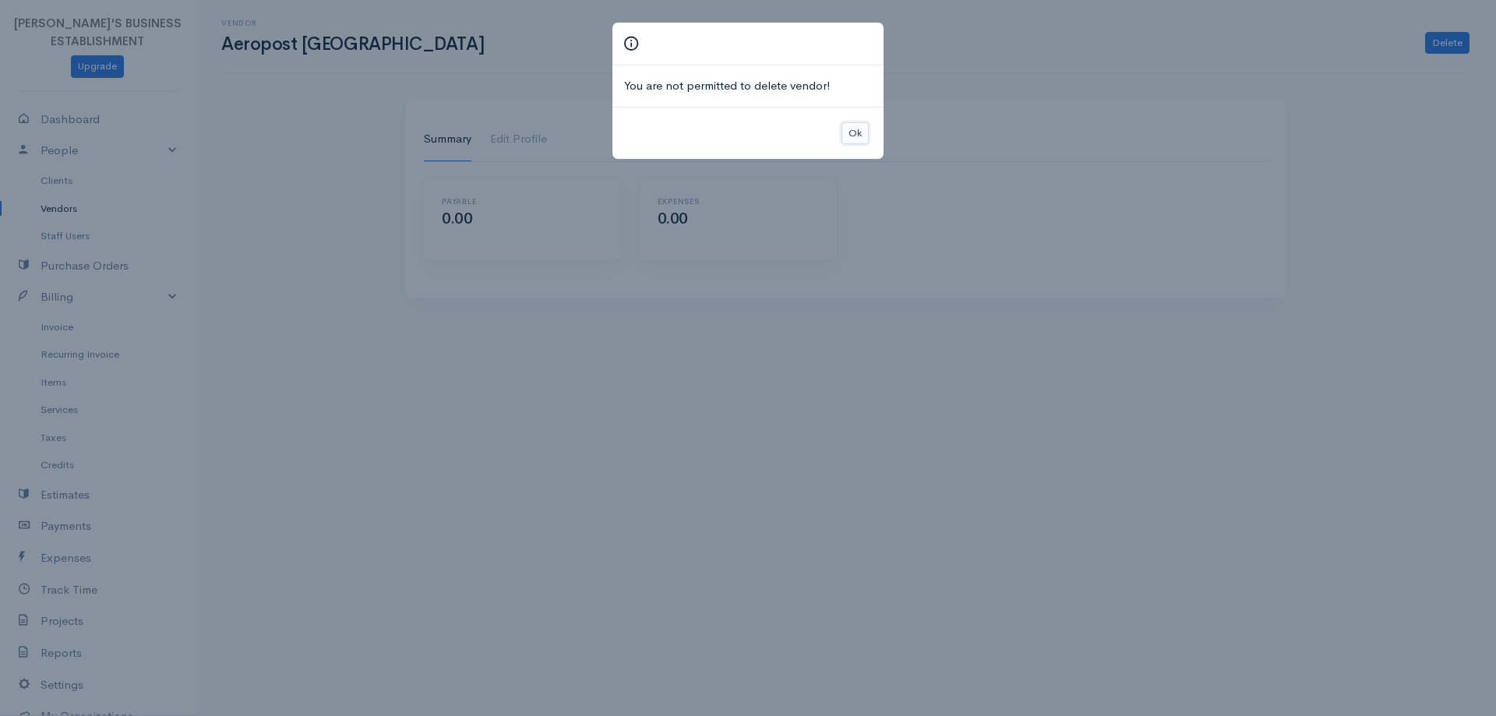
click at [851, 129] on button "Ok" at bounding box center [855, 133] width 27 height 23
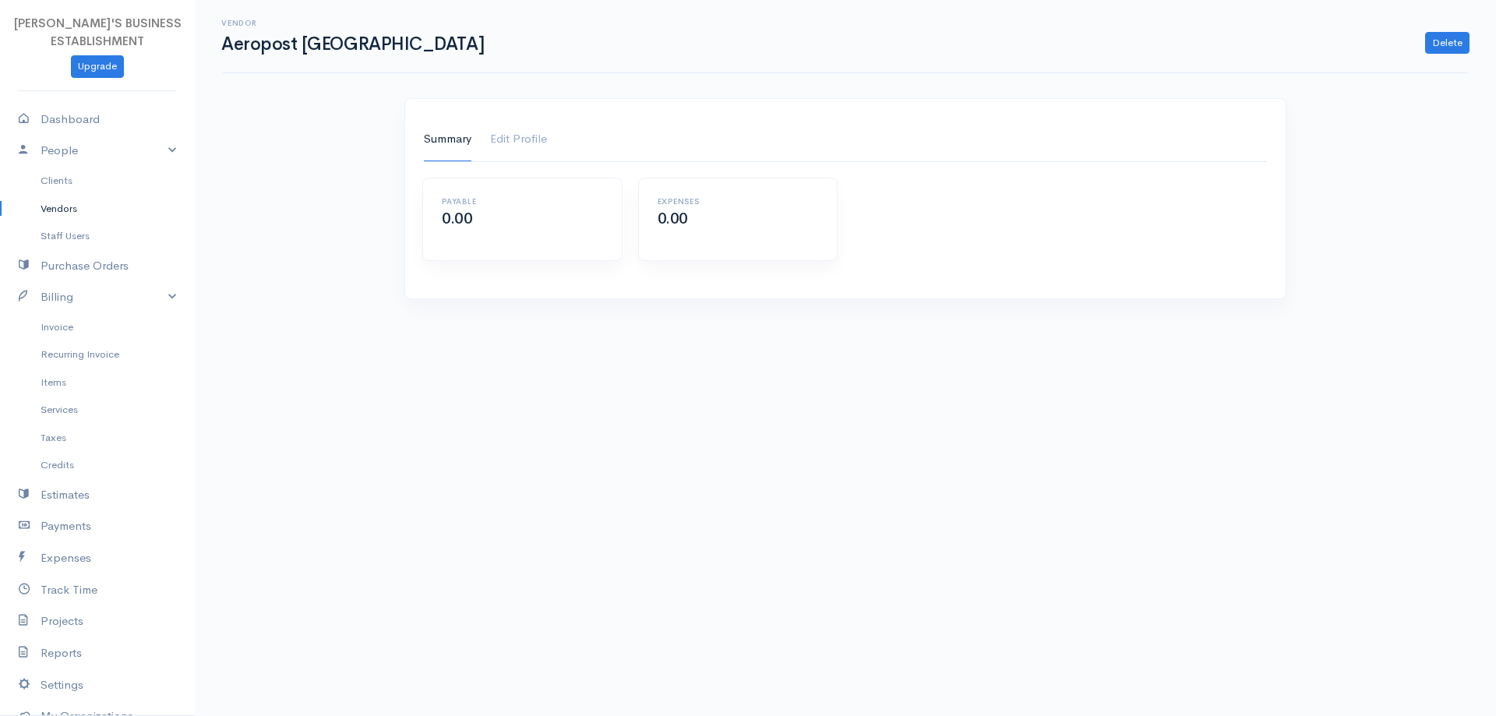
click at [195, 567] on body "RENEE'S BUSINESS ESTABLISHMENT Upgrade Dashboard People Clients Vendors Staff U…" at bounding box center [748, 358] width 1496 height 716
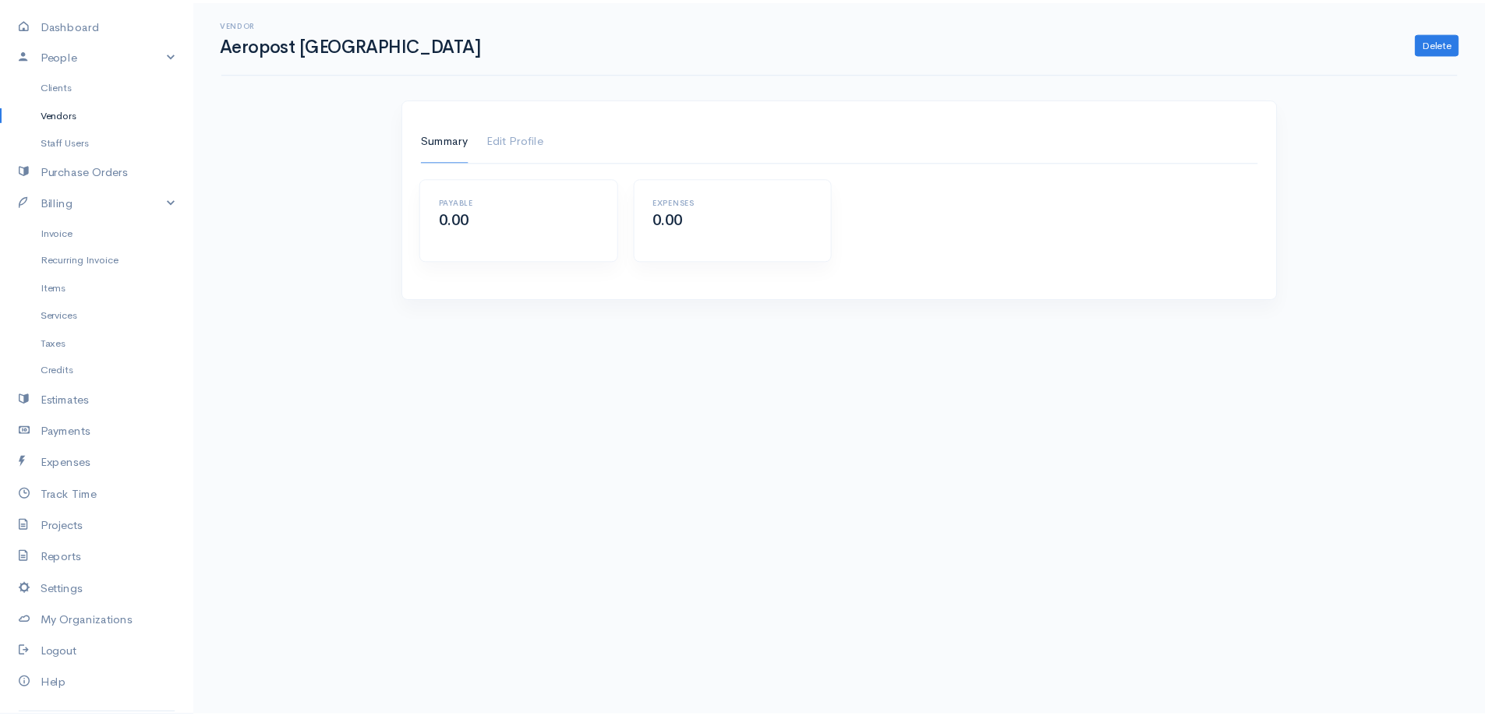
scroll to position [133, 0]
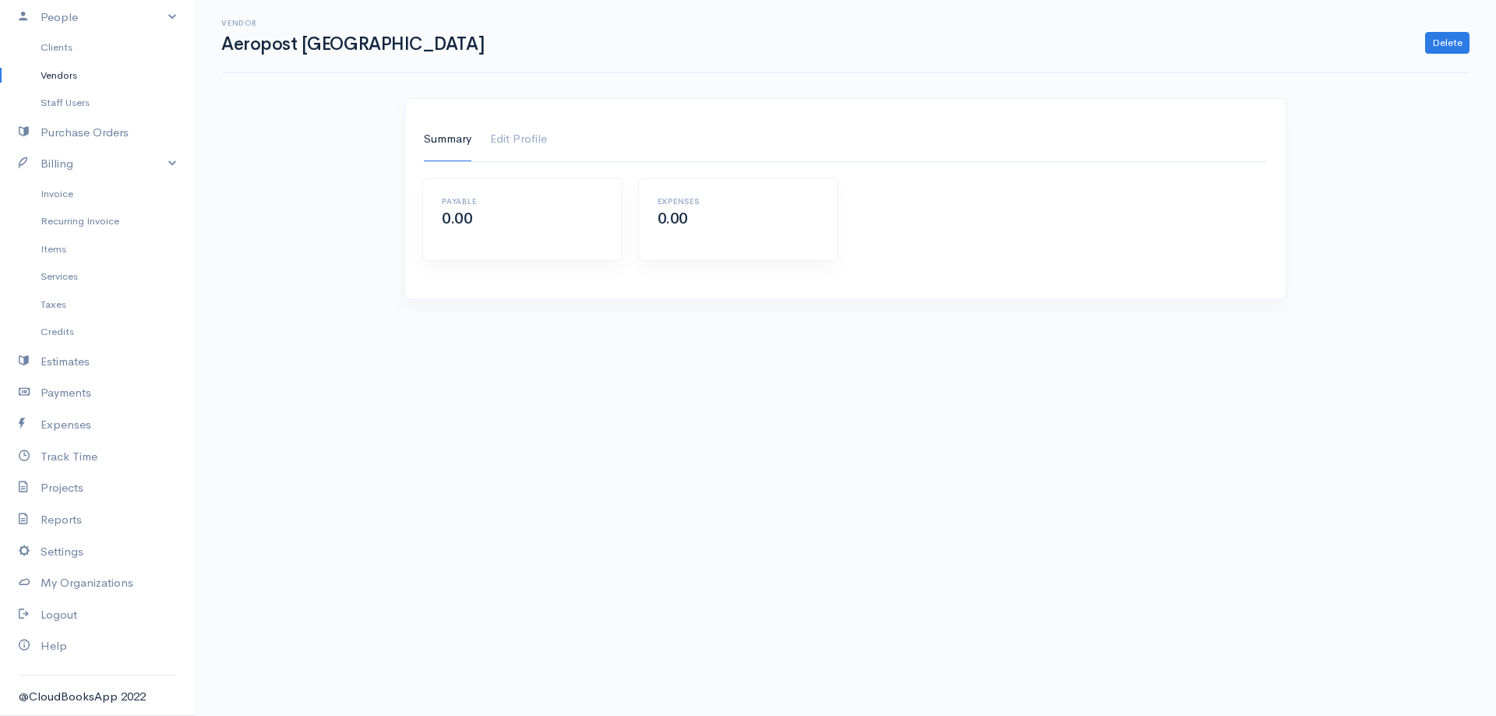
click at [55, 698] on div "@CloudBooksApp 2022" at bounding box center [97, 697] width 157 height 18
click at [65, 553] on link "Settings" at bounding box center [97, 552] width 195 height 32
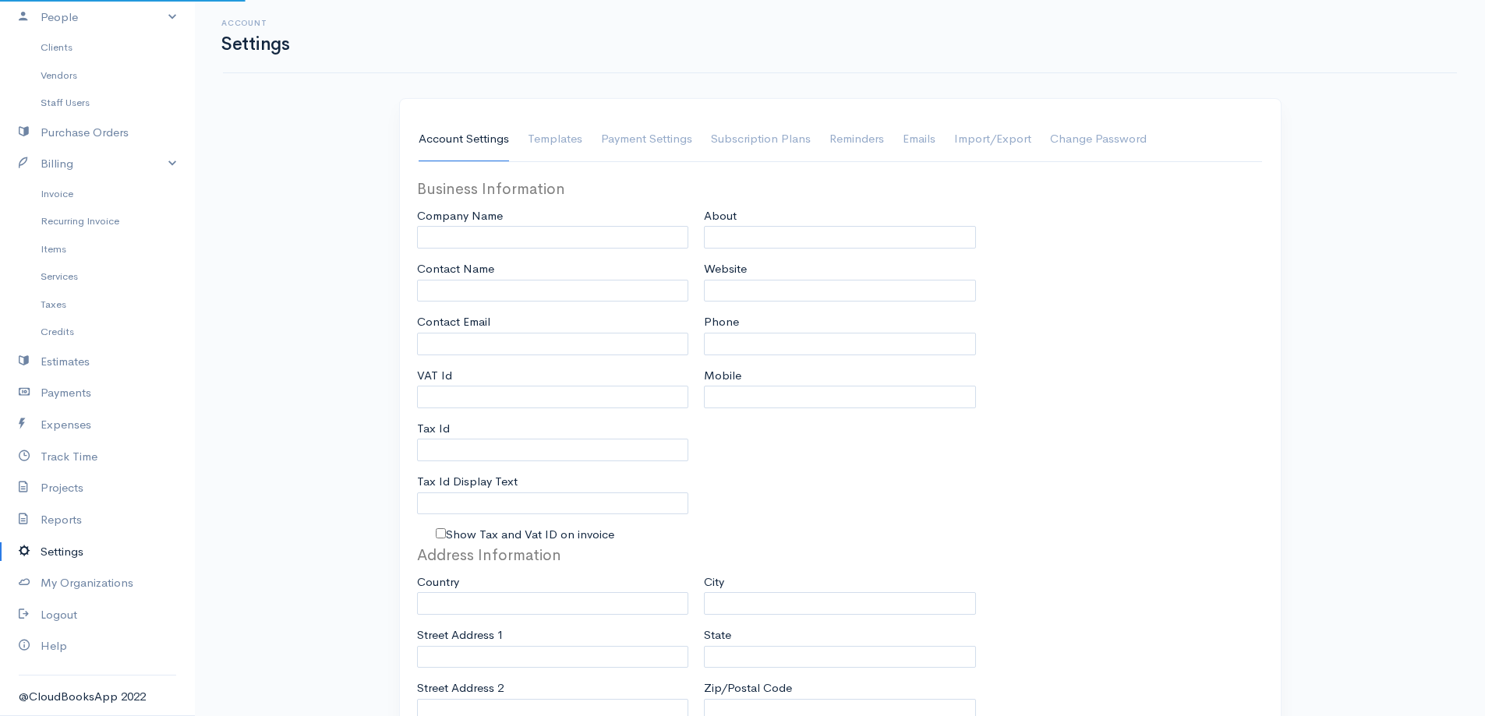
type input "RENEE'S BUSINESS ESTABLISHMENT"
type input "Clifton James"
type input "Breannarayshawn@gmail.com"
type input "Tax Id"
type input "592 686 5508"
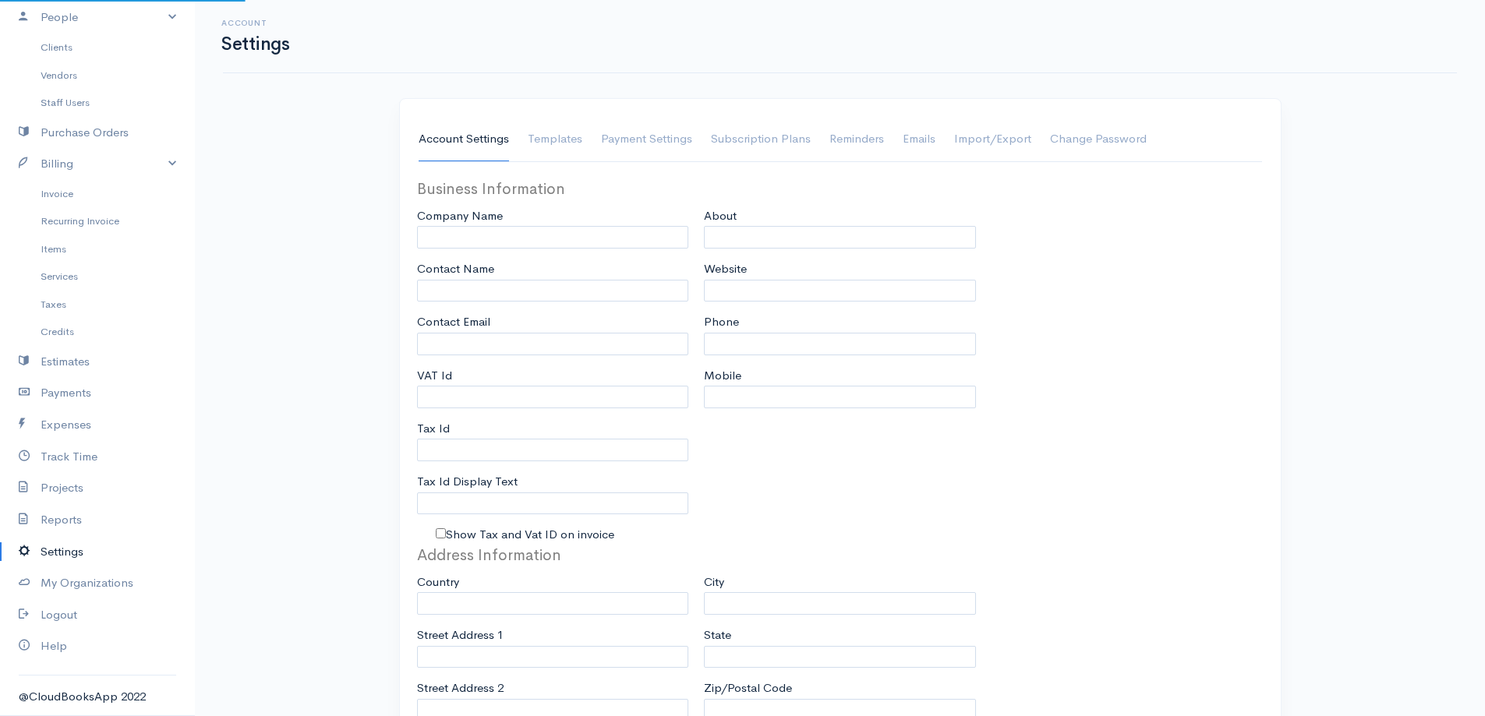
type input "592 686 5508"
select select
type input "Lot 74, Farm Mahaicony"
type input "East Coast"
type input "Georgetown, Demerara"
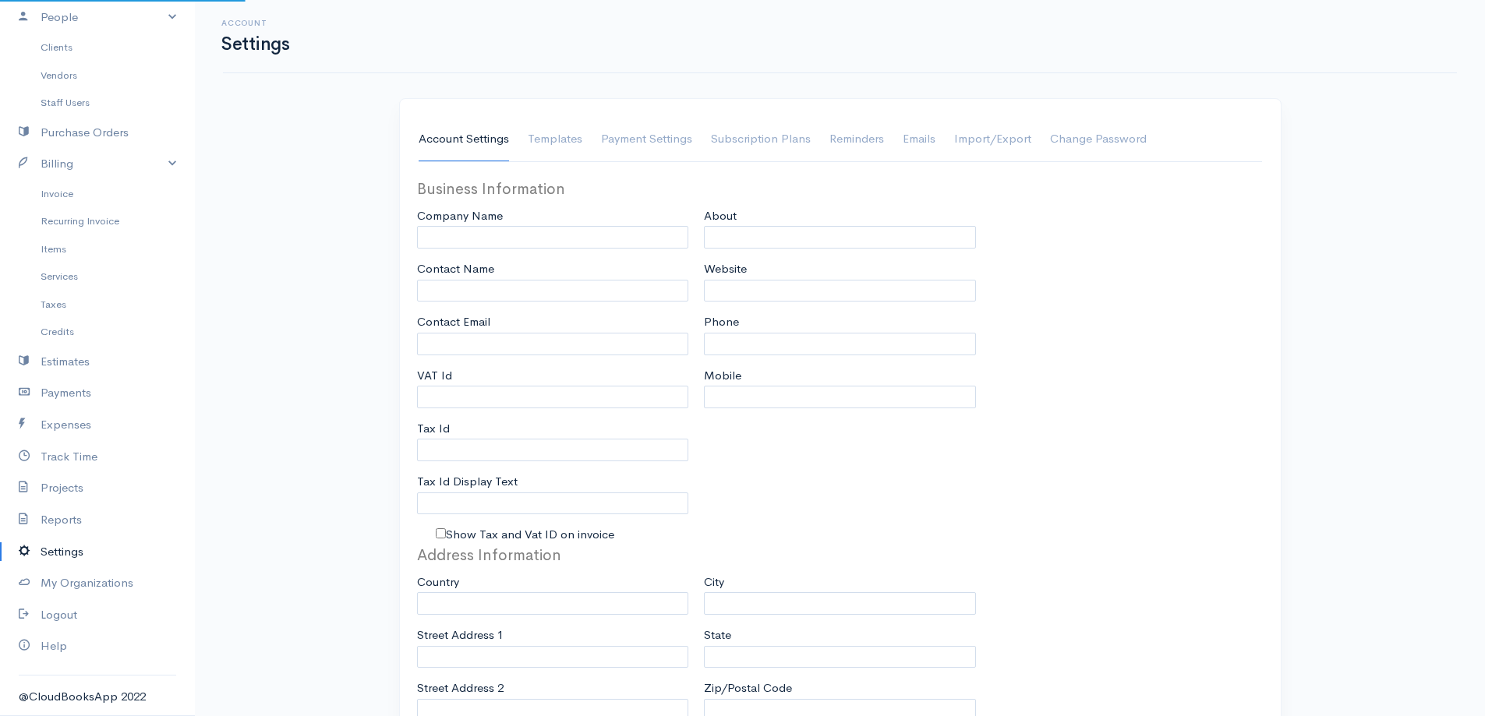
type input "00000"
select select "dd-mm-yyyy"
select select
type input "INVOICE"
type input "1"
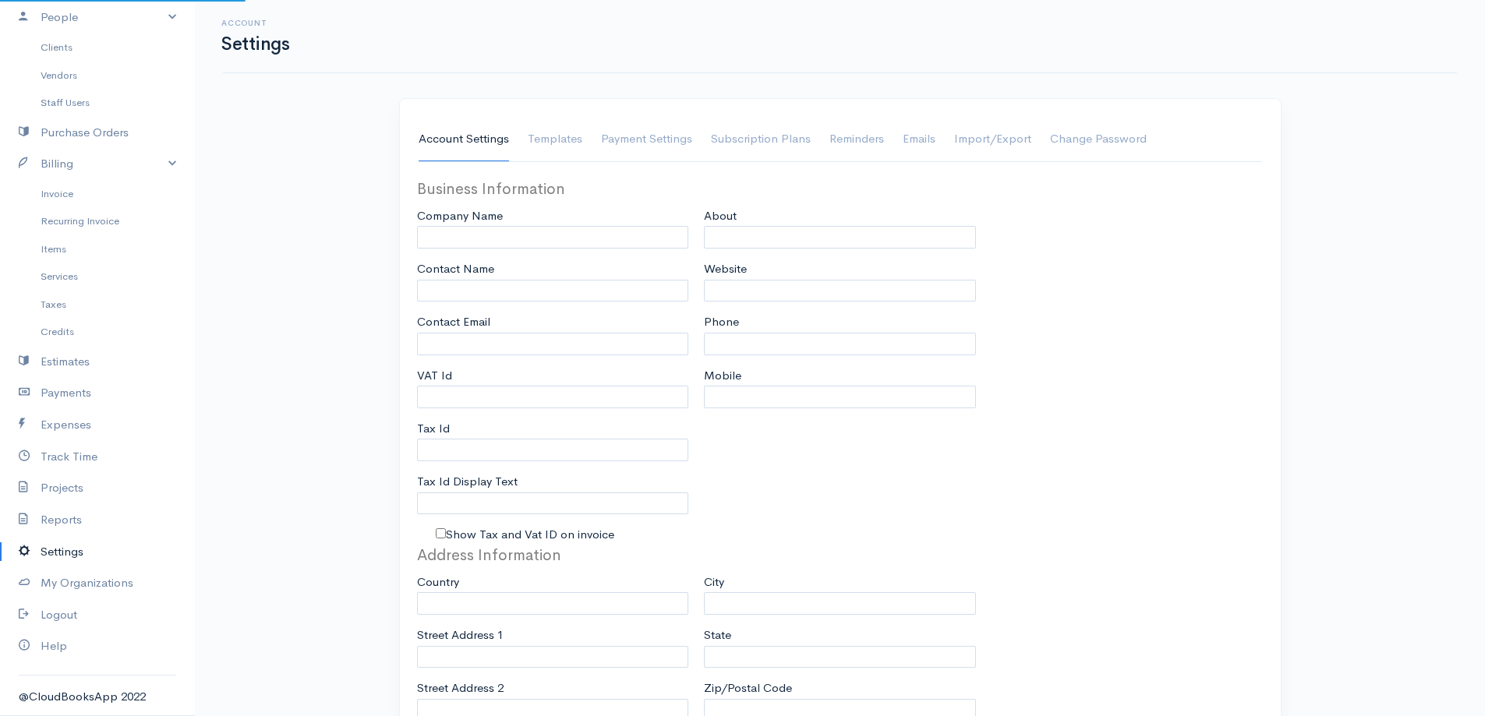
type input "RBE"
type input "22001"
select select "3"
checkbox input "true"
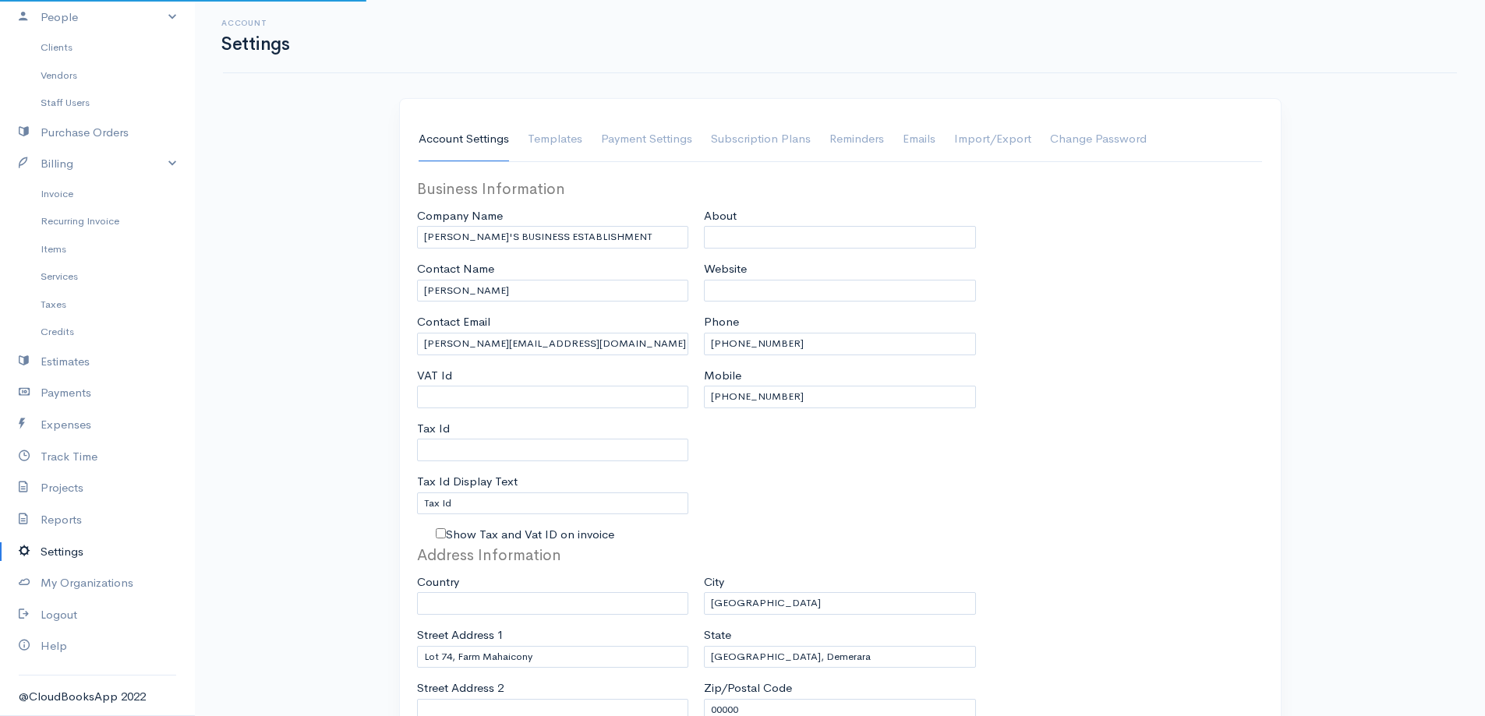
select select "Guyana"
select select "GYD"
click at [782, 138] on link "Subscription Plans" at bounding box center [761, 140] width 100 height 44
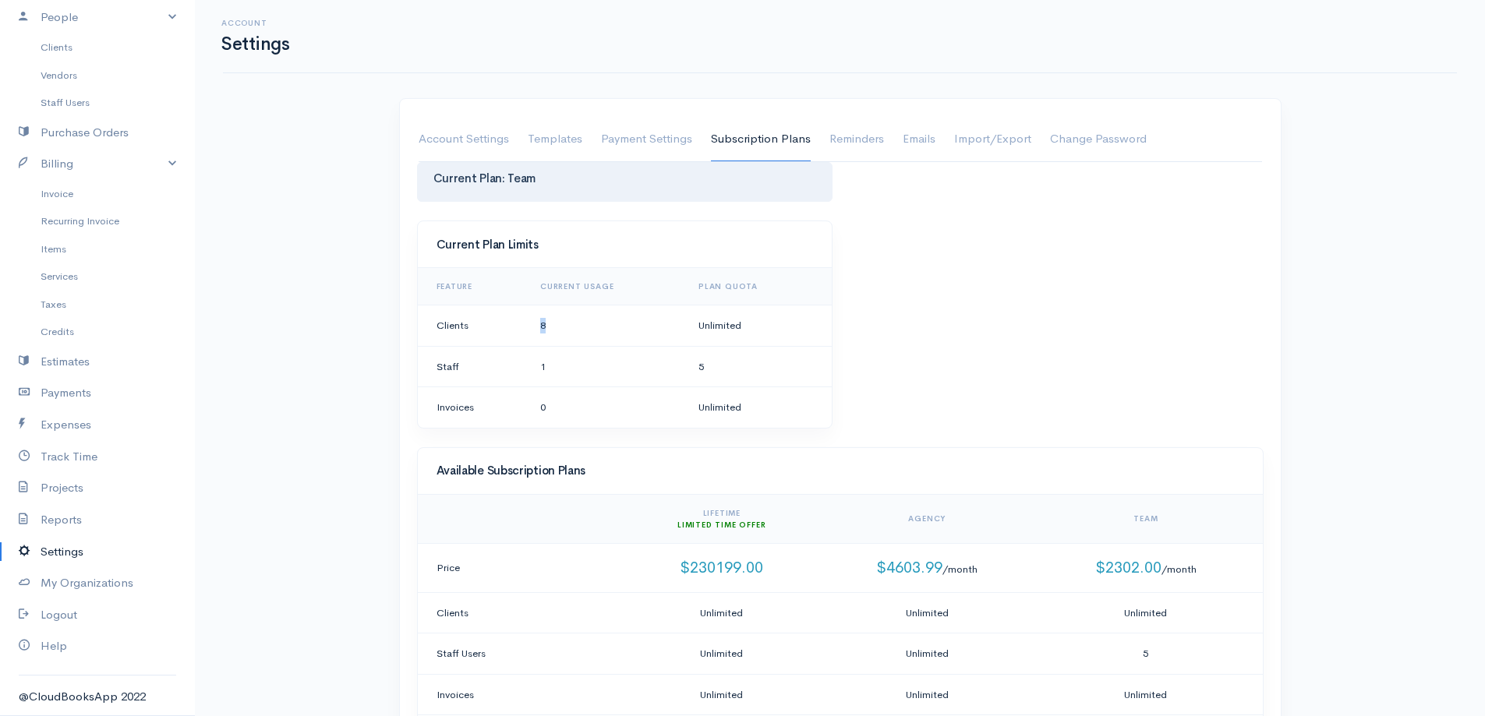
click at [546, 325] on td "8" at bounding box center [607, 325] width 158 height 41
click at [549, 323] on td "8" at bounding box center [607, 325] width 158 height 41
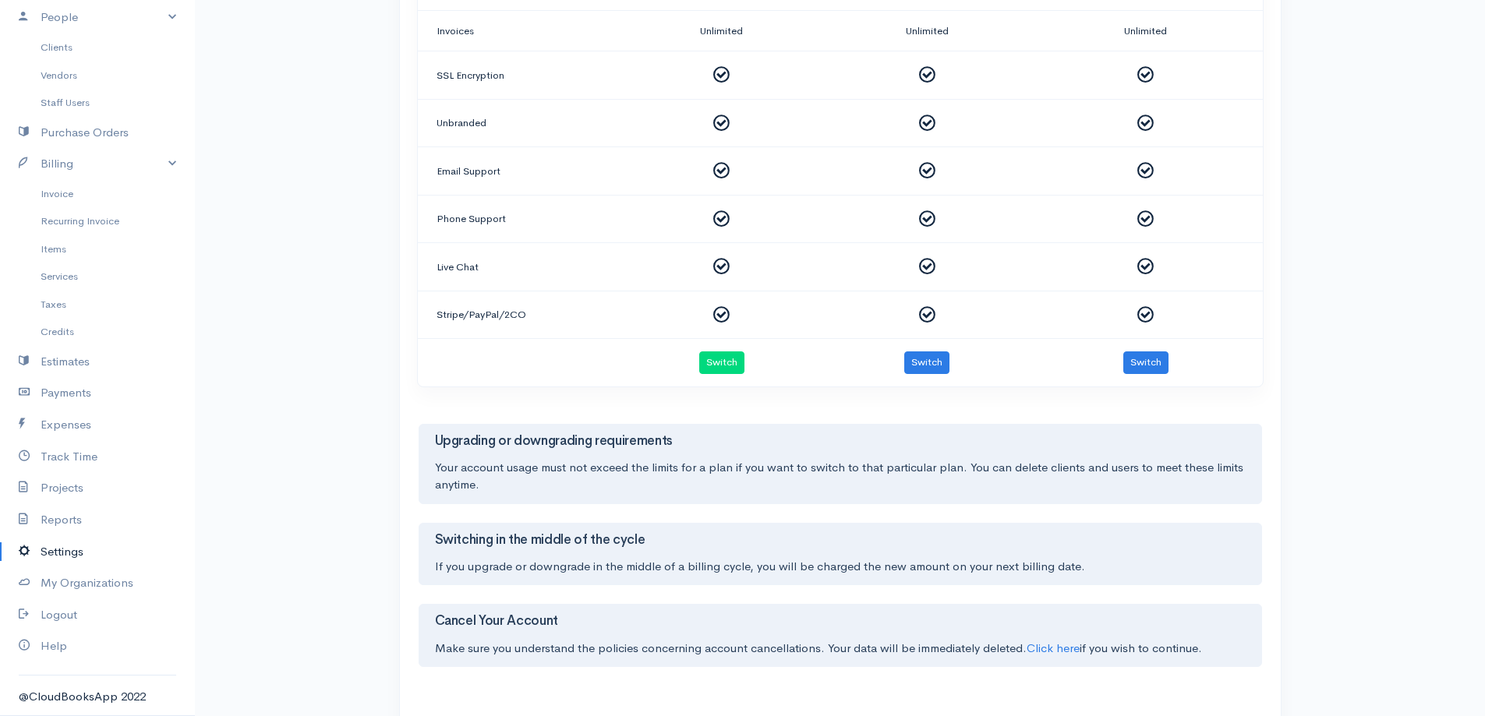
scroll to position [707, 0]
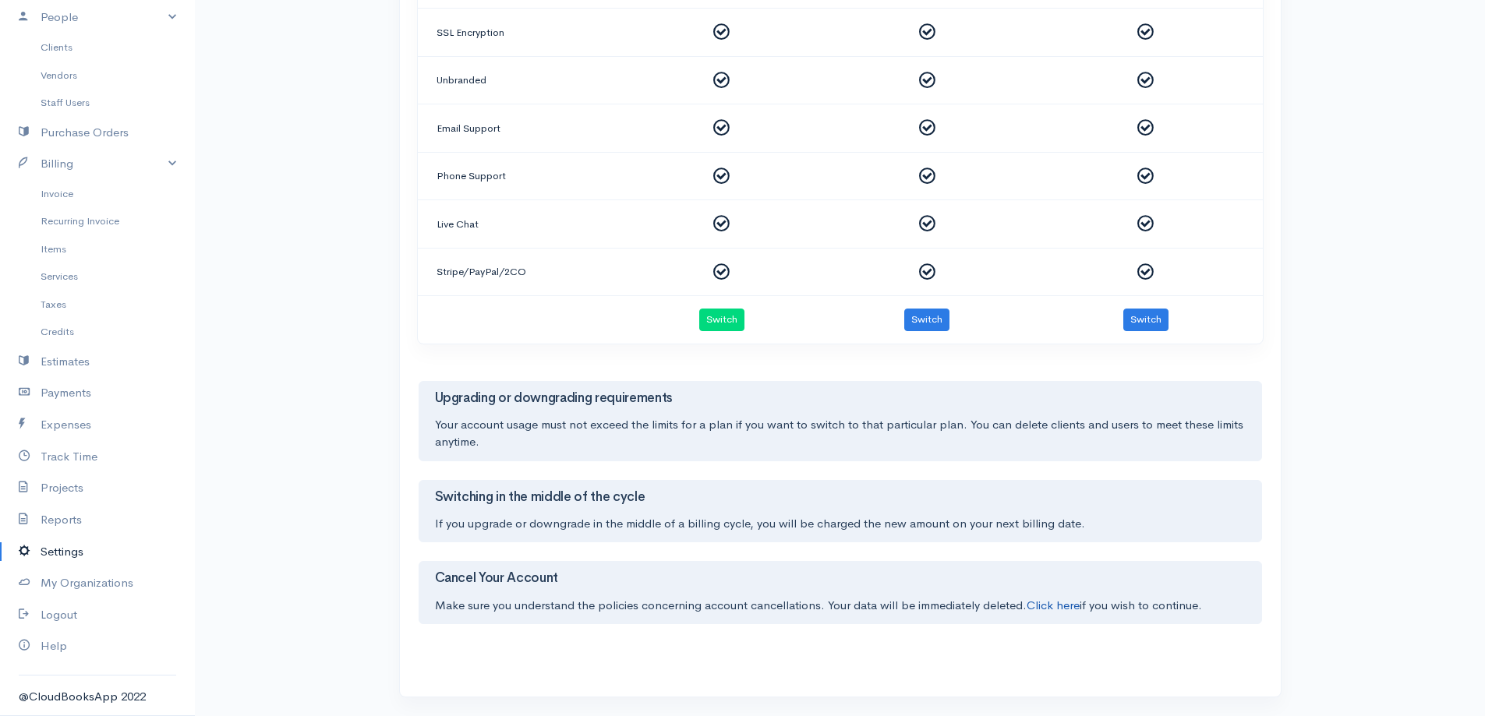
click at [1061, 606] on link "Click here" at bounding box center [1052, 605] width 53 height 15
